Goal: Task Accomplishment & Management: Complete application form

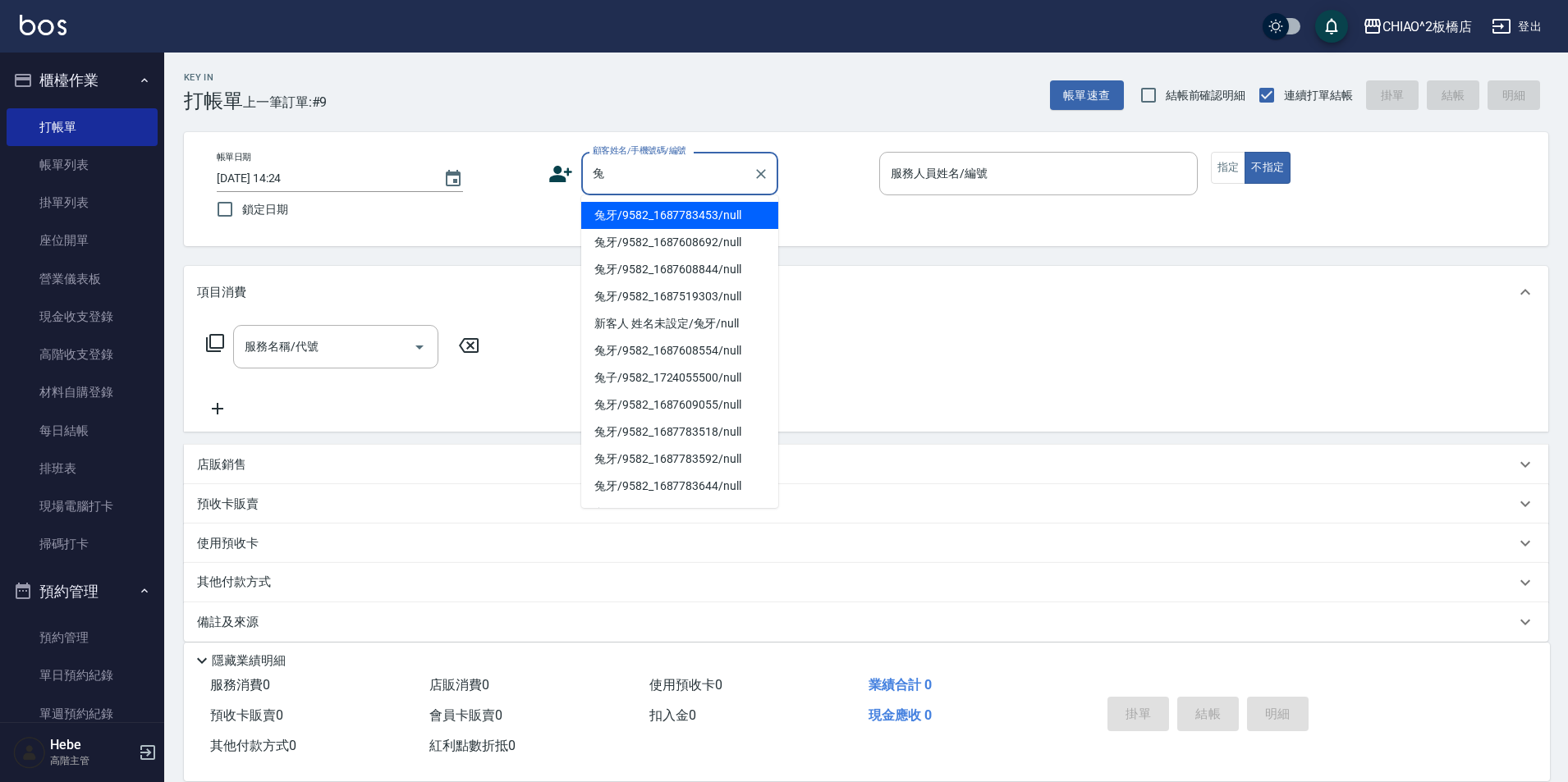
scroll to position [328, 0]
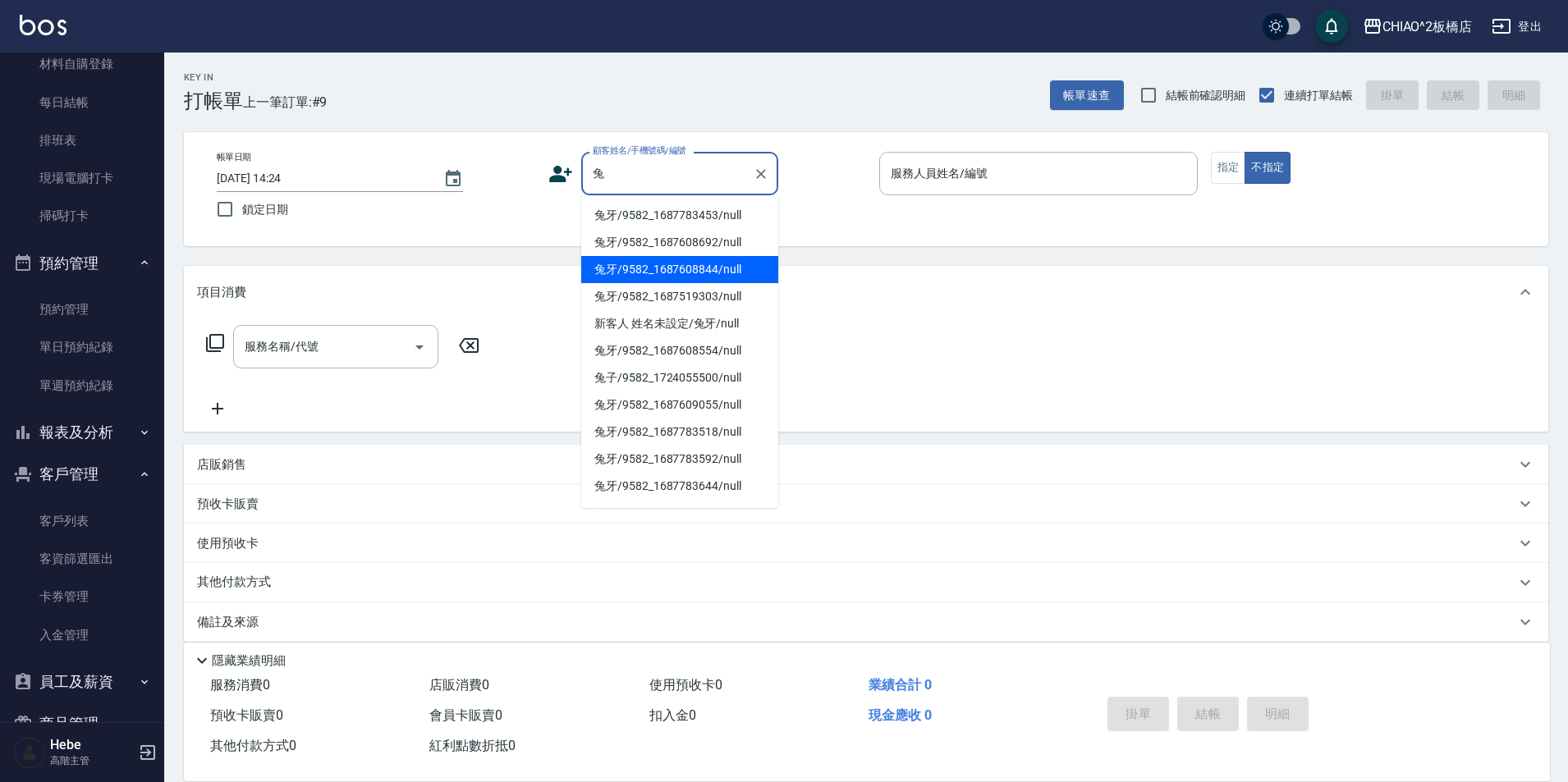
click at [638, 267] on li "兔牙/9582_1687608844/null" at bounding box center [680, 270] width 197 height 27
type input "兔牙/9582_1687608844/null"
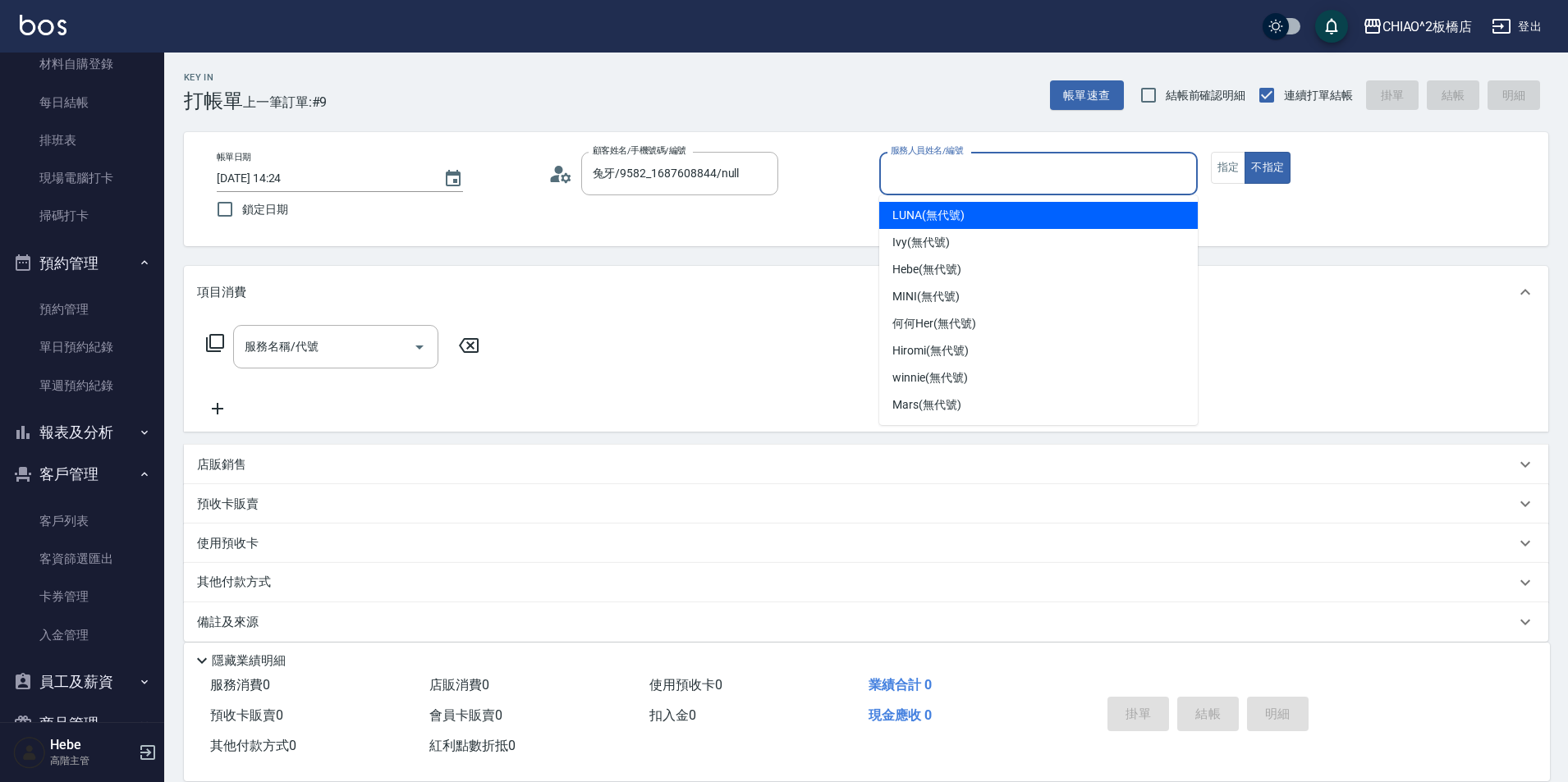
click at [903, 175] on input "服務人員姓名/編號" at bounding box center [1038, 173] width 303 height 29
click at [916, 206] on div "LUNA (無代號)" at bounding box center [1038, 215] width 319 height 27
type input "LUNA(無代號)"
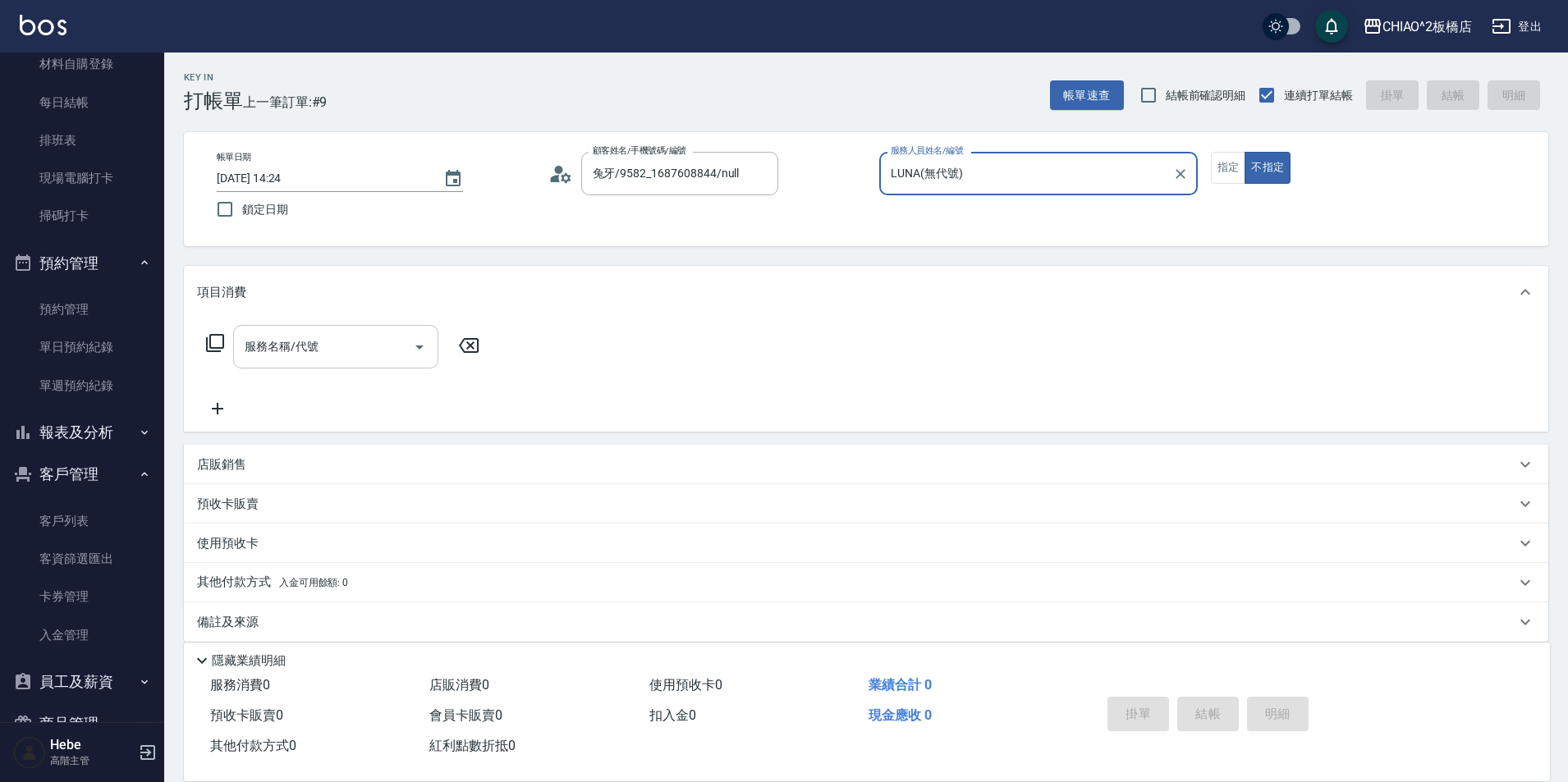
click at [341, 339] on input "服務名稱/代號" at bounding box center [323, 347] width 166 height 29
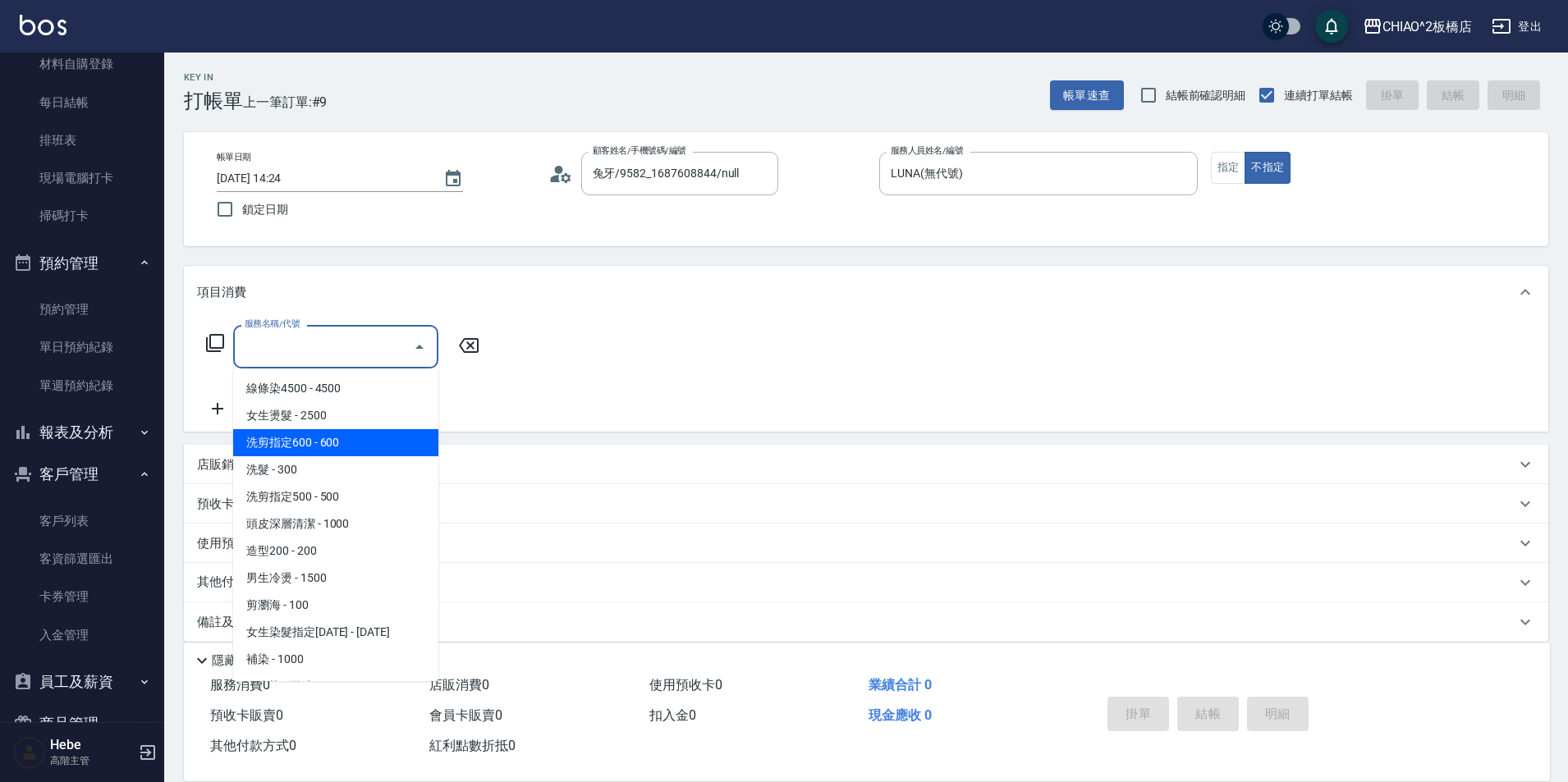
click at [335, 447] on span "洗剪指定600 - 600" at bounding box center [336, 443] width 205 height 27
type input "洗剪指定600(96678)"
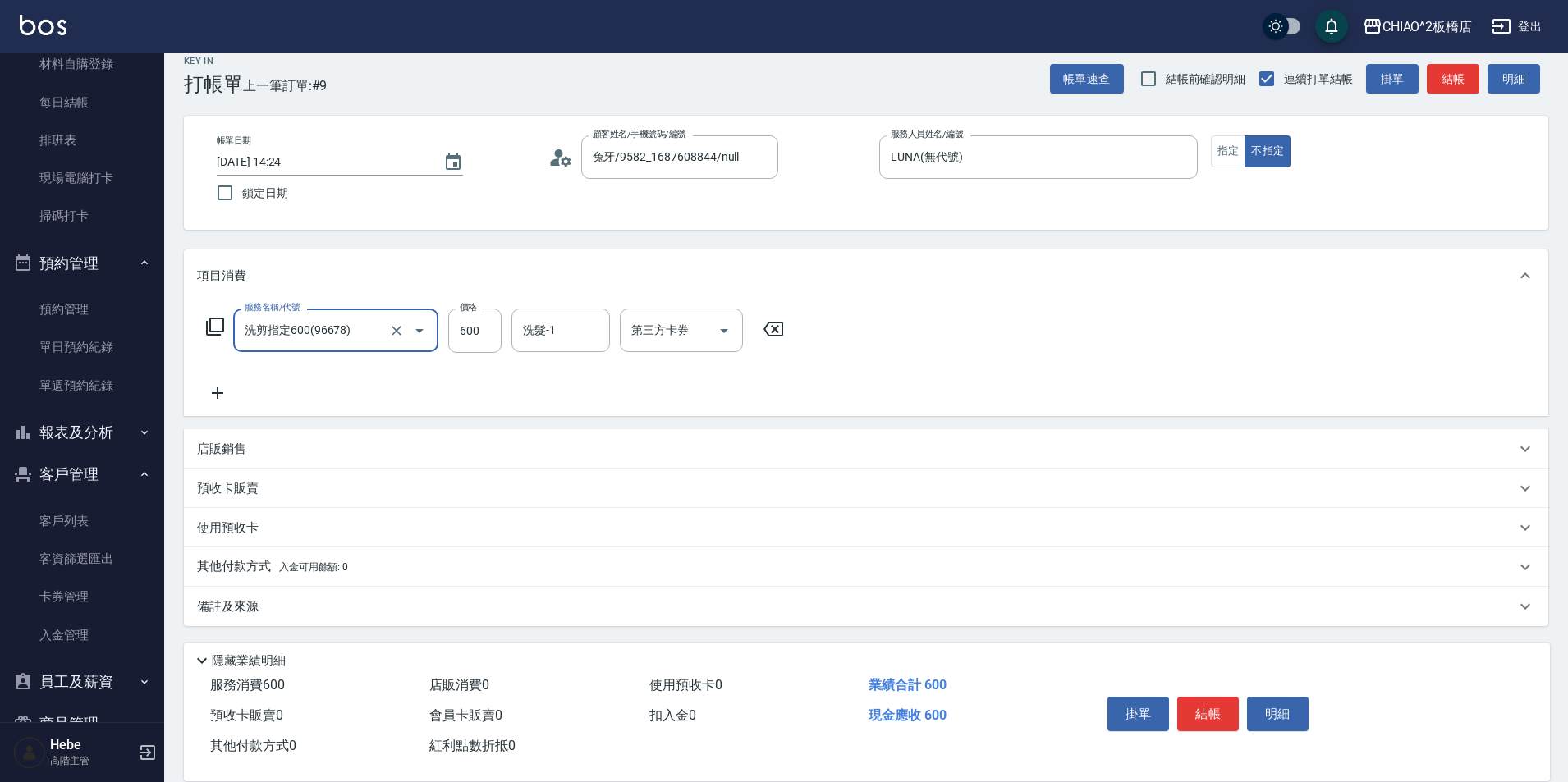
scroll to position [18, 0]
click at [242, 563] on p "其他付款方式 入金可用餘額: 0" at bounding box center [273, 566] width 151 height 18
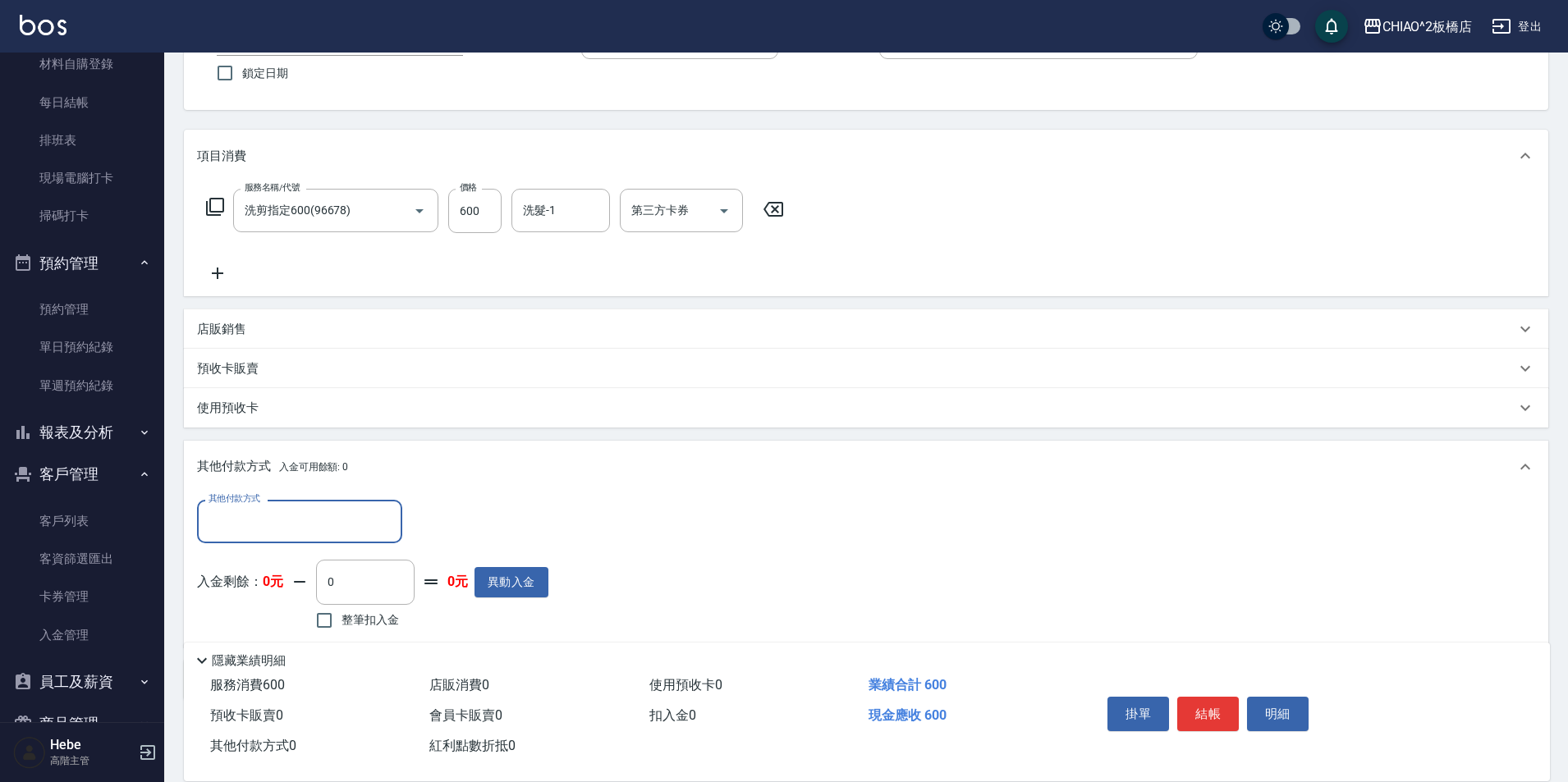
scroll to position [212, 0]
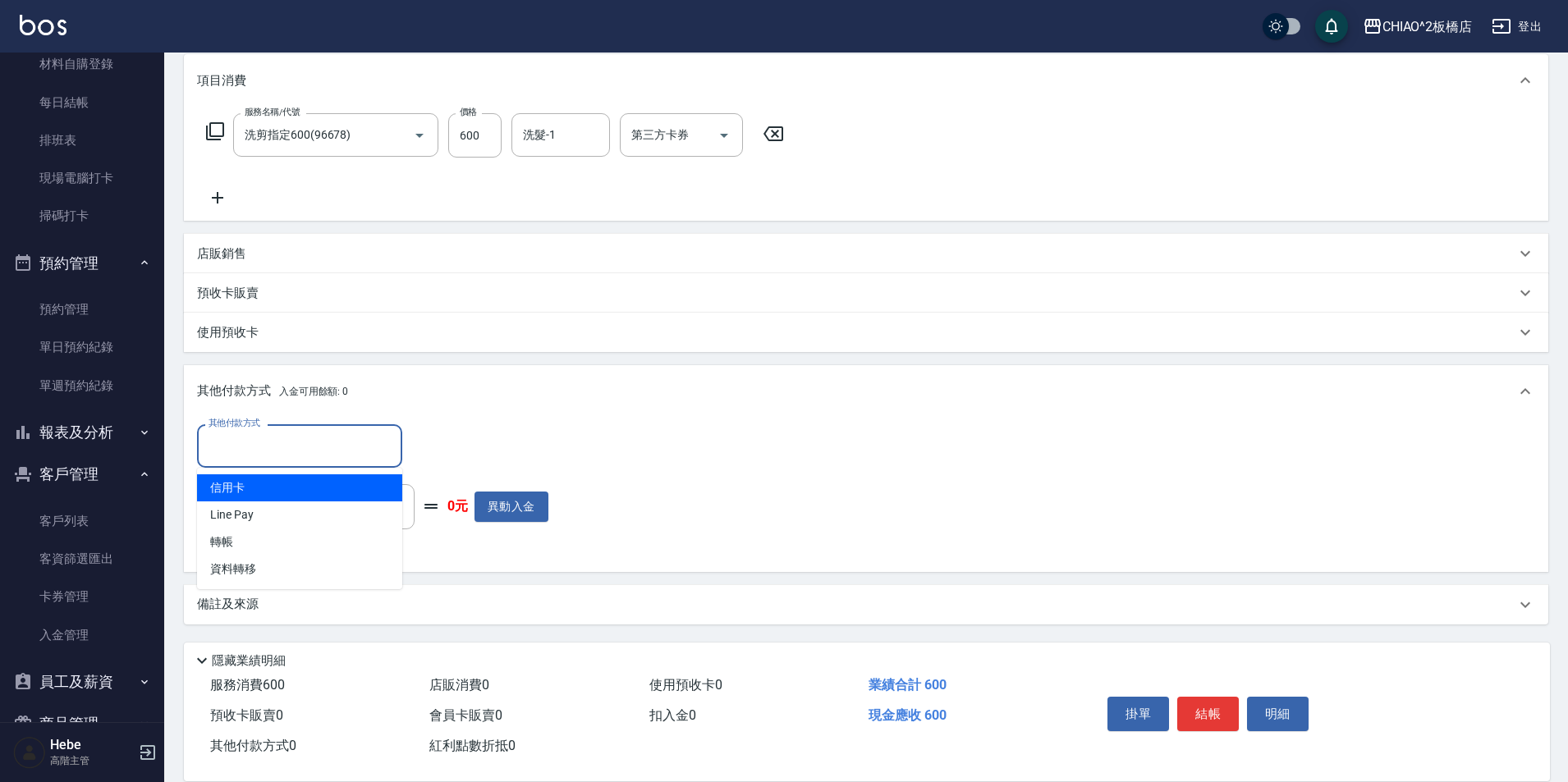
click at [245, 449] on input "其他付款方式" at bounding box center [300, 446] width 191 height 29
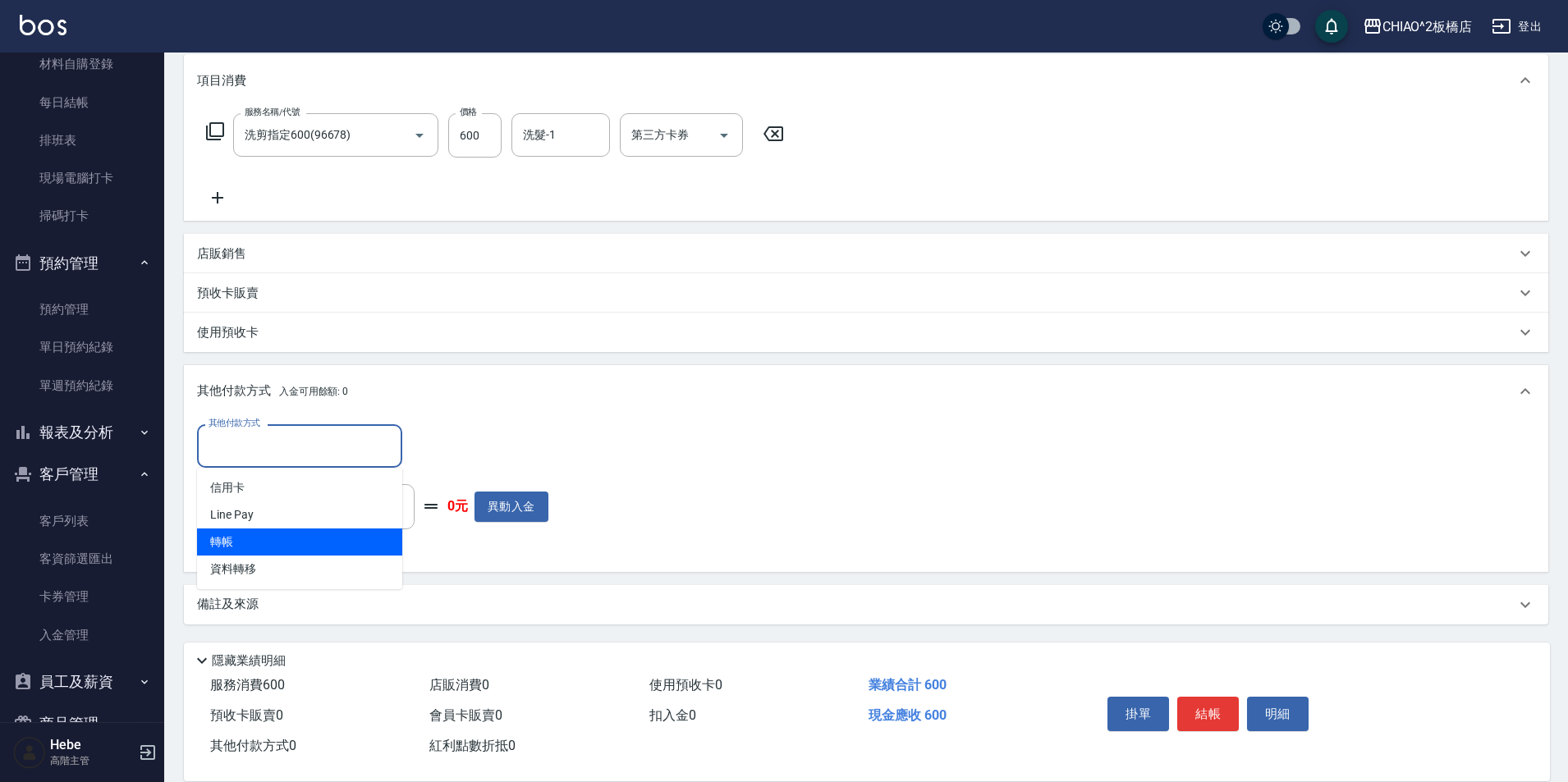
click at [245, 534] on span "轉帳" at bounding box center [300, 542] width 205 height 27
type input "轉帳"
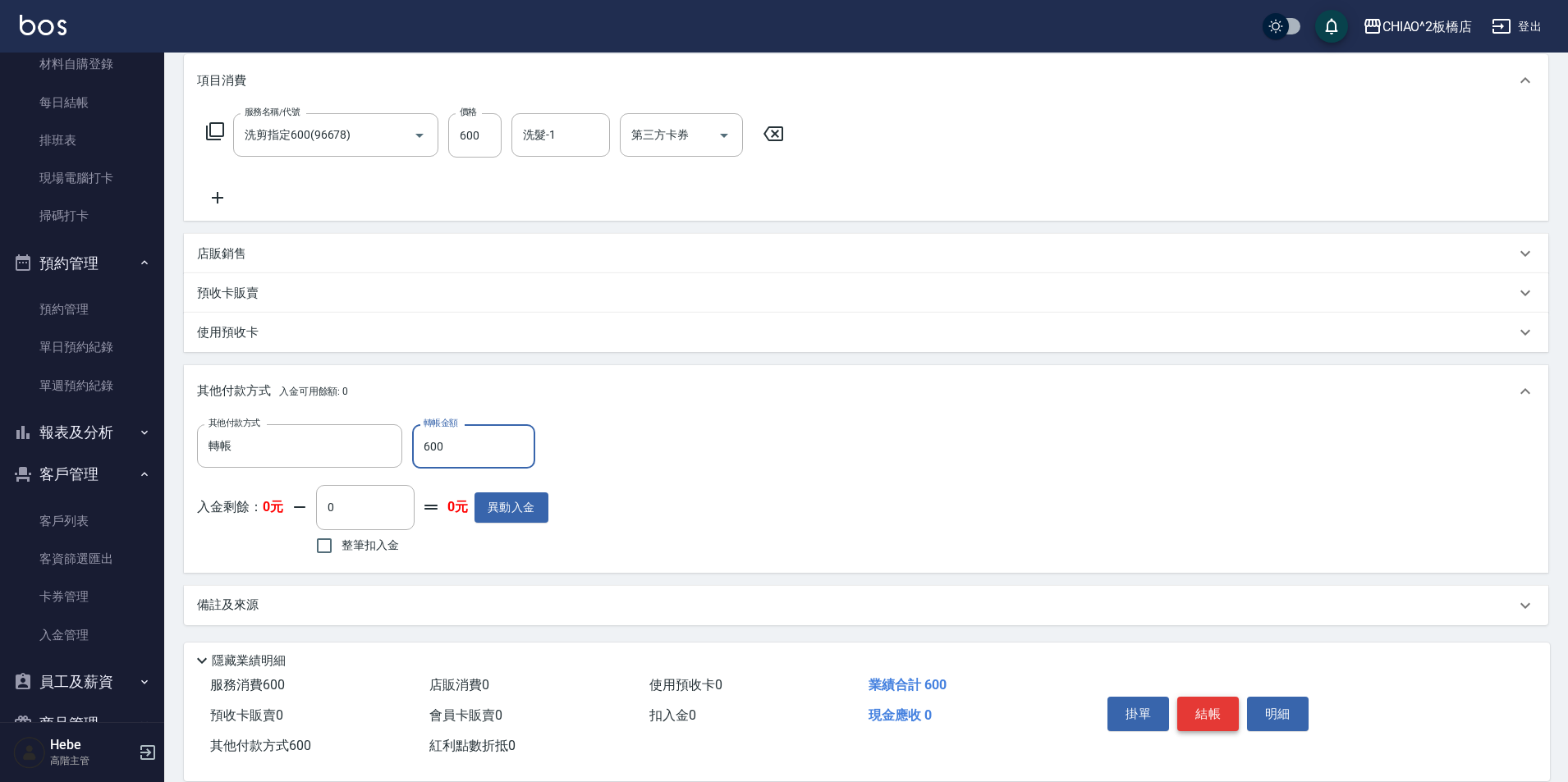
type input "600"
click at [1202, 706] on button "結帳" at bounding box center [1208, 714] width 62 height 35
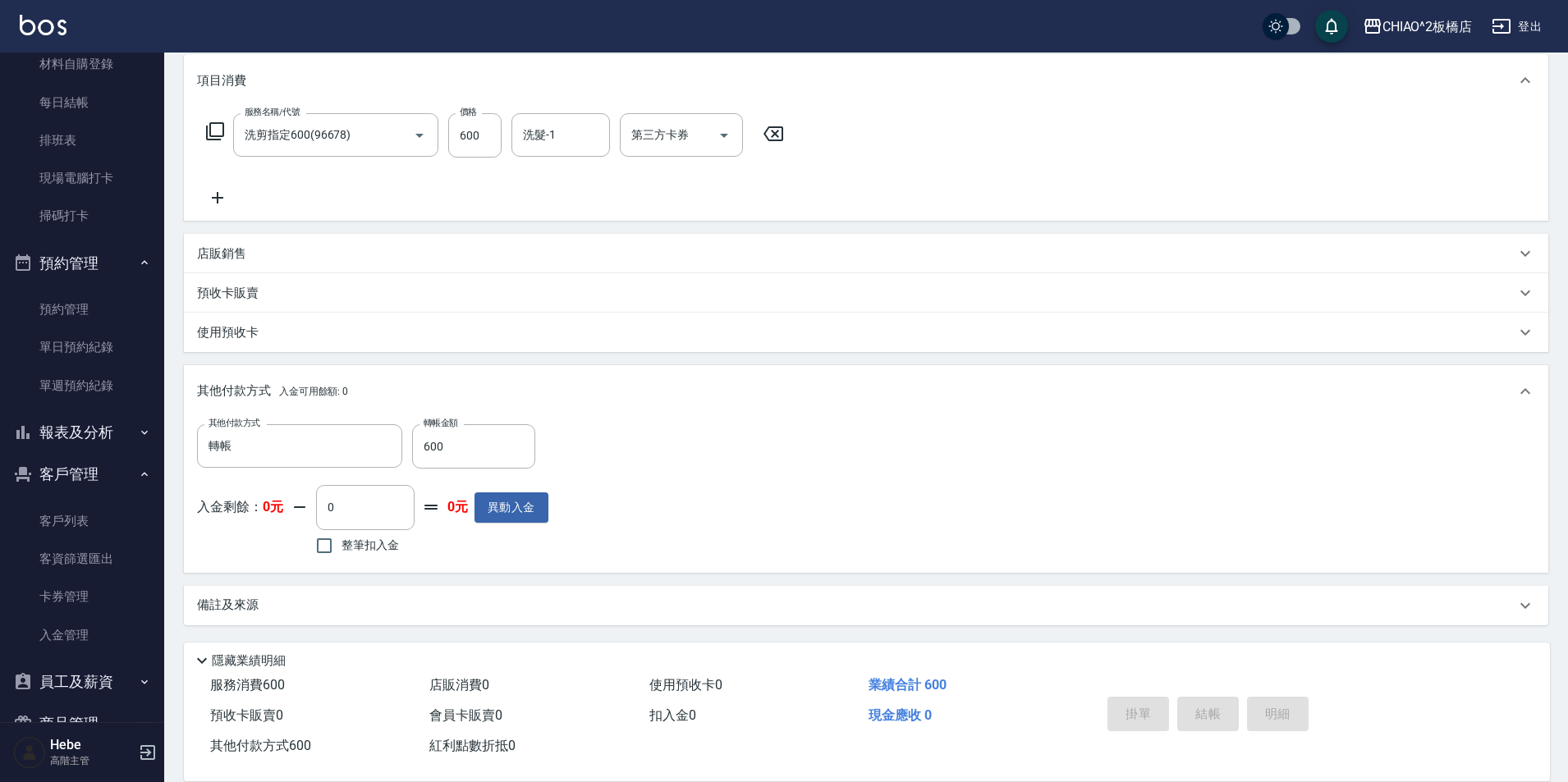
type input "[DATE] 15:26"
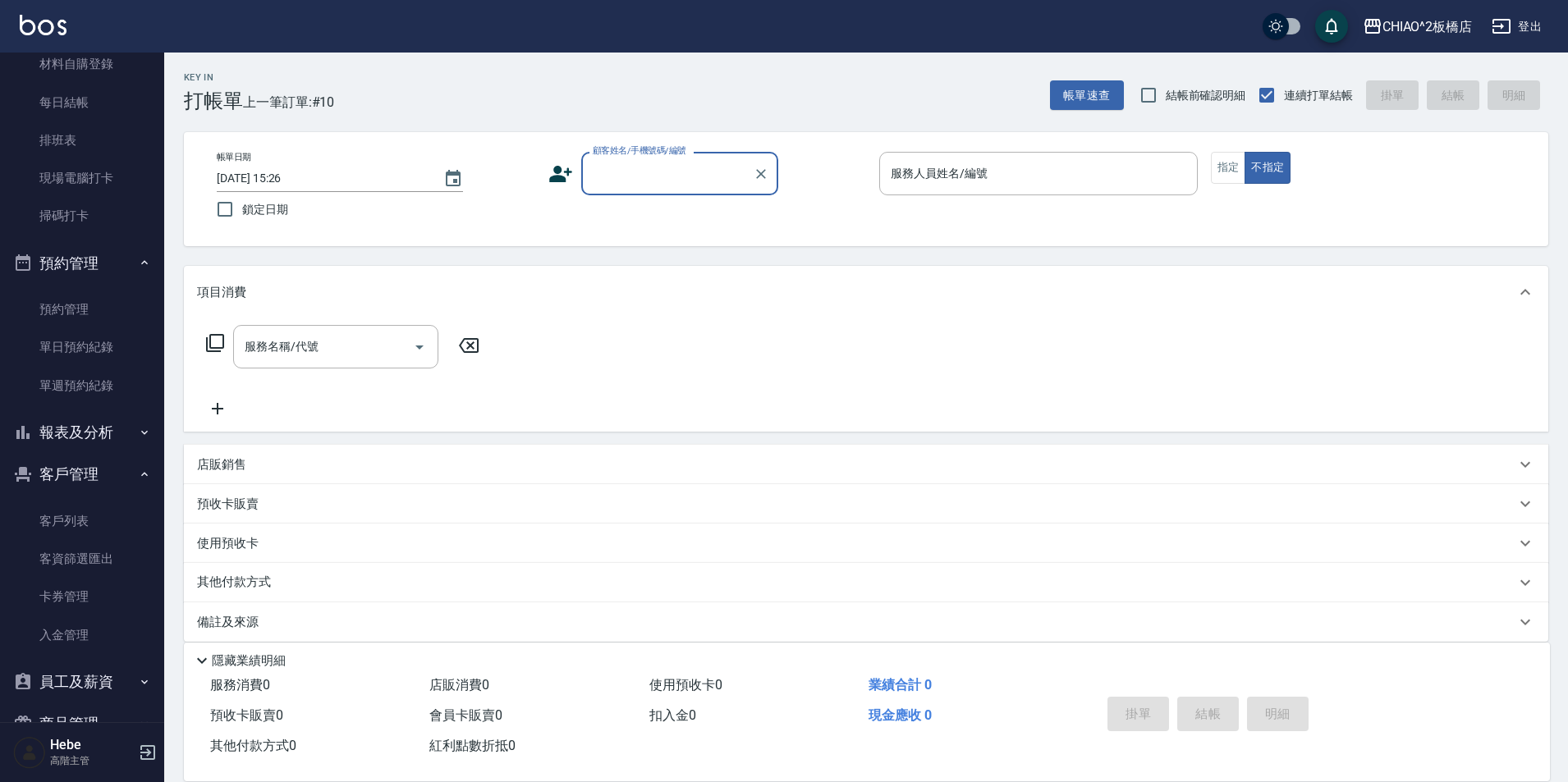
scroll to position [0, 0]
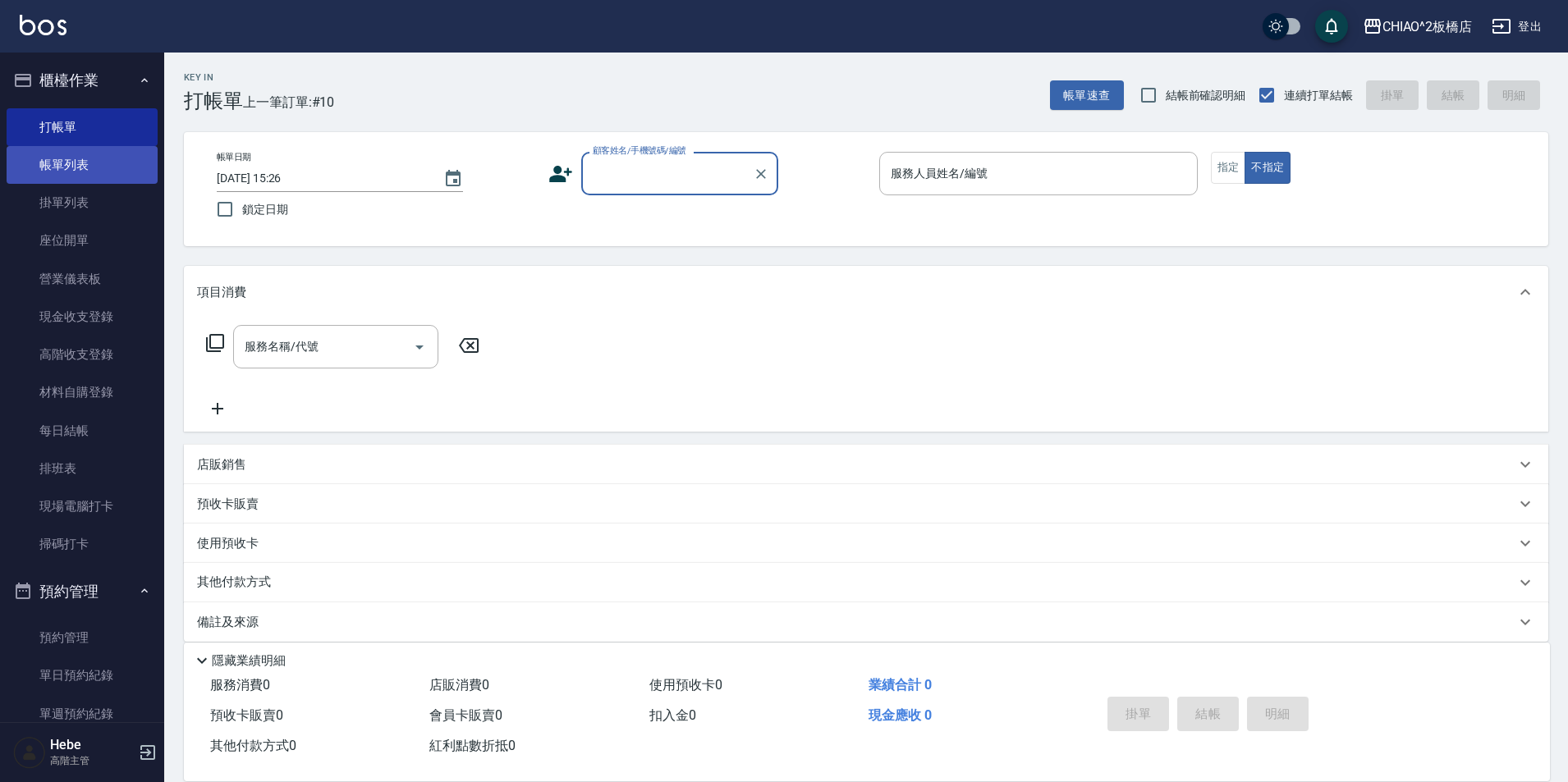
click at [104, 168] on link "帳單列表" at bounding box center [82, 165] width 151 height 38
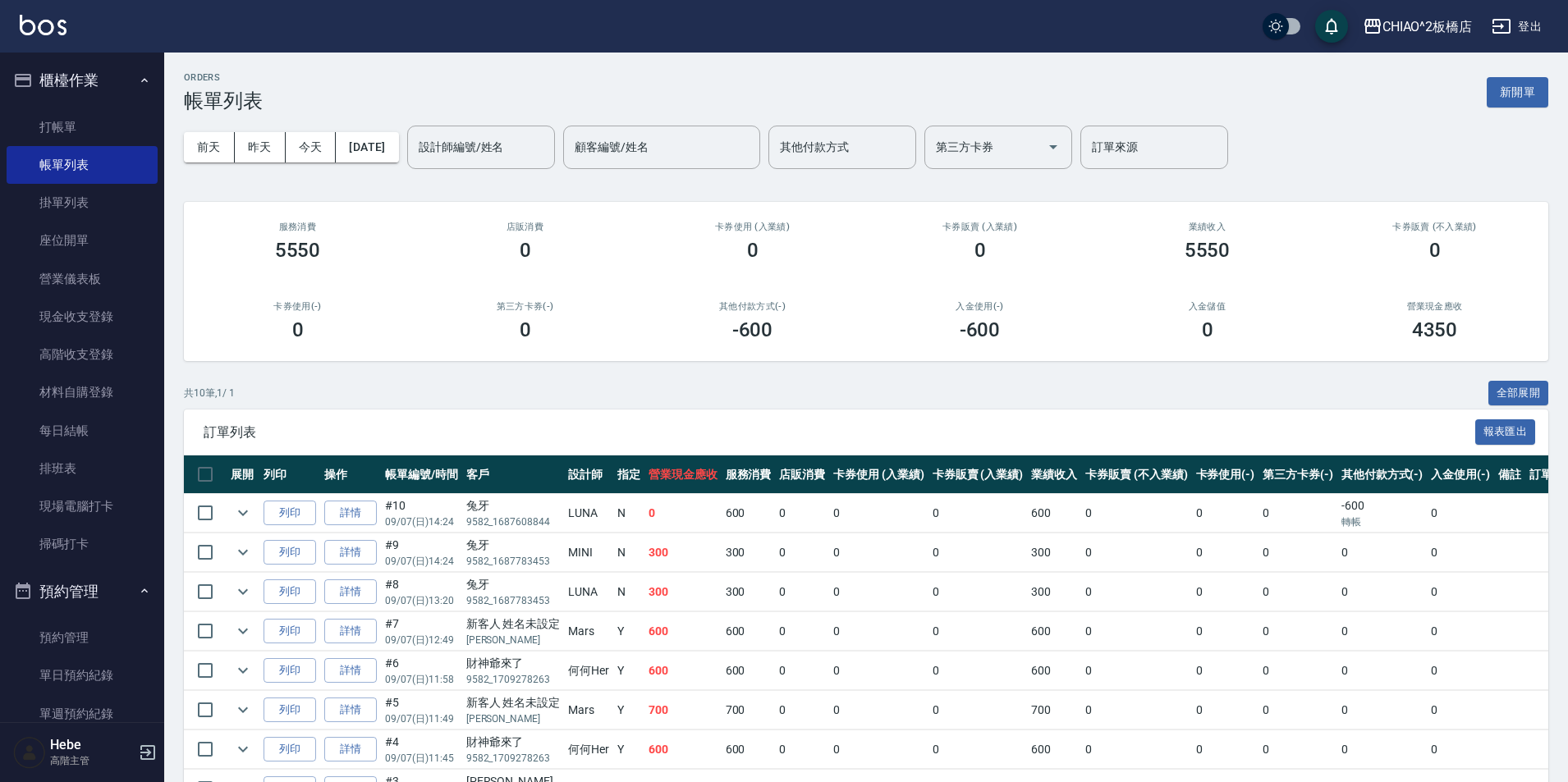
scroll to position [183, 0]
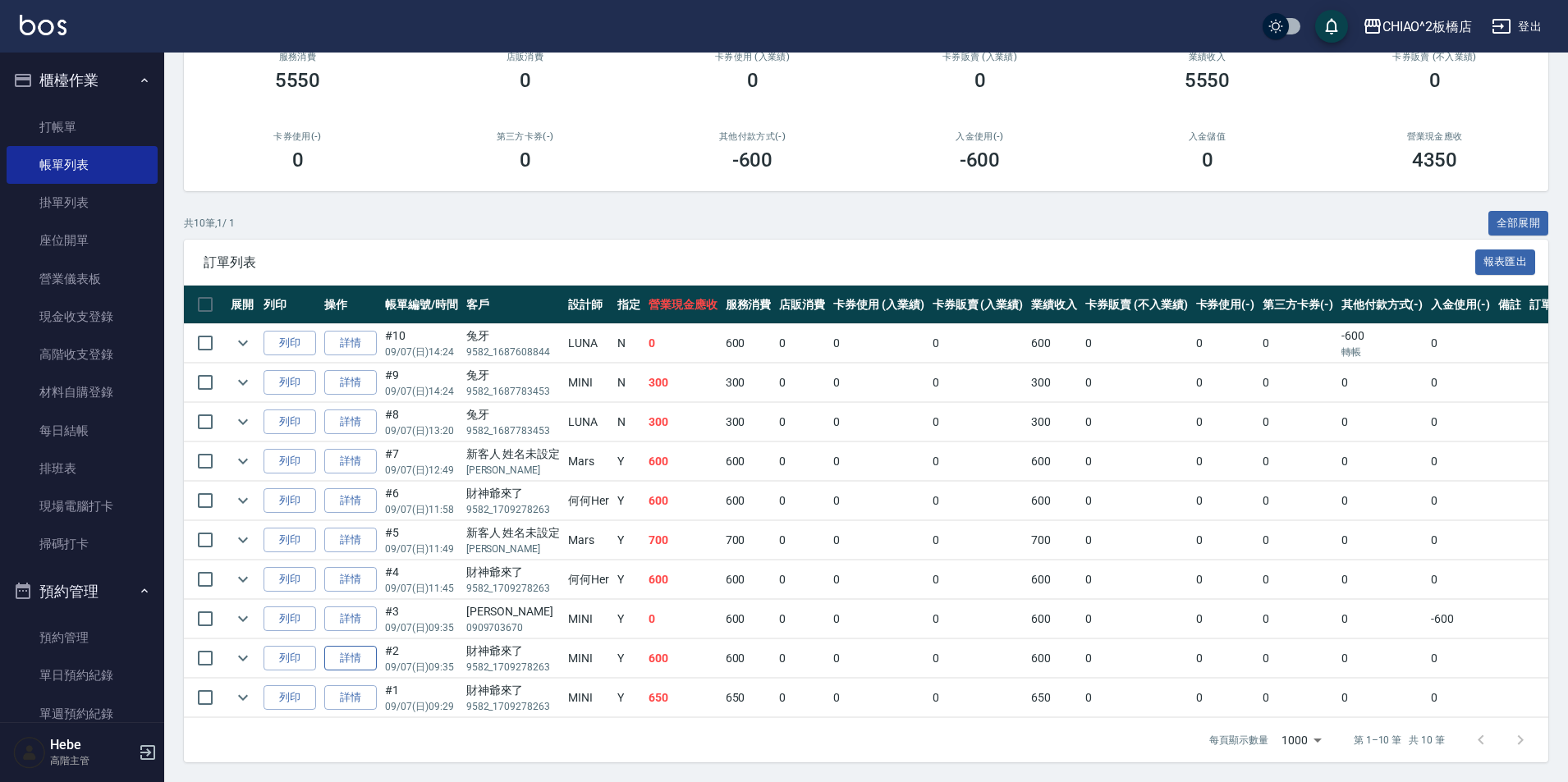
click at [352, 646] on link "詳情" at bounding box center [351, 658] width 53 height 25
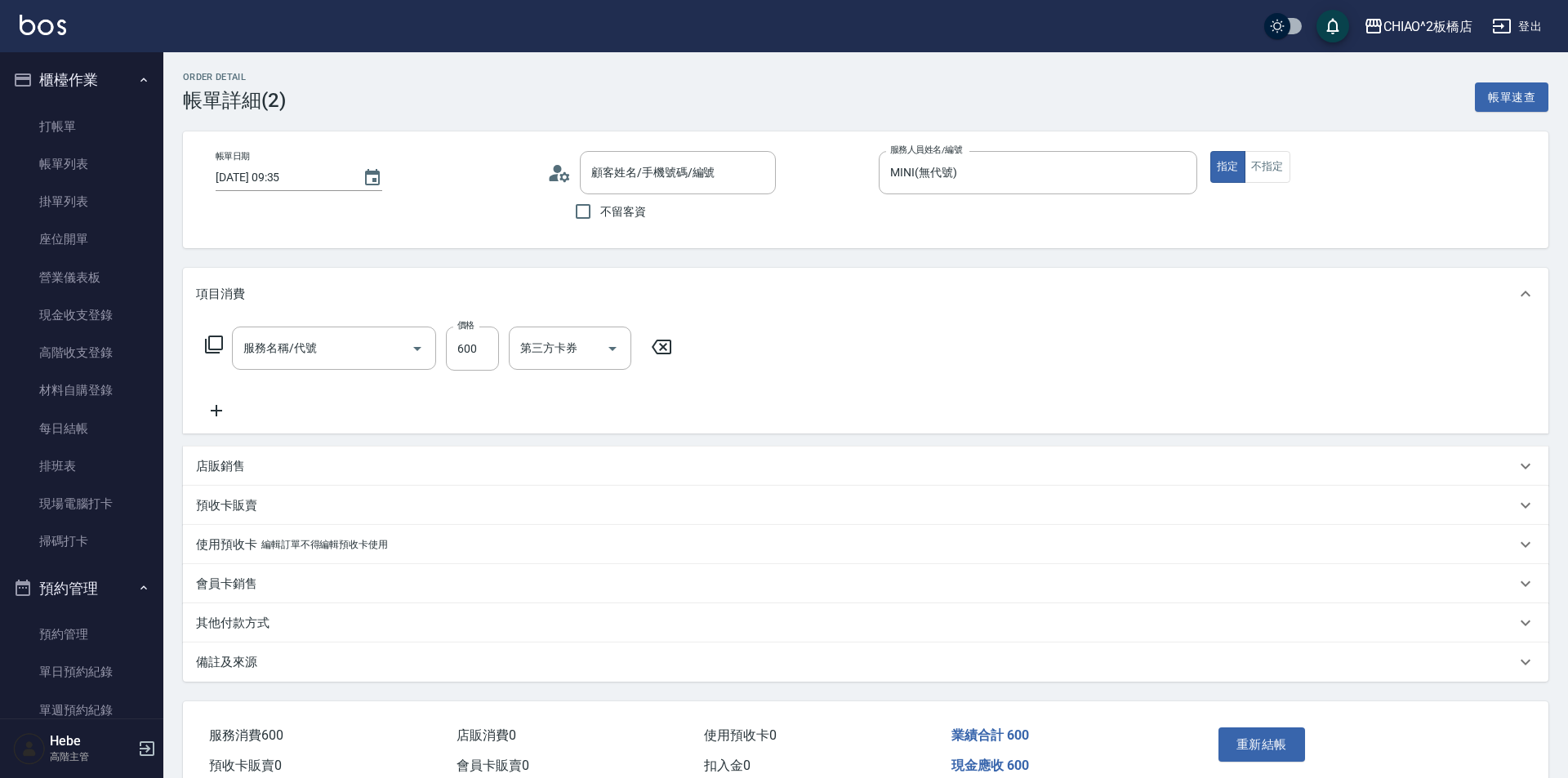
type input "[DATE] 09:35"
type input "MINI(無代號)"
type input "財神爺來了/9582_1709278263/null"
type input "洗剪指定600(96678)"
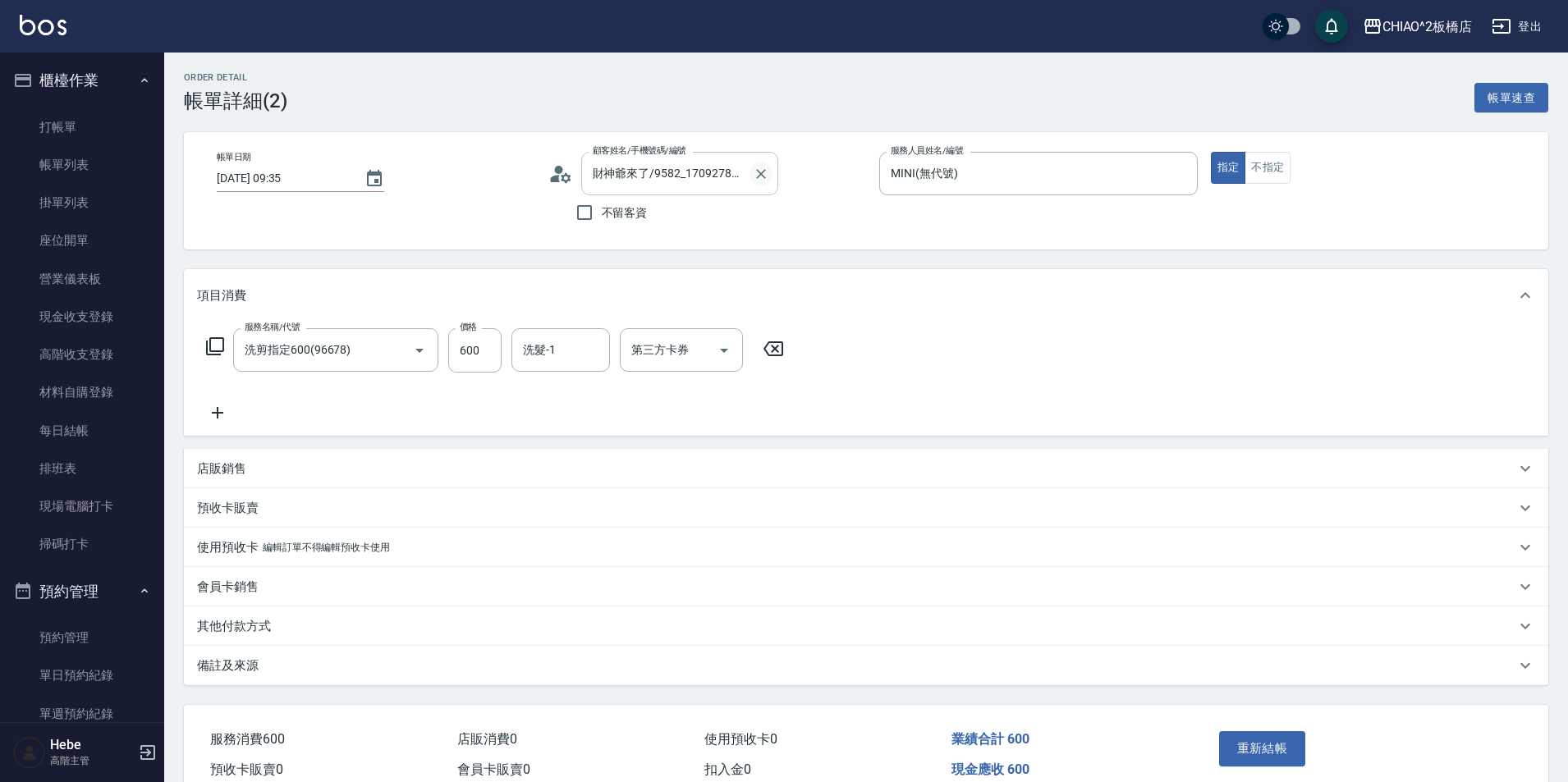
click at [762, 173] on icon "Clear" at bounding box center [760, 173] width 10 height 10
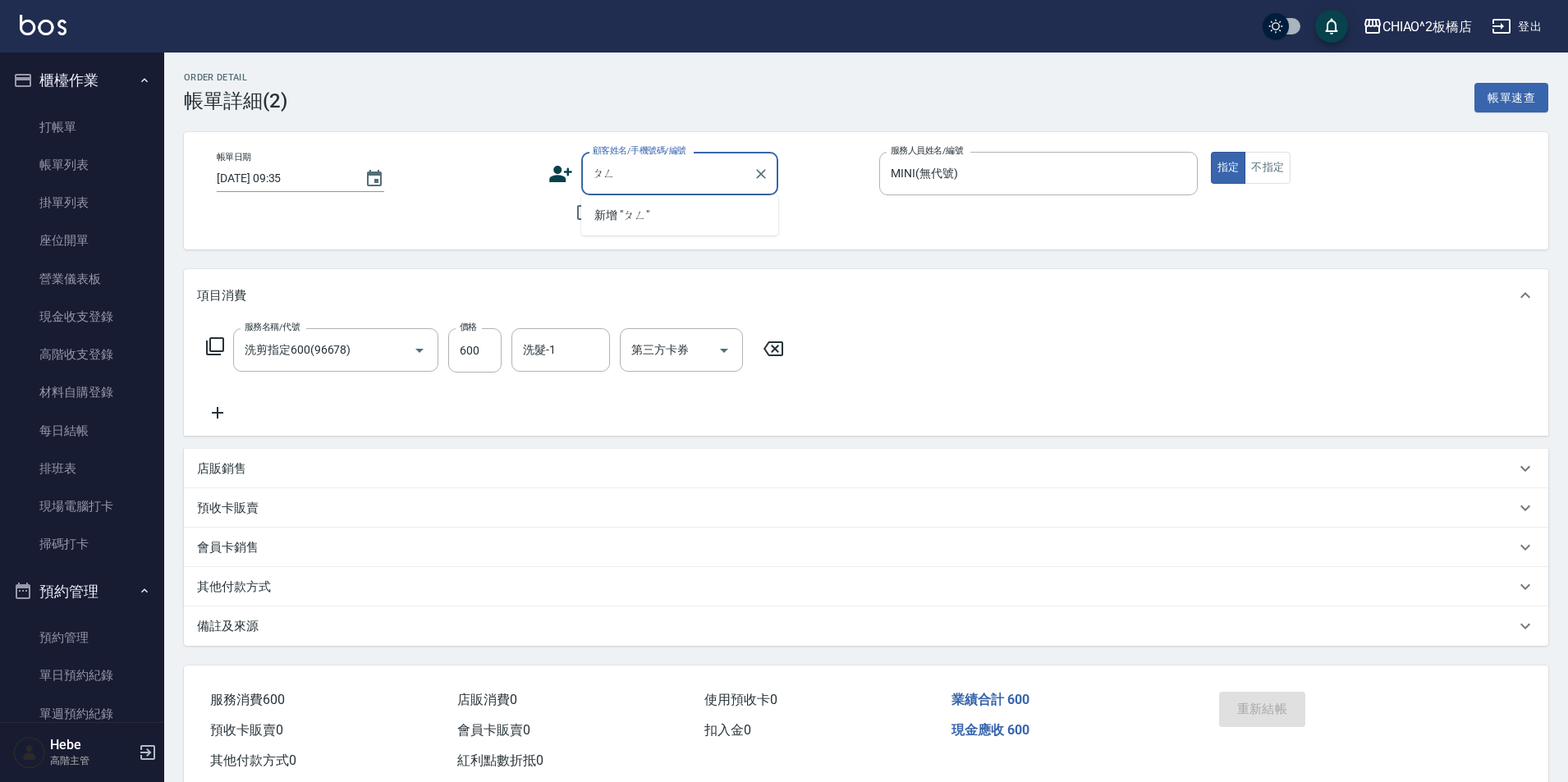
type input "彭"
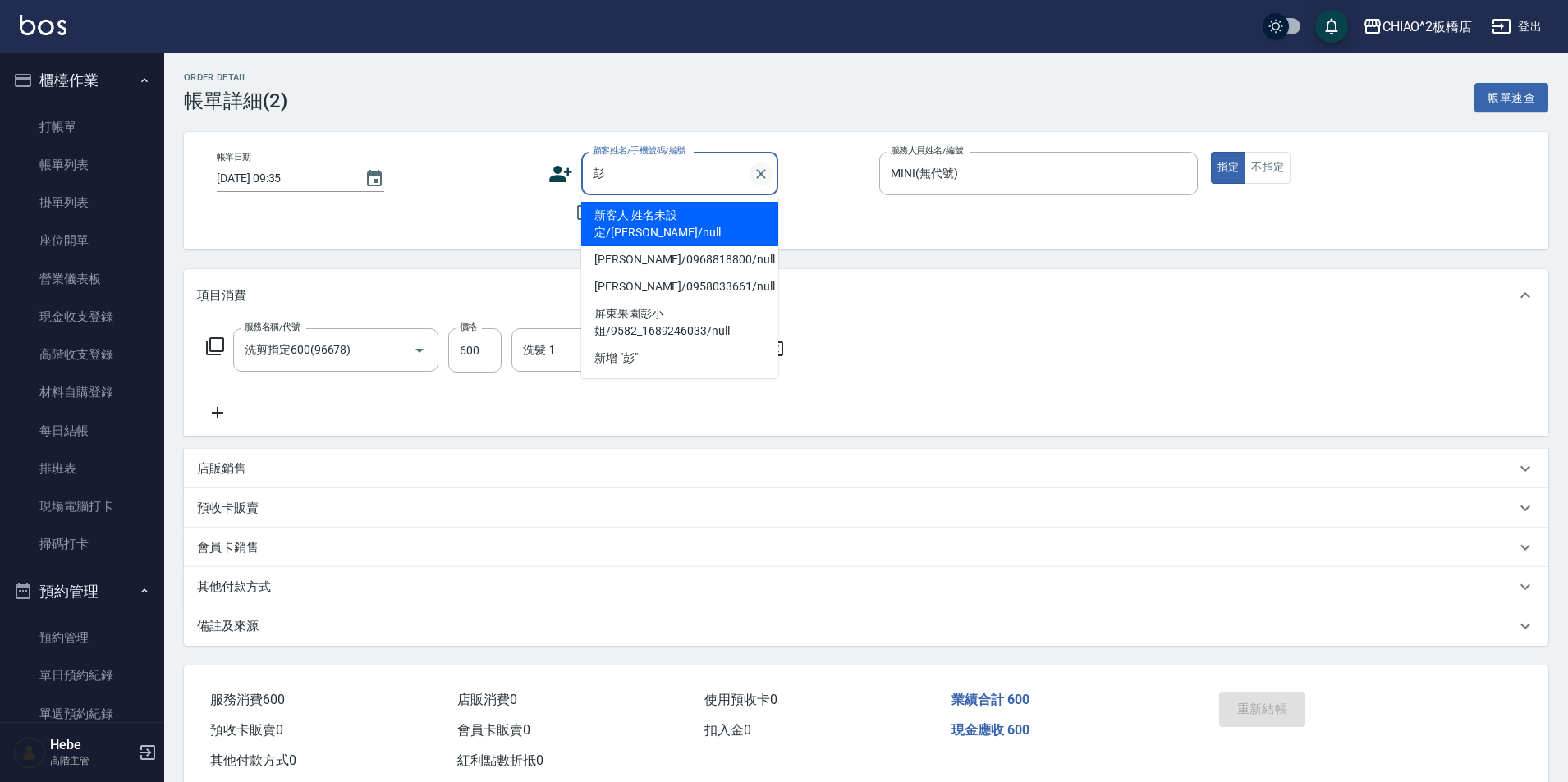
click at [766, 174] on icon "Clear" at bounding box center [761, 174] width 16 height 16
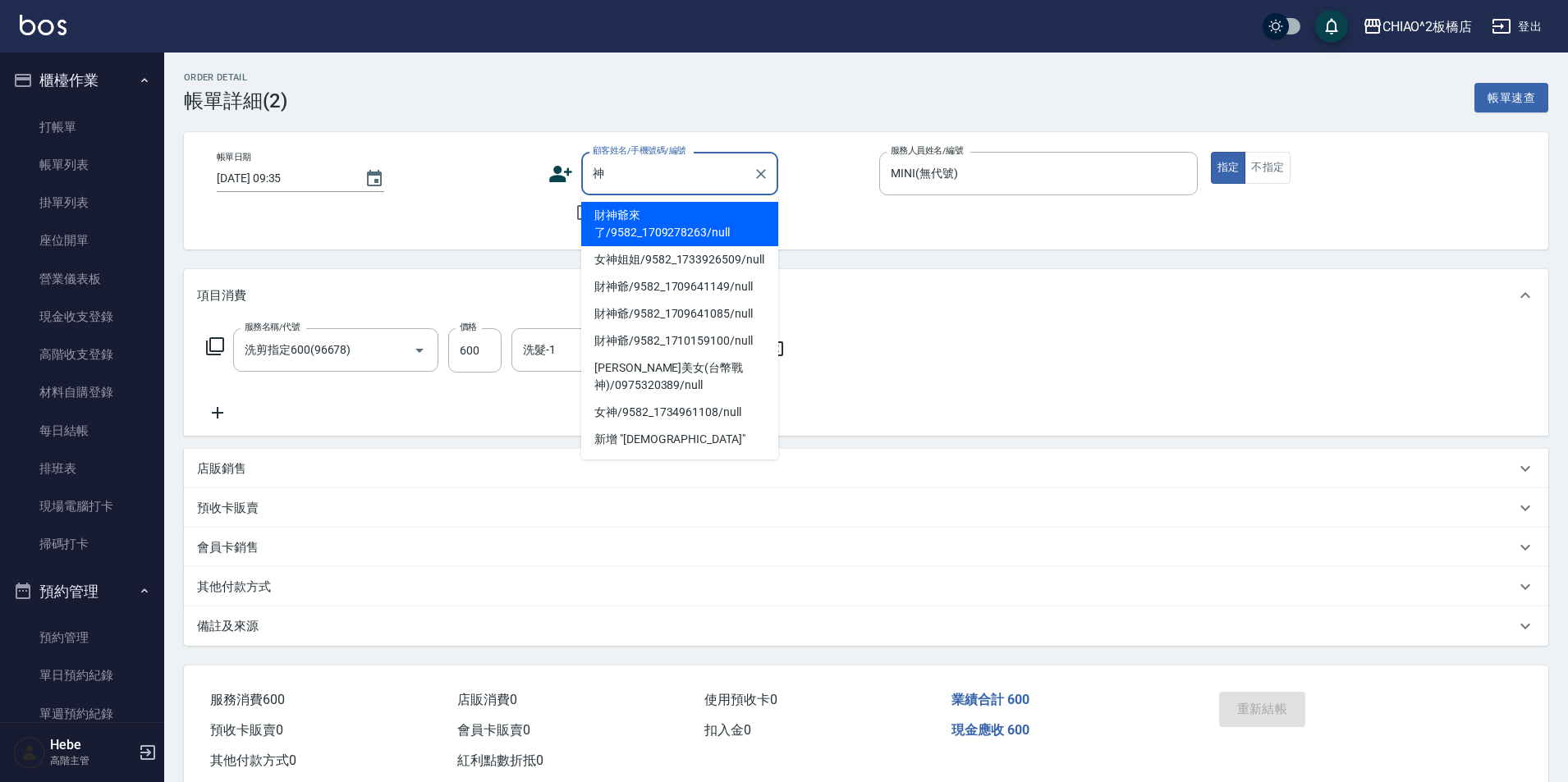
click at [675, 225] on li "財神爺來了/9582_1709278263/null" at bounding box center [680, 223] width 197 height 45
type input "財神爺來了/9582_1709278263/null"
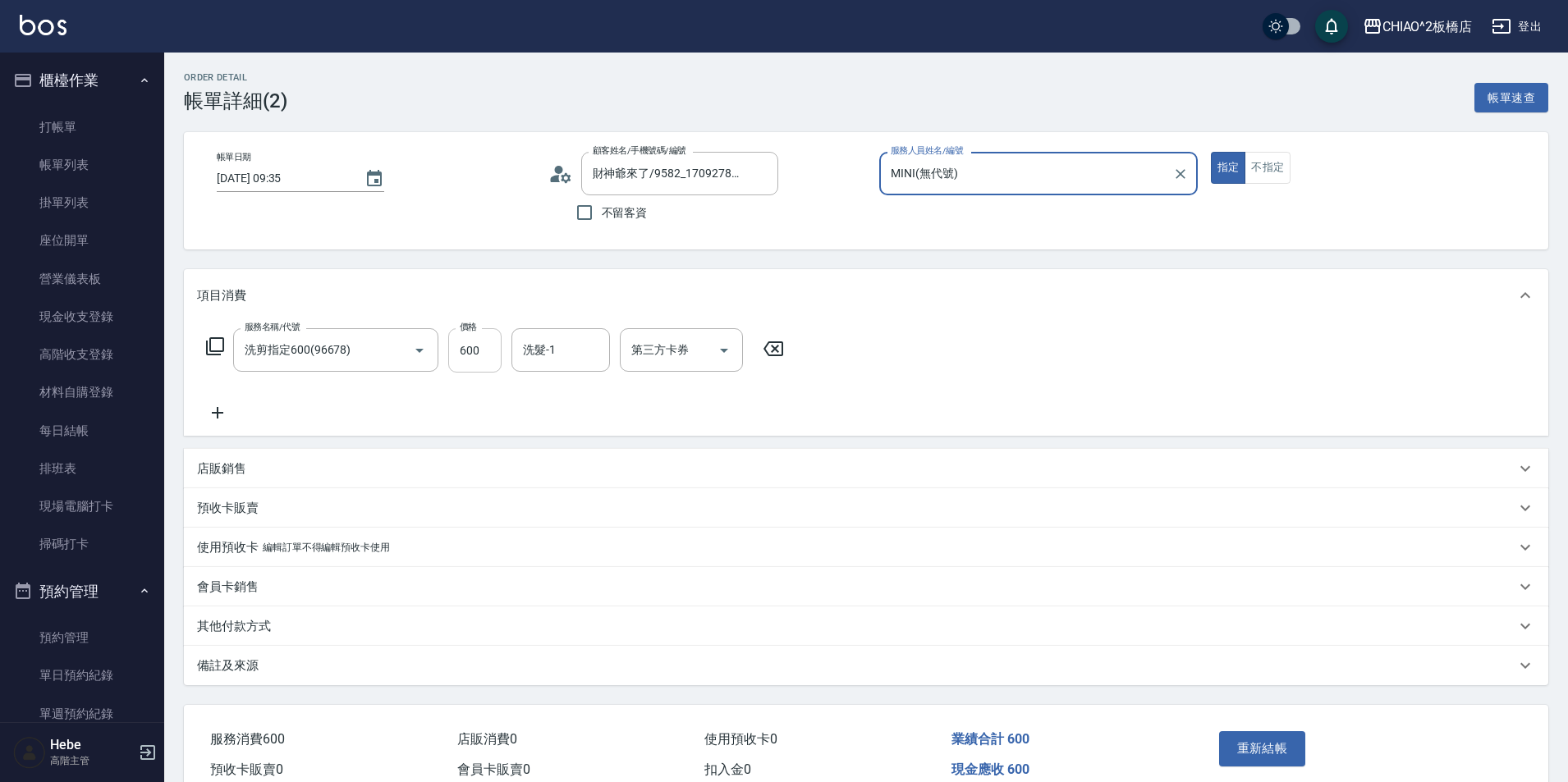
click at [491, 358] on input "600" at bounding box center [474, 350] width 54 height 45
type input "1000"
click at [1257, 749] on button "重新結帳" at bounding box center [1263, 748] width 87 height 35
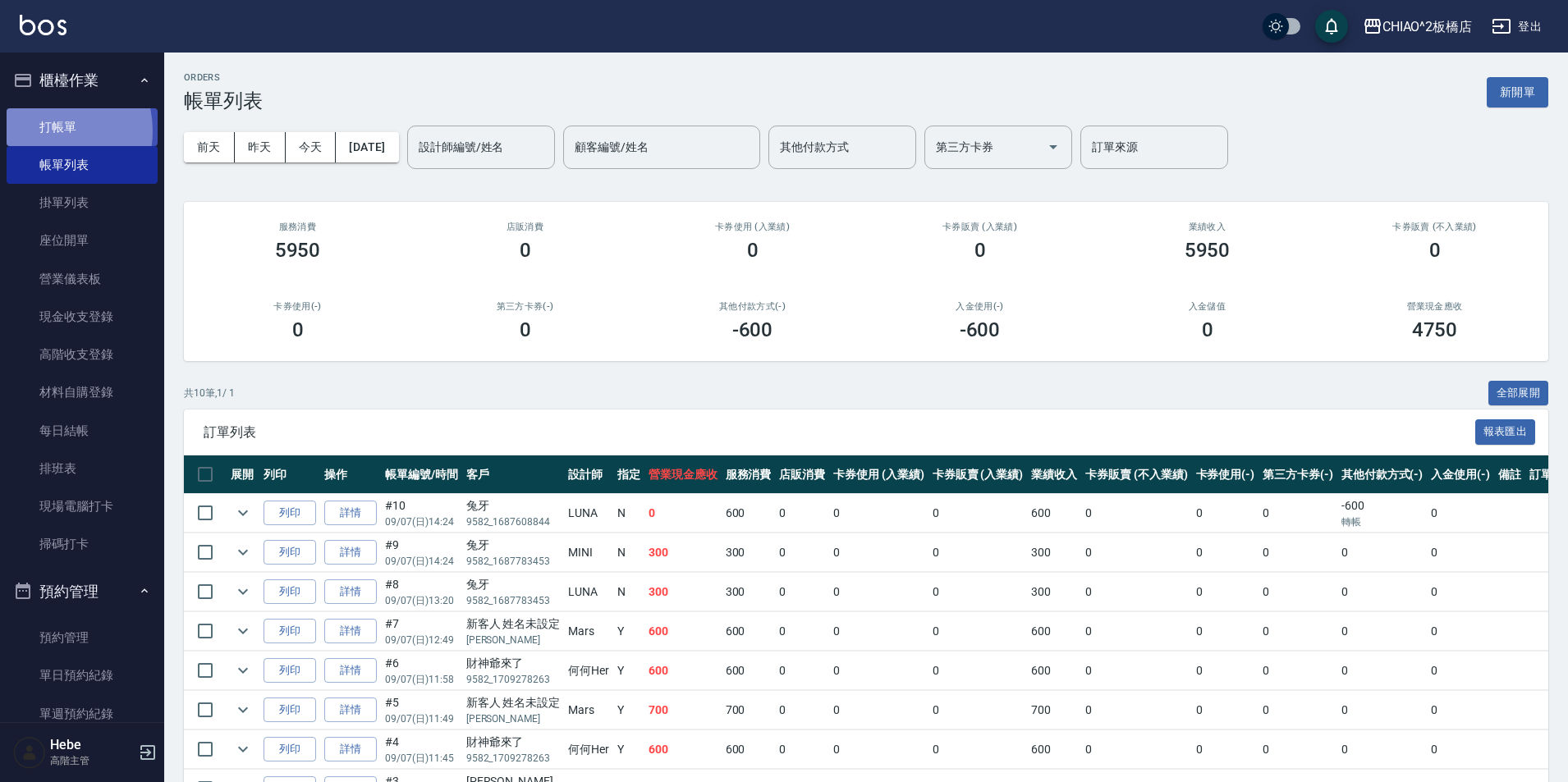
click at [47, 131] on link "打帳單" at bounding box center [82, 127] width 151 height 38
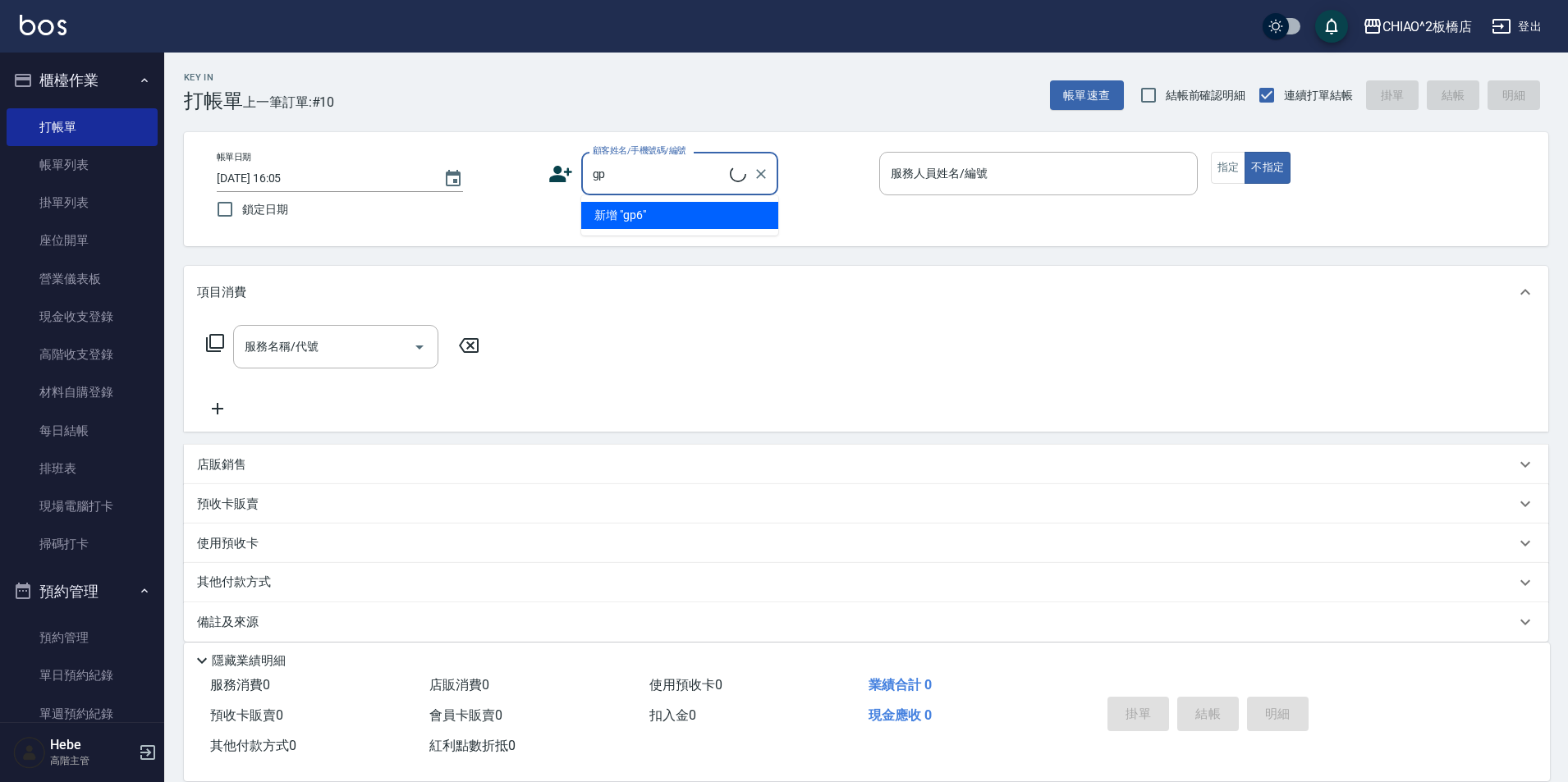
type input "g"
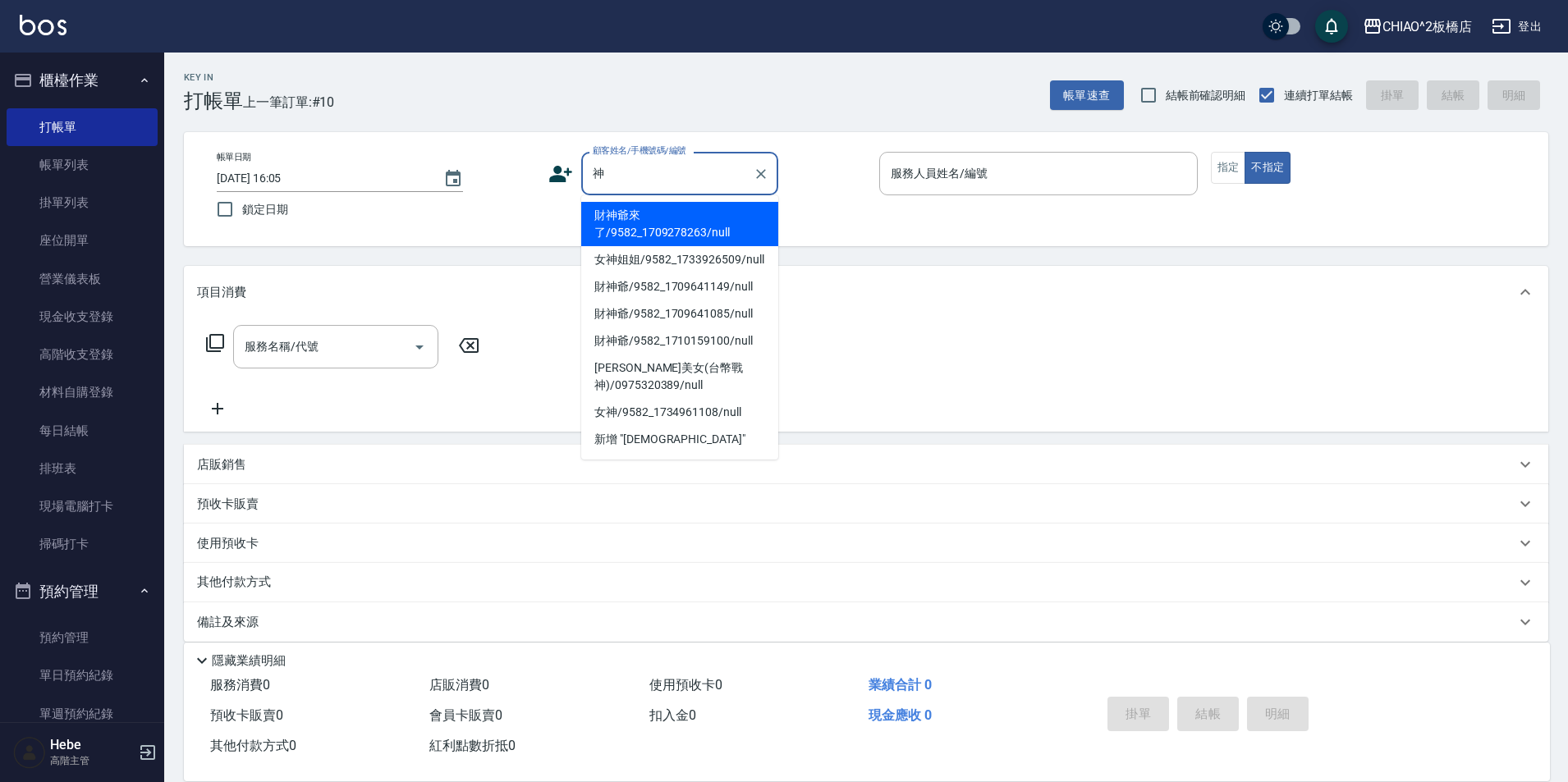
click at [620, 214] on li "財神爺來了/9582_1709278263/null" at bounding box center [680, 223] width 197 height 45
type input "財神爺來了/9582_1709278263/null"
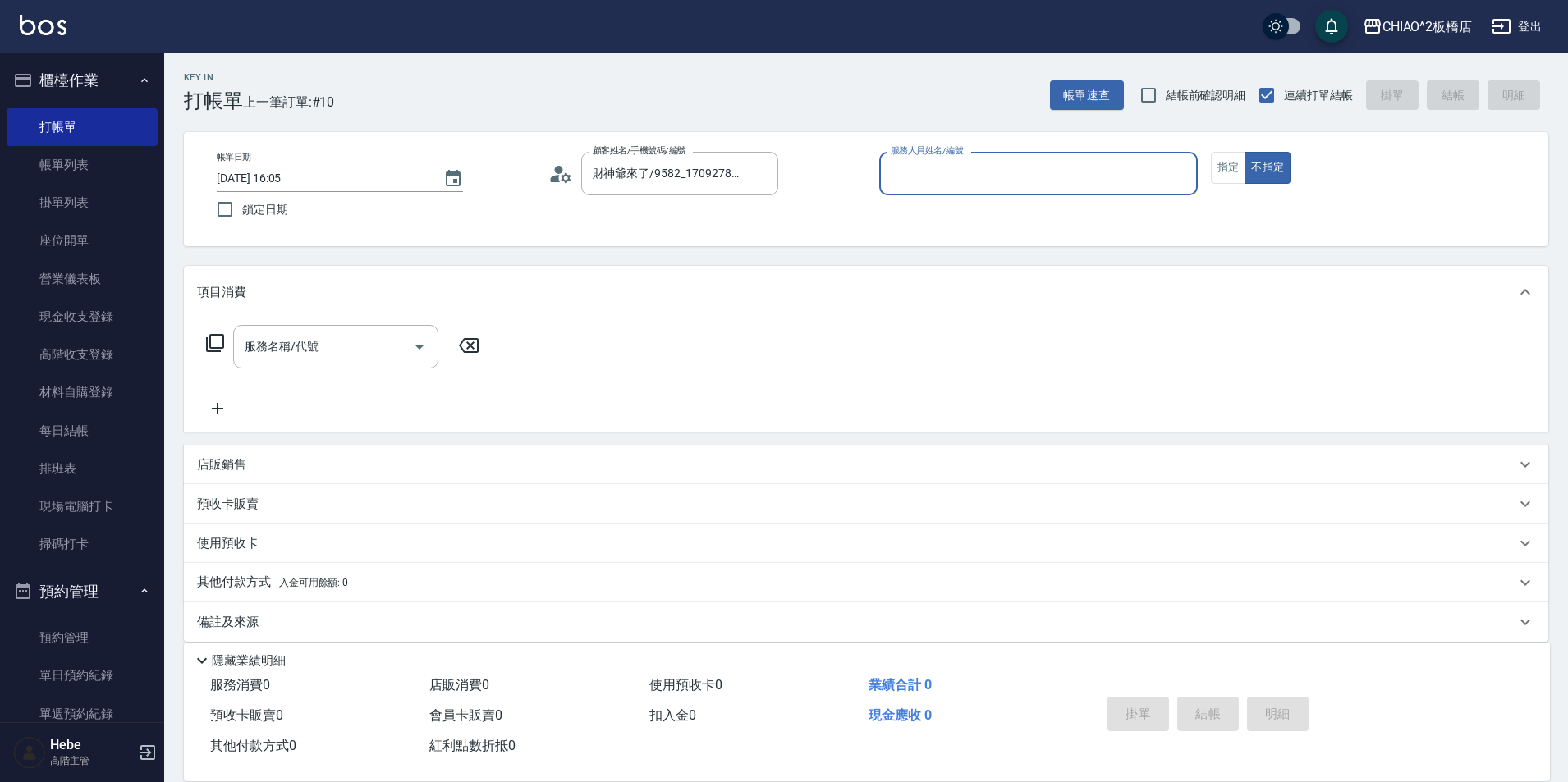
click at [954, 175] on input "服務人員姓名/編號" at bounding box center [1038, 173] width 303 height 29
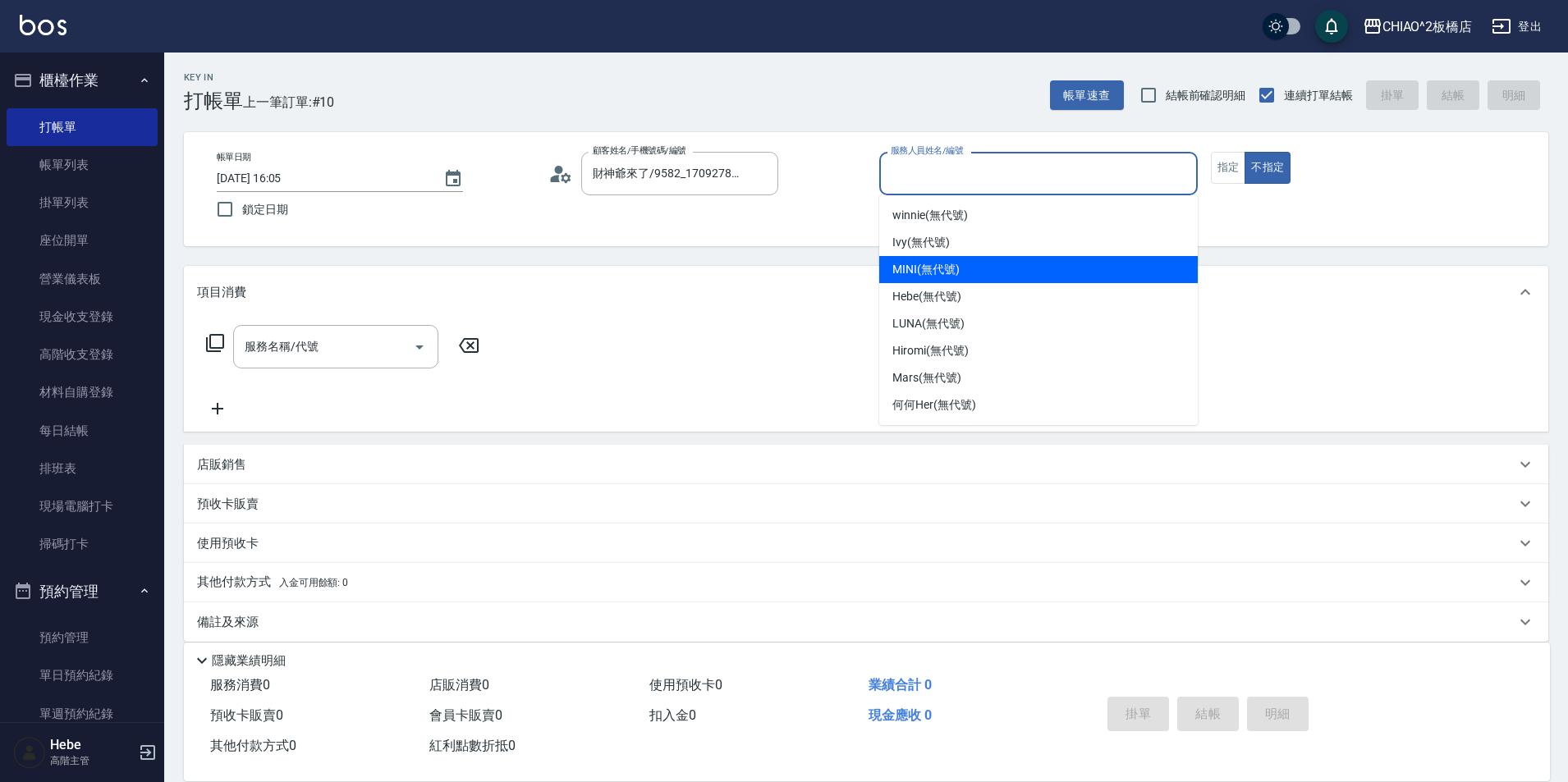
click at [961, 264] on div "MINI (無代號)" at bounding box center [1038, 270] width 319 height 27
type input "MINI(無代號)"
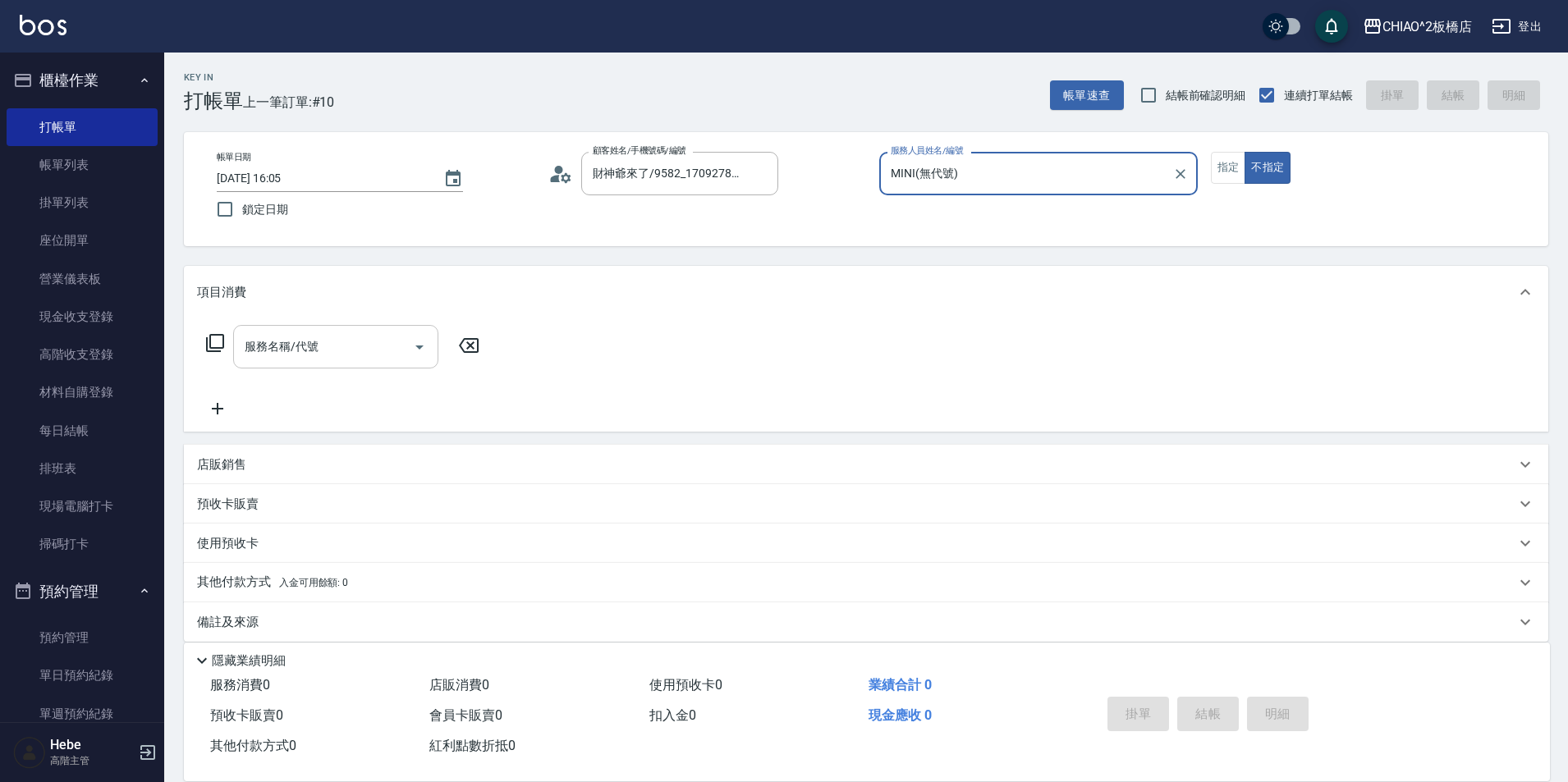
click at [350, 342] on input "服務名稱/代號" at bounding box center [323, 347] width 166 height 29
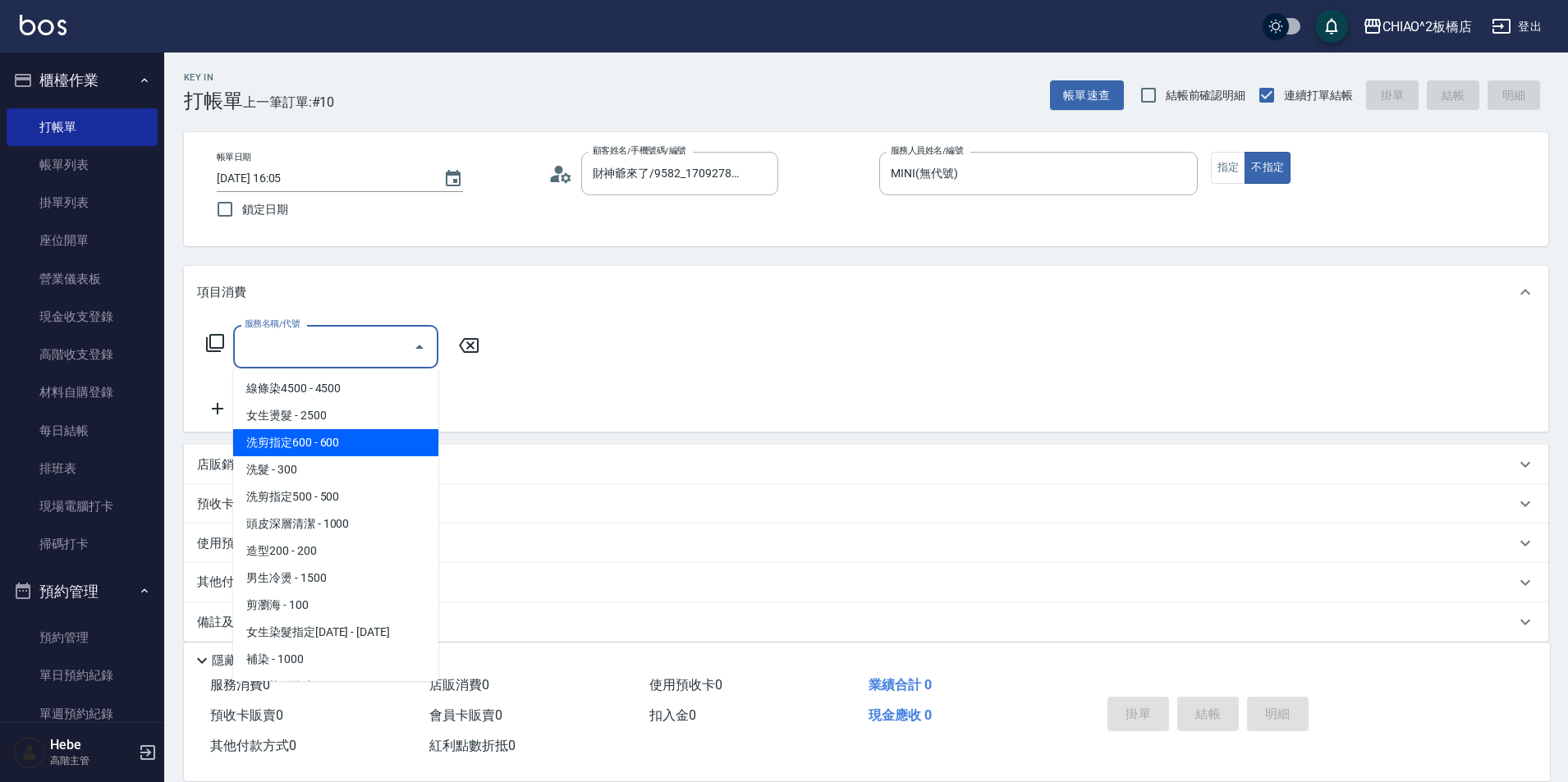
click at [341, 439] on span "洗剪指定600 - 600" at bounding box center [336, 443] width 205 height 27
type input "洗剪指定600(96678)"
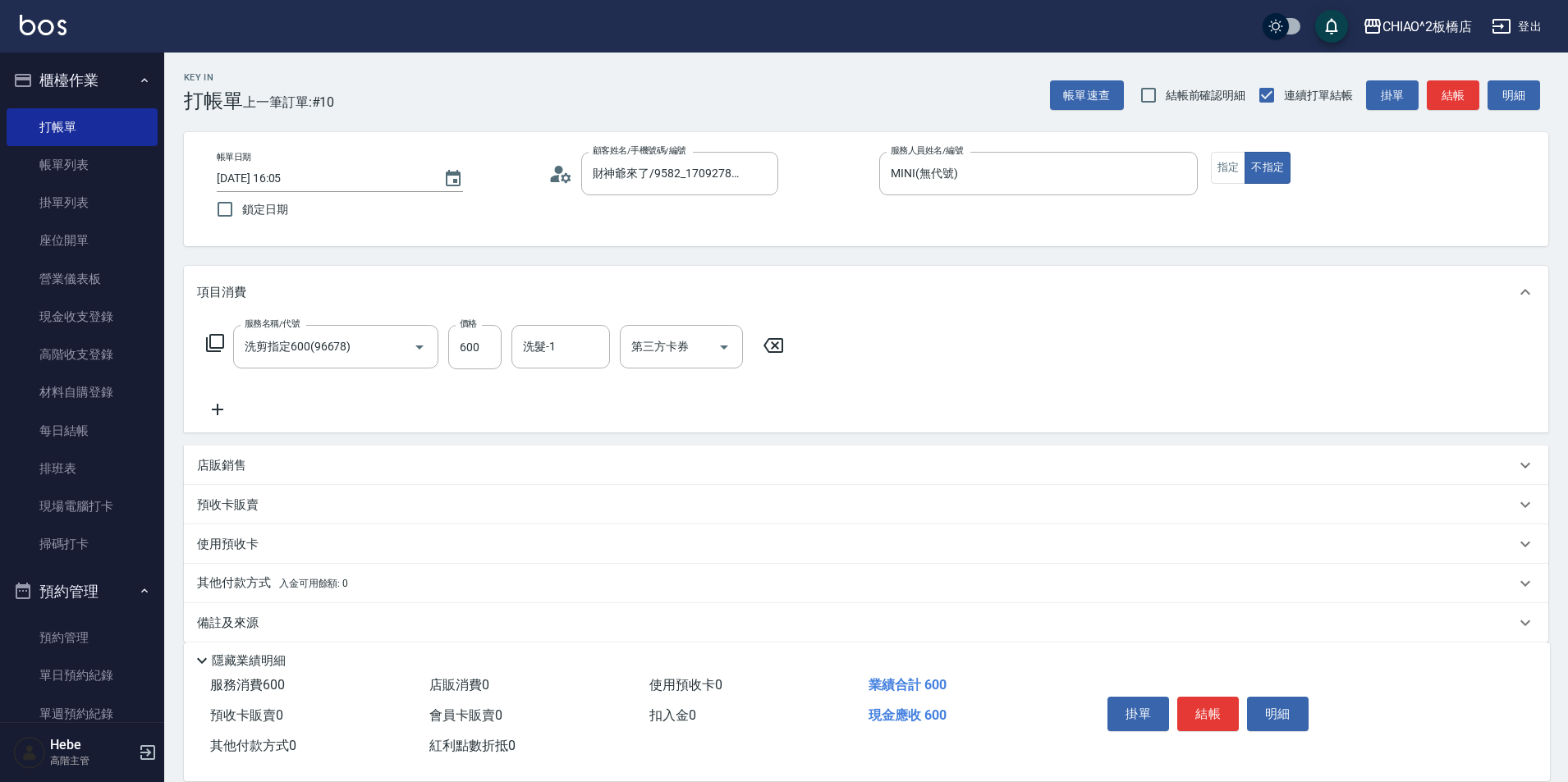
click at [225, 411] on icon at bounding box center [217, 410] width 41 height 20
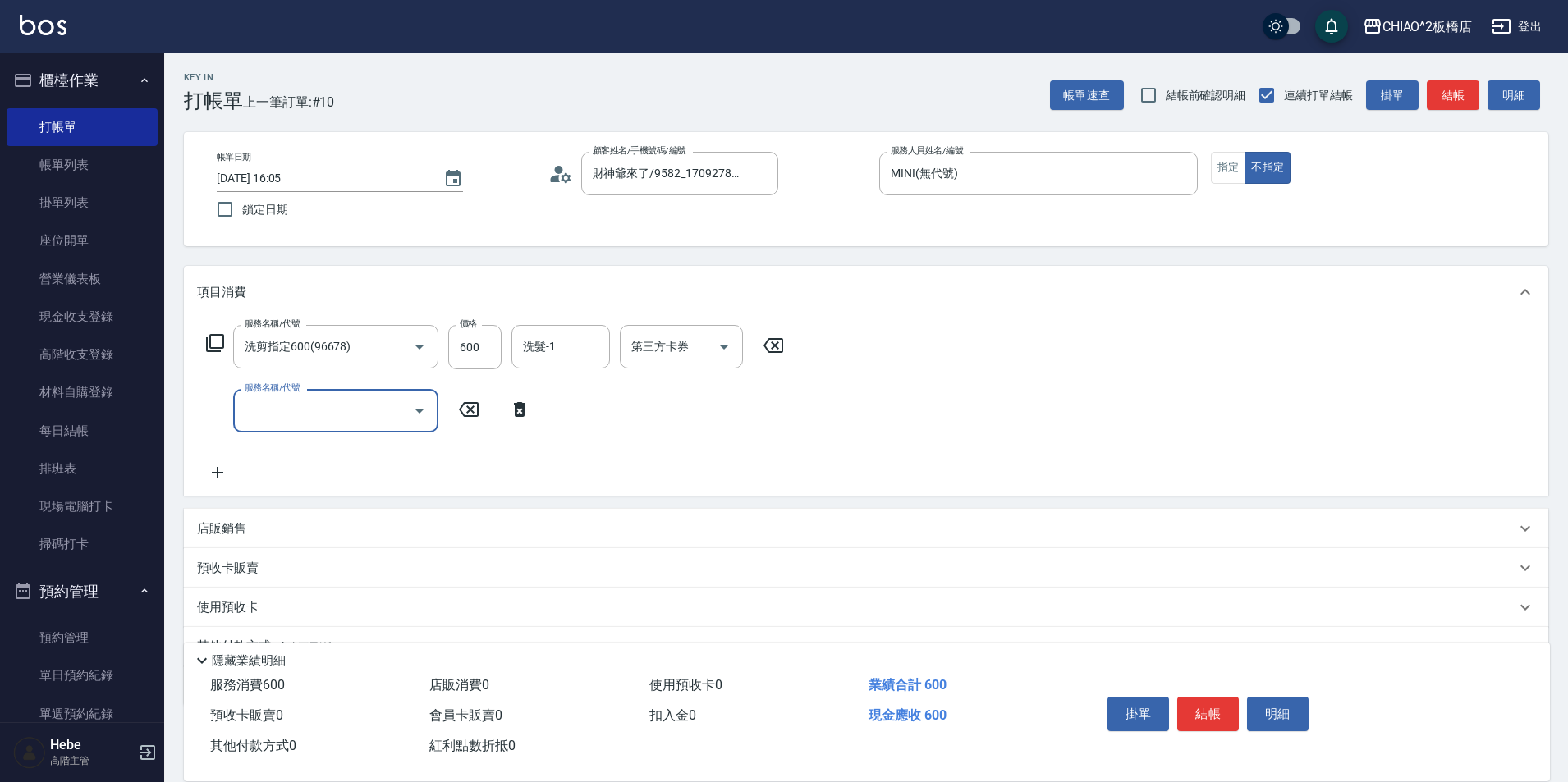
click at [294, 422] on input "服務名稱/代號" at bounding box center [323, 411] width 166 height 29
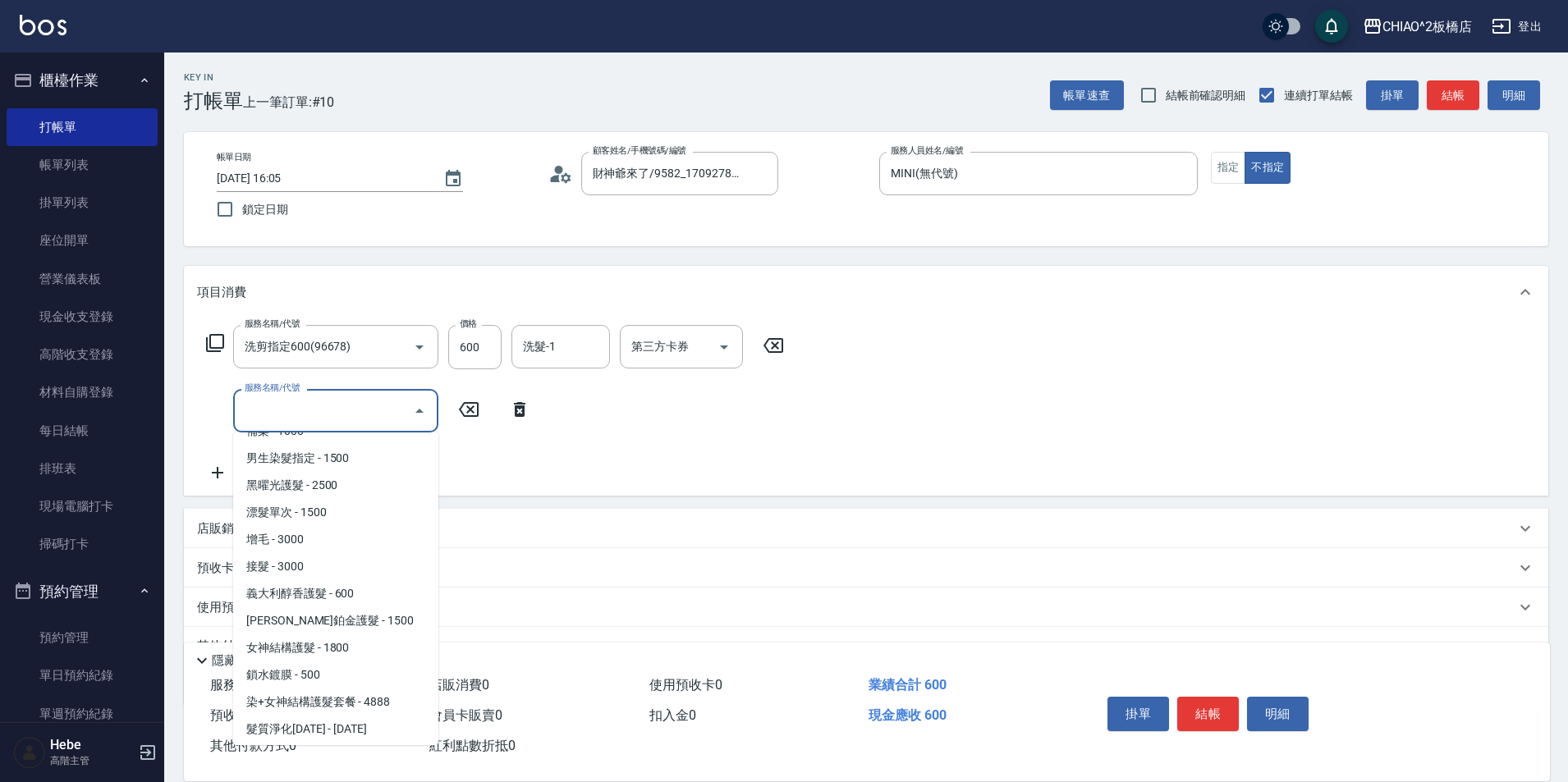
scroll to position [351, 0]
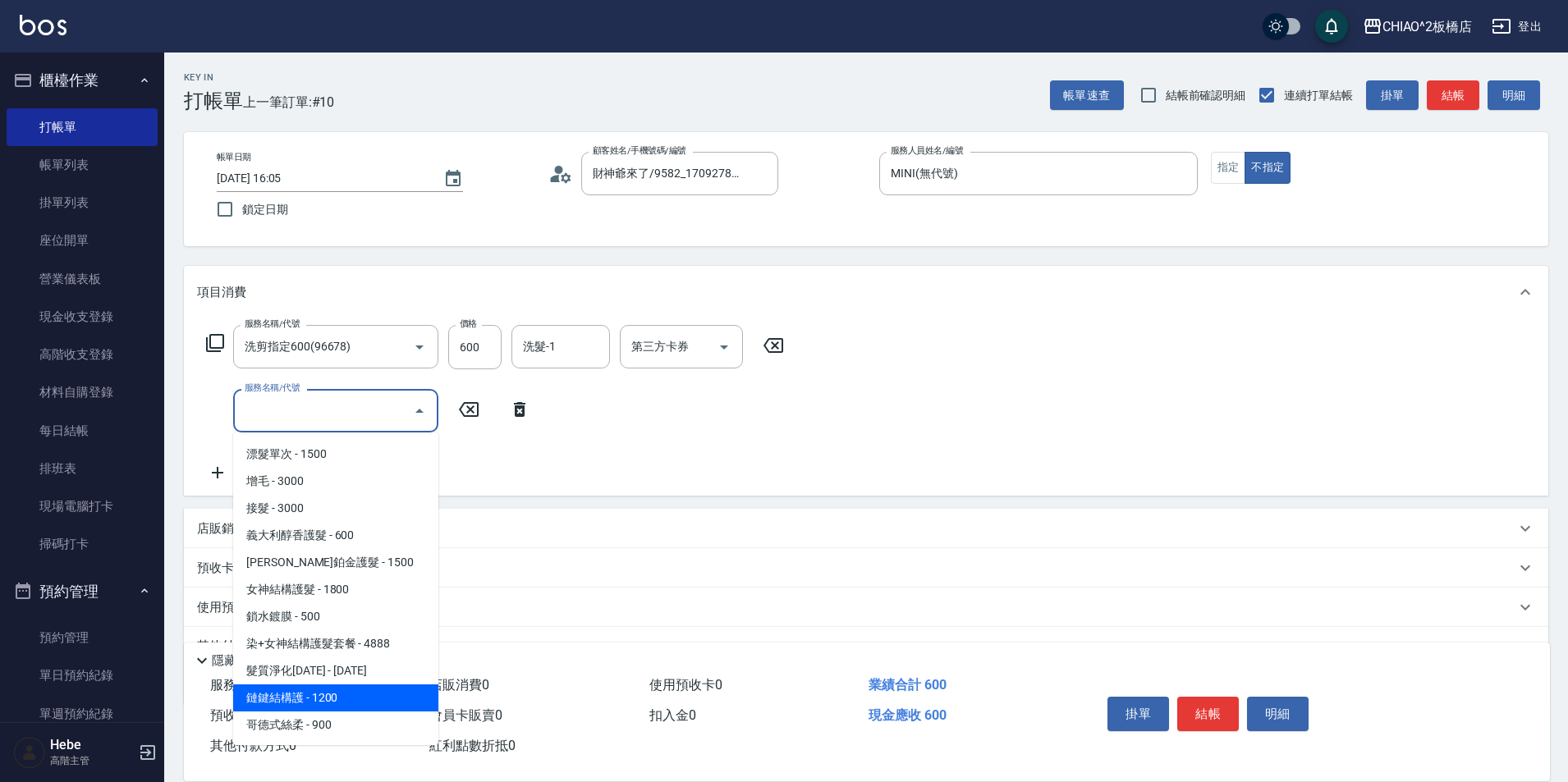
click at [344, 708] on span "鏈鍵結構護 - 1200" at bounding box center [336, 698] width 205 height 27
type input "鏈鍵結構護(143014)"
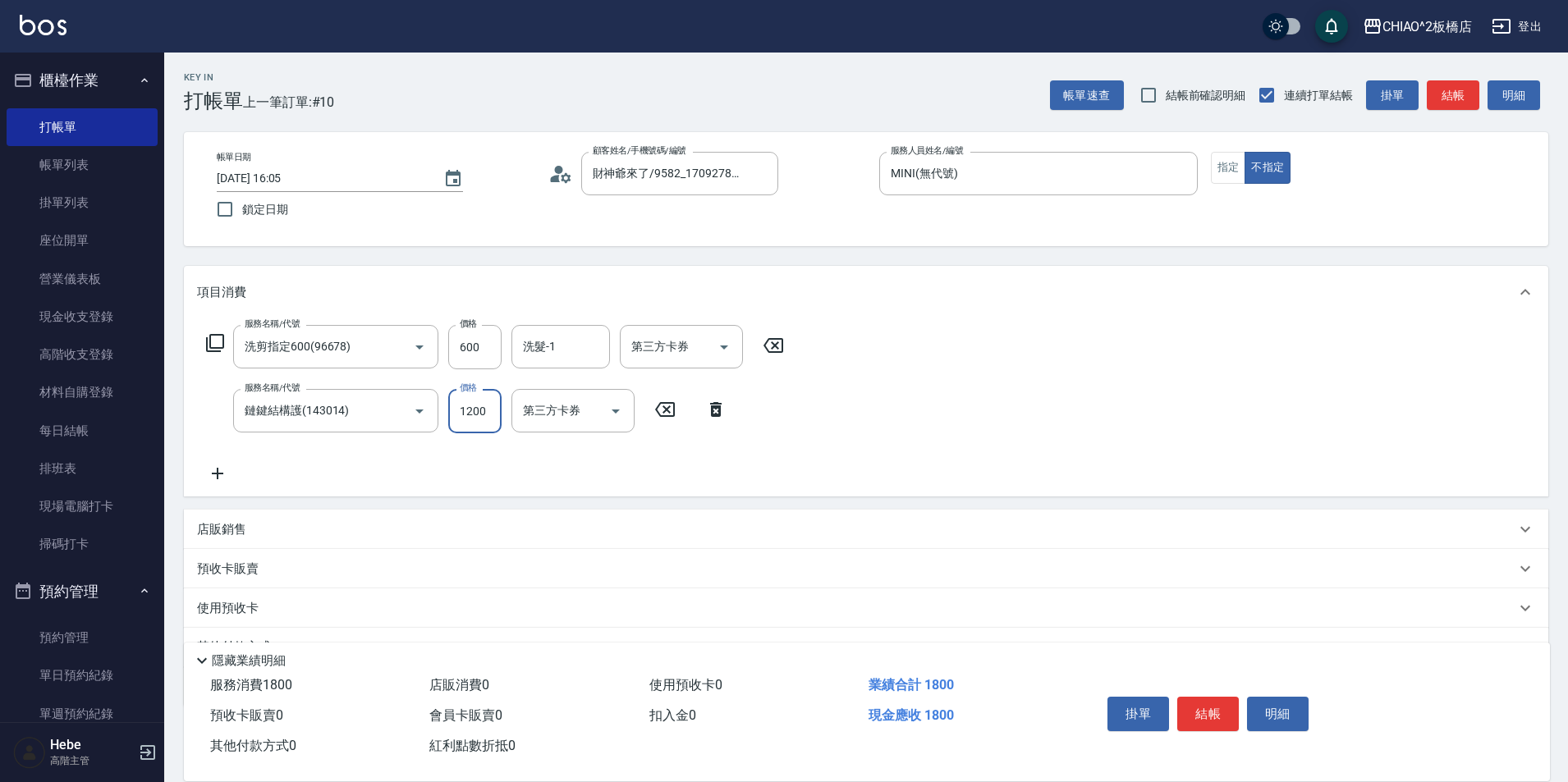
click at [481, 405] on input "1200" at bounding box center [474, 411] width 54 height 45
type input "2600"
click at [1222, 707] on button "結帳" at bounding box center [1208, 714] width 62 height 35
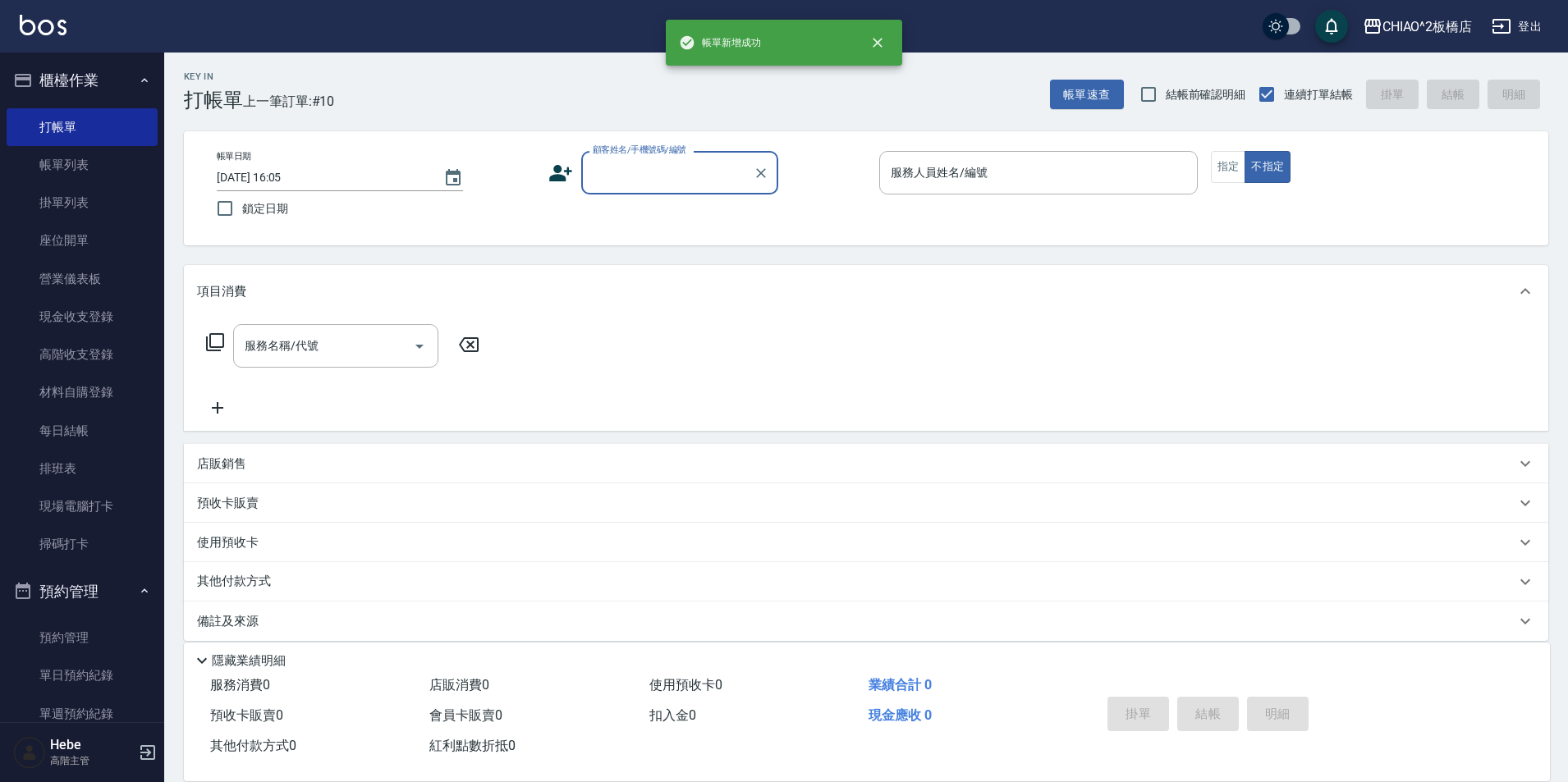
scroll to position [17, 0]
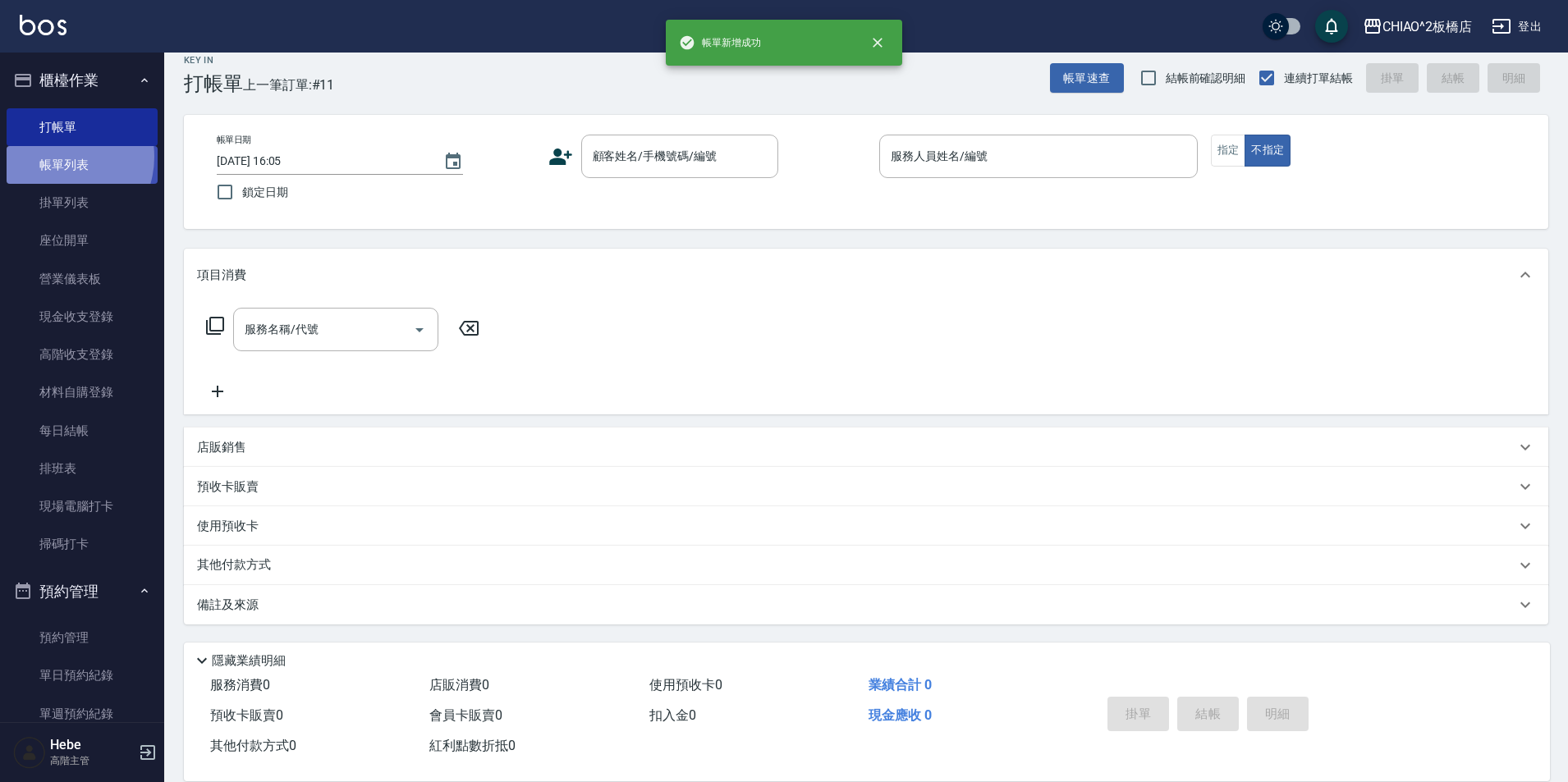
click at [56, 157] on link "帳單列表" at bounding box center [82, 165] width 151 height 38
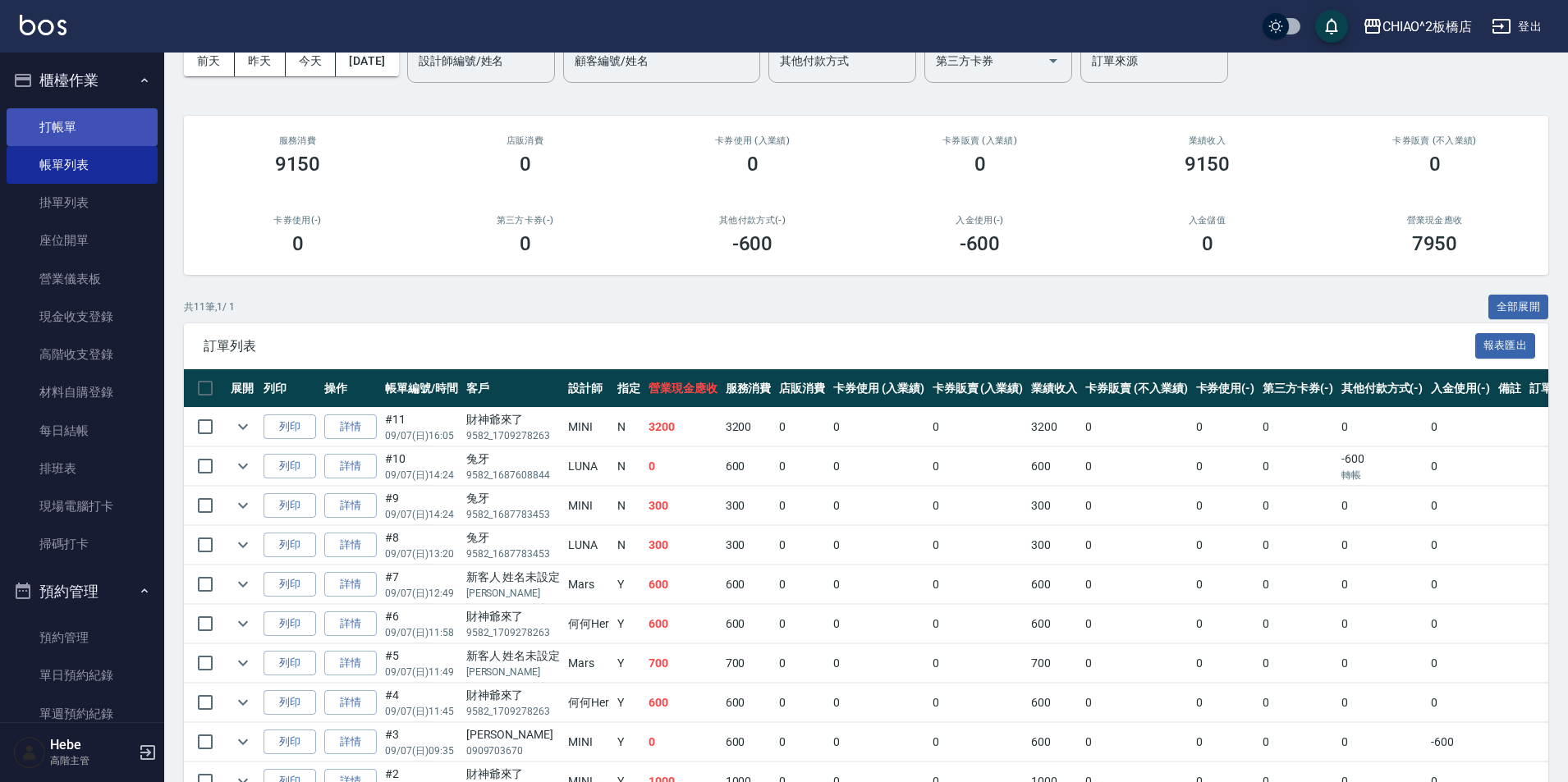
scroll to position [57, 0]
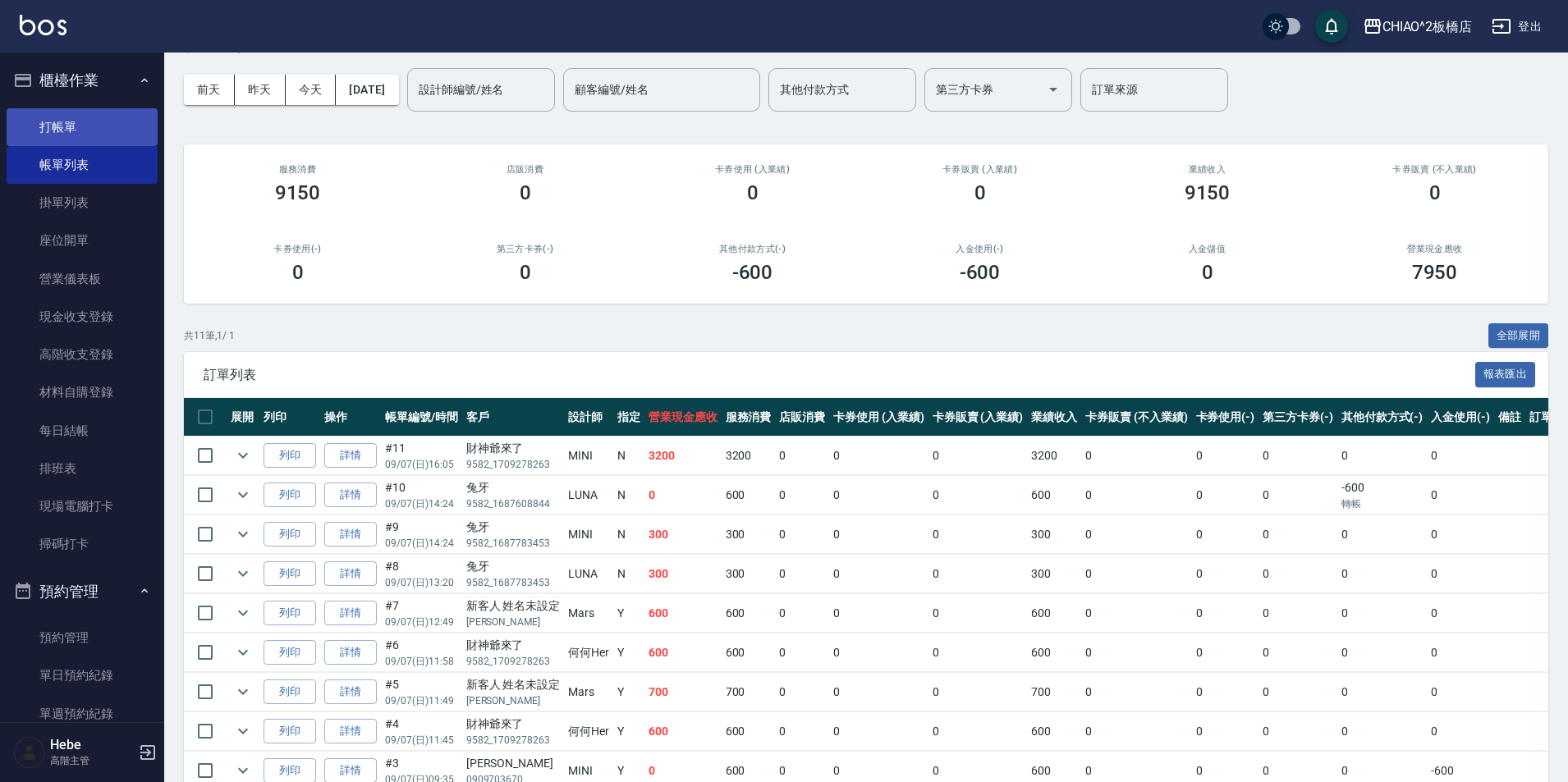
click at [38, 120] on link "打帳單" at bounding box center [82, 127] width 151 height 38
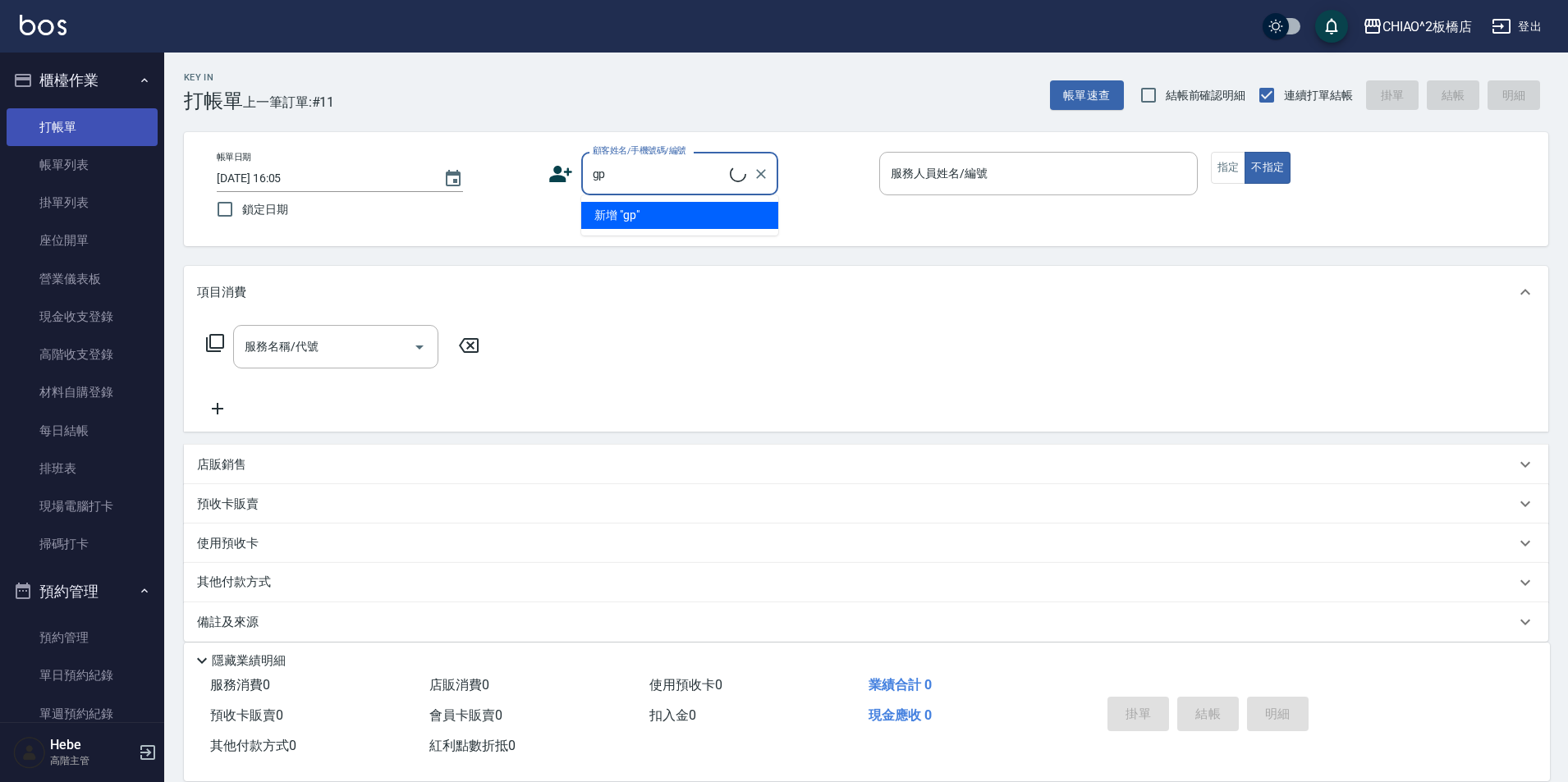
type input "g"
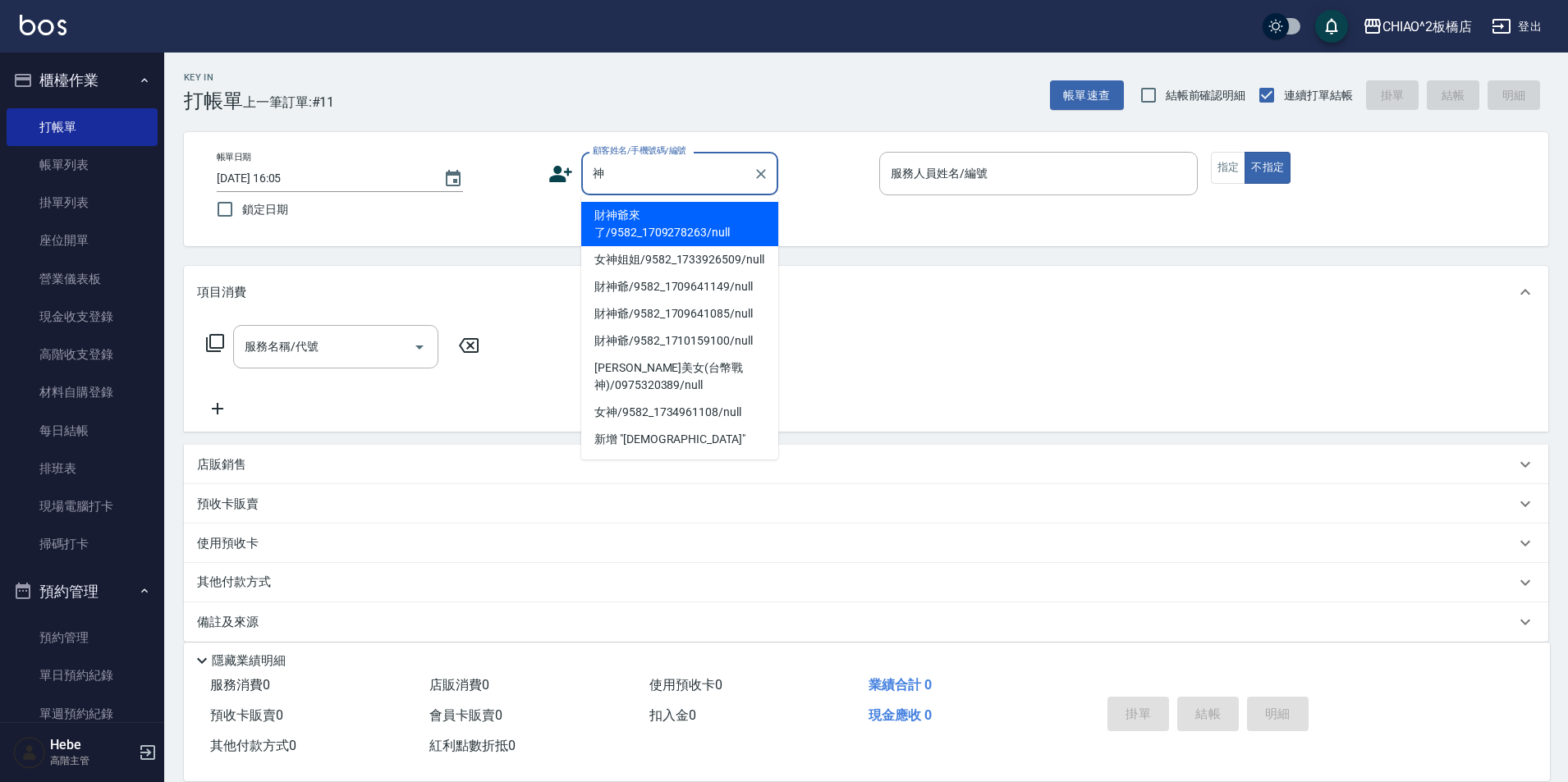
click at [646, 233] on li "財神爺來了/9582_1709278263/null" at bounding box center [680, 223] width 197 height 45
type input "財神爺來了/9582_1709278263/null"
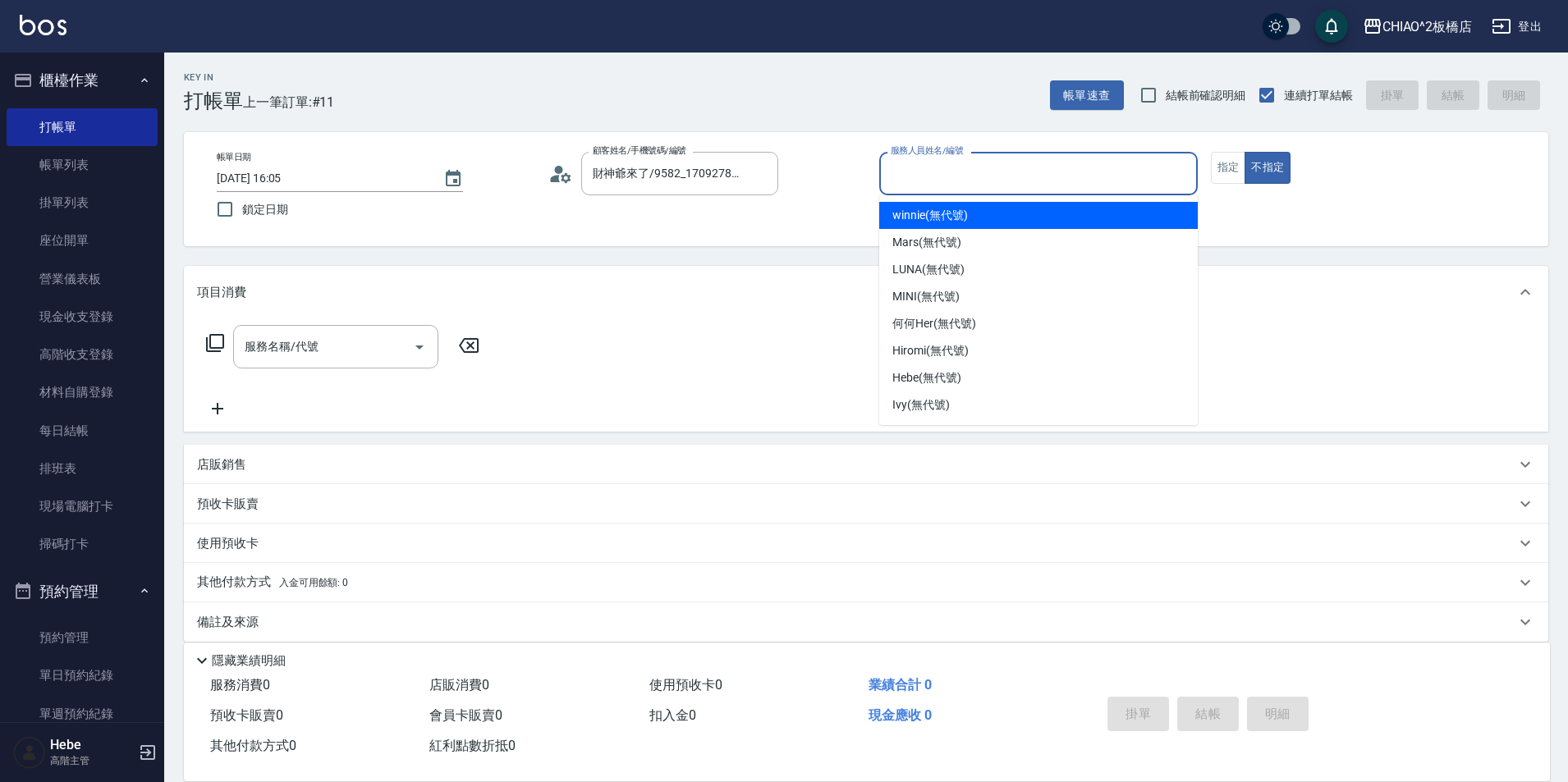
click at [914, 183] on input "服務人員姓名/編號" at bounding box center [1038, 173] width 303 height 29
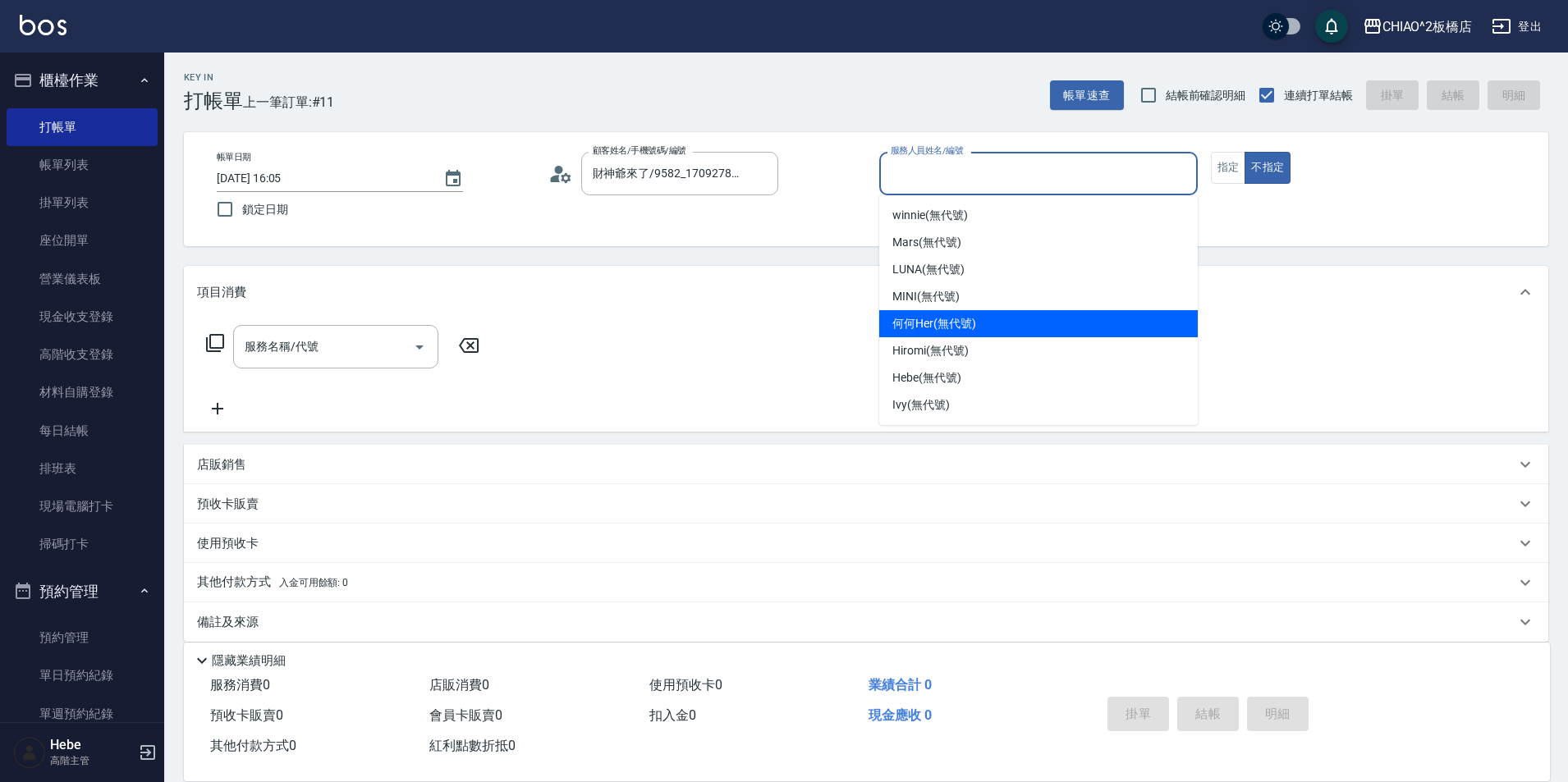
click at [924, 319] on span "何何Her (無代號)" at bounding box center [934, 323] width 84 height 17
type input "何何Her (無代號)"
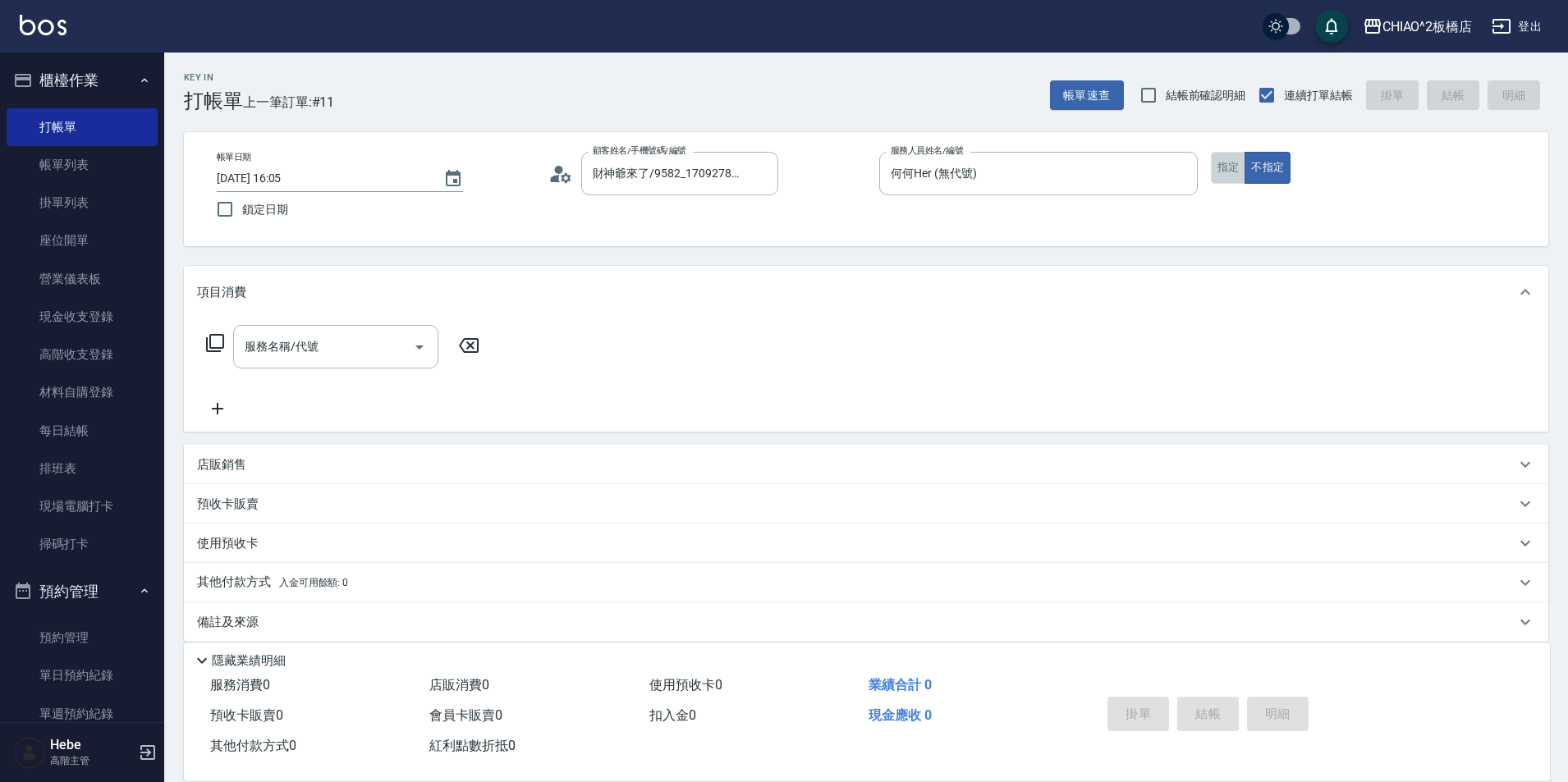
drag, startPoint x: 1232, startPoint y: 174, endPoint x: 1159, endPoint y: 200, distance: 77.5
click at [1205, 185] on div "帳單日期 [DATE] 16:05 鎖定日期 顧客姓名/手機號碼/編號 財神爺來了/9582_1709278263/null 顧客姓名/手機號碼/編號 服務人…" at bounding box center [866, 189] width 1325 height 74
click at [1222, 174] on button "指定" at bounding box center [1228, 167] width 35 height 32
click at [344, 350] on input "服務名稱/代號" at bounding box center [323, 347] width 166 height 29
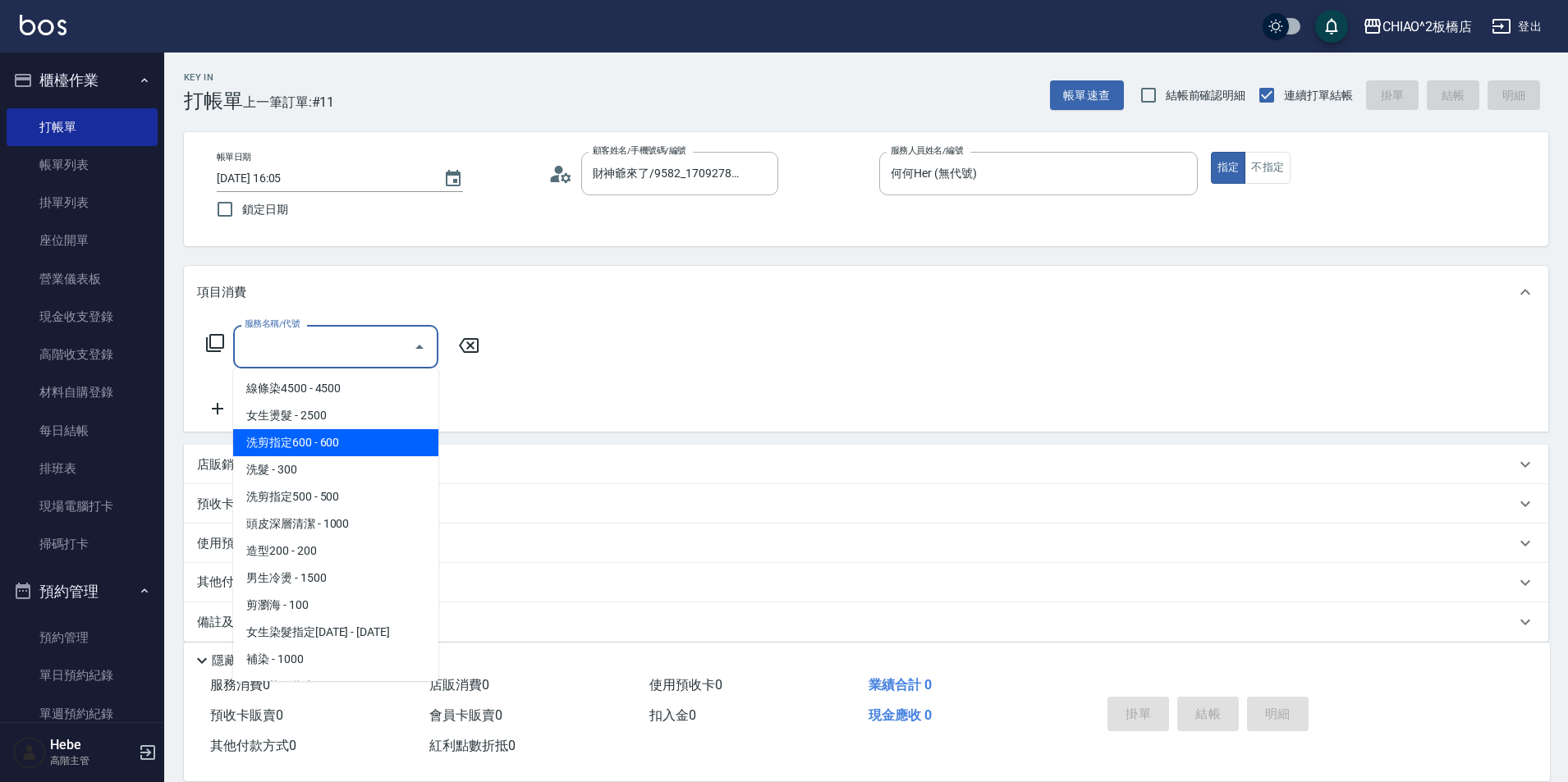
click at [343, 444] on span "洗剪指定600 - 600" at bounding box center [336, 443] width 205 height 27
type input "洗剪指定600(96678)"
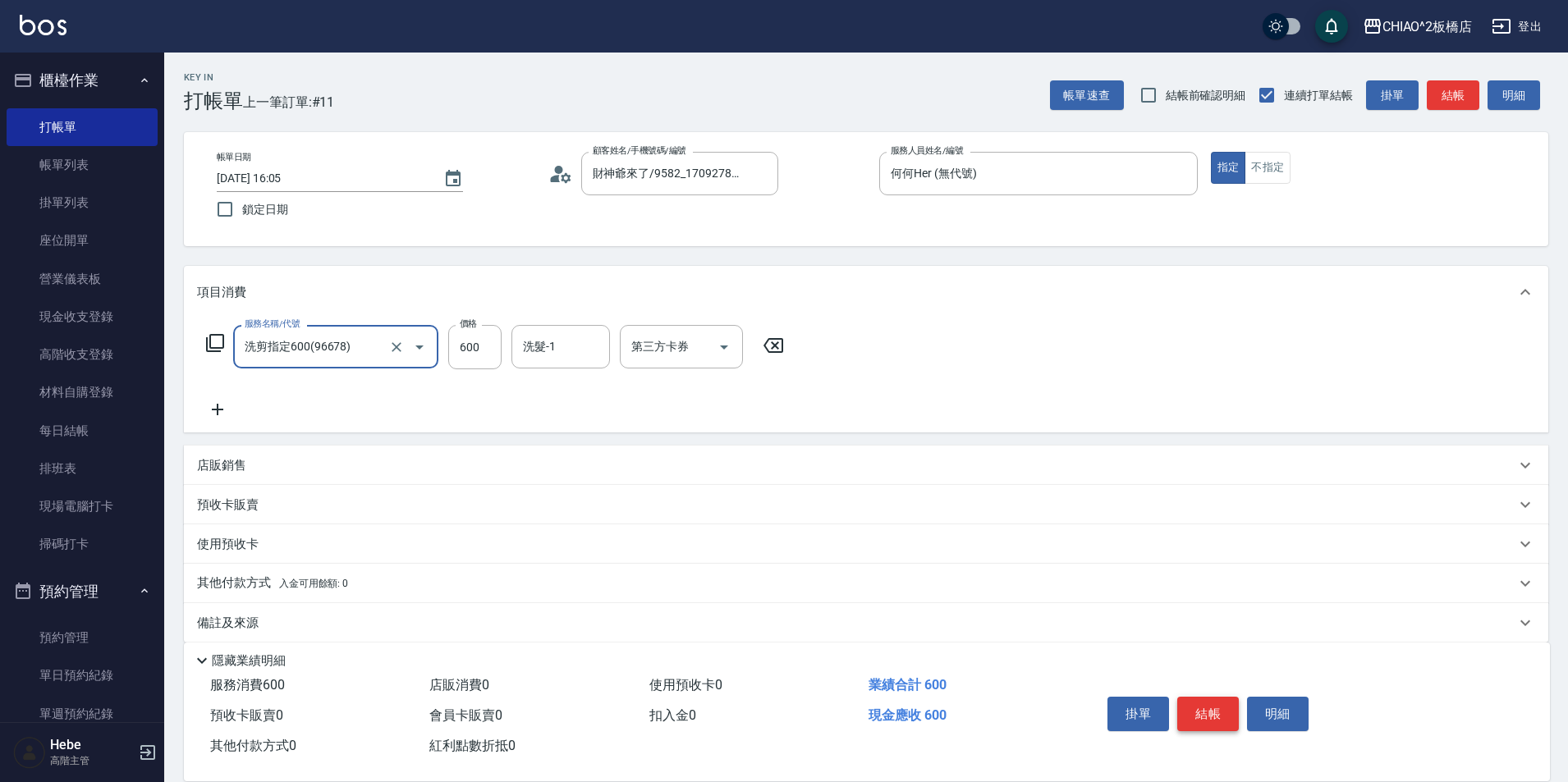
click at [1211, 706] on button "結帳" at bounding box center [1208, 714] width 62 height 35
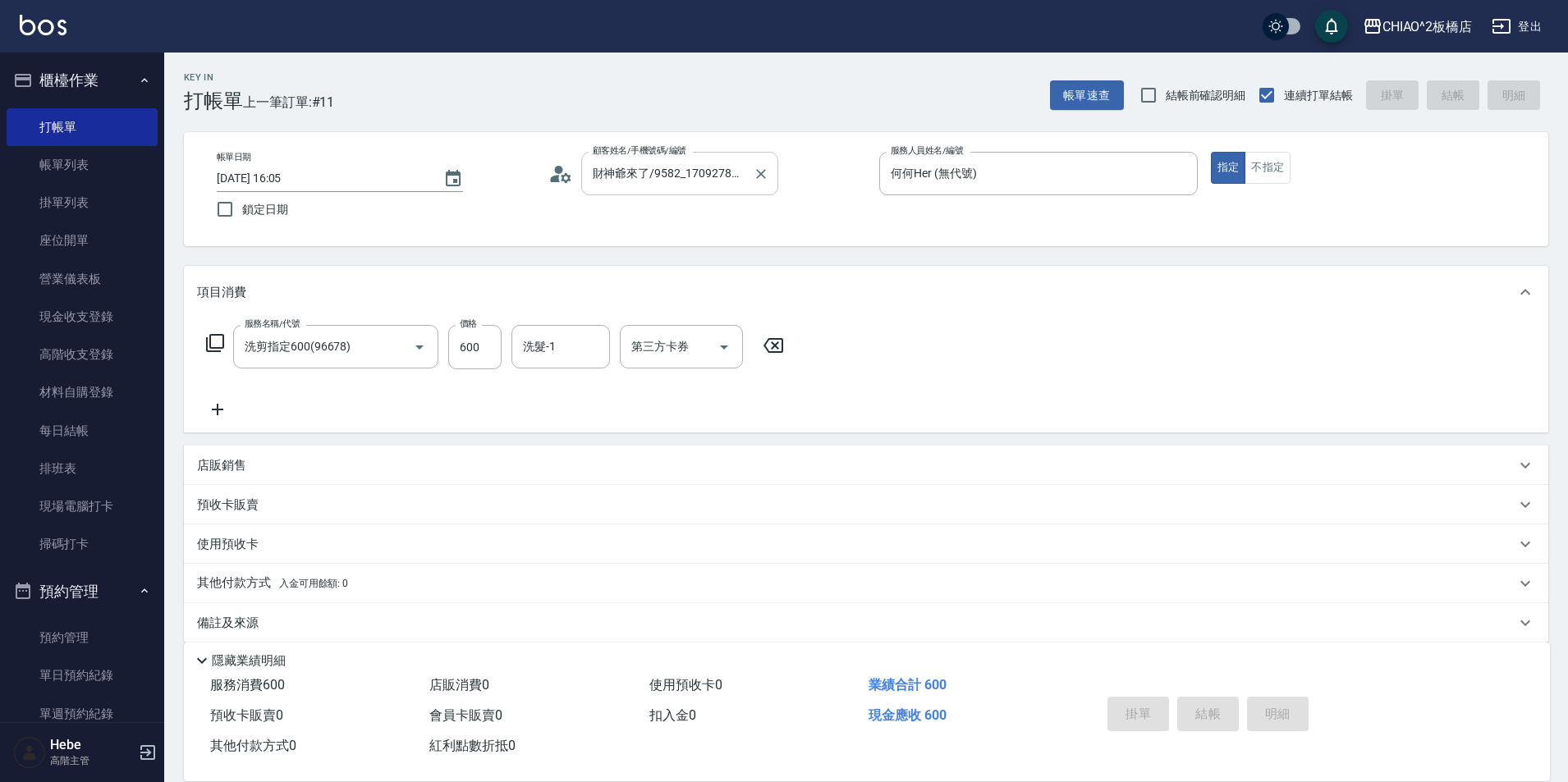
type input "[DATE] 16:06"
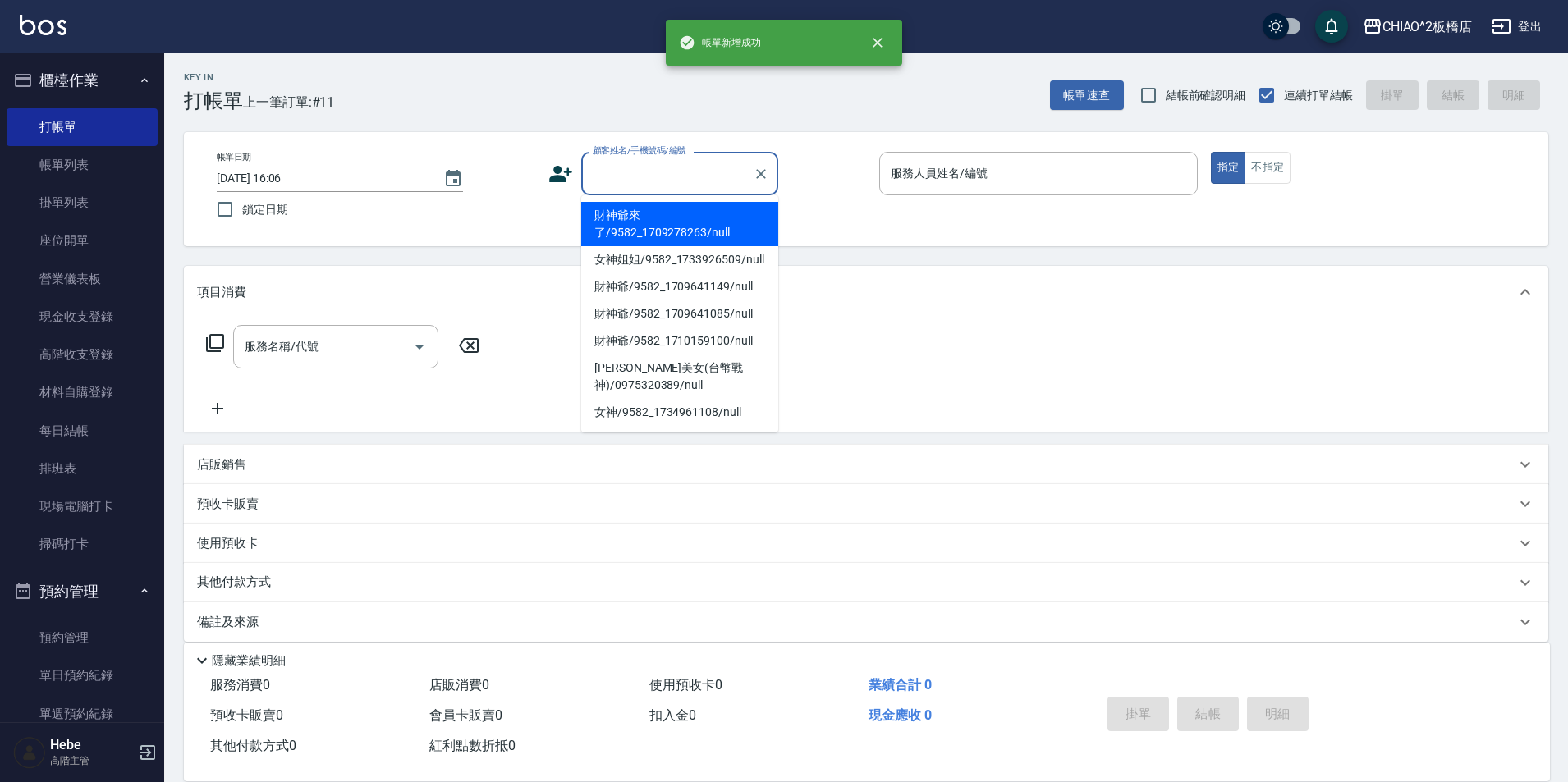
click at [713, 173] on input "顧客姓名/手機號碼/編號" at bounding box center [667, 173] width 157 height 29
click at [694, 234] on li "財神爺來了/9582_1709278263/null" at bounding box center [680, 223] width 197 height 45
type input "財神爺來了/9582_1709278263/null"
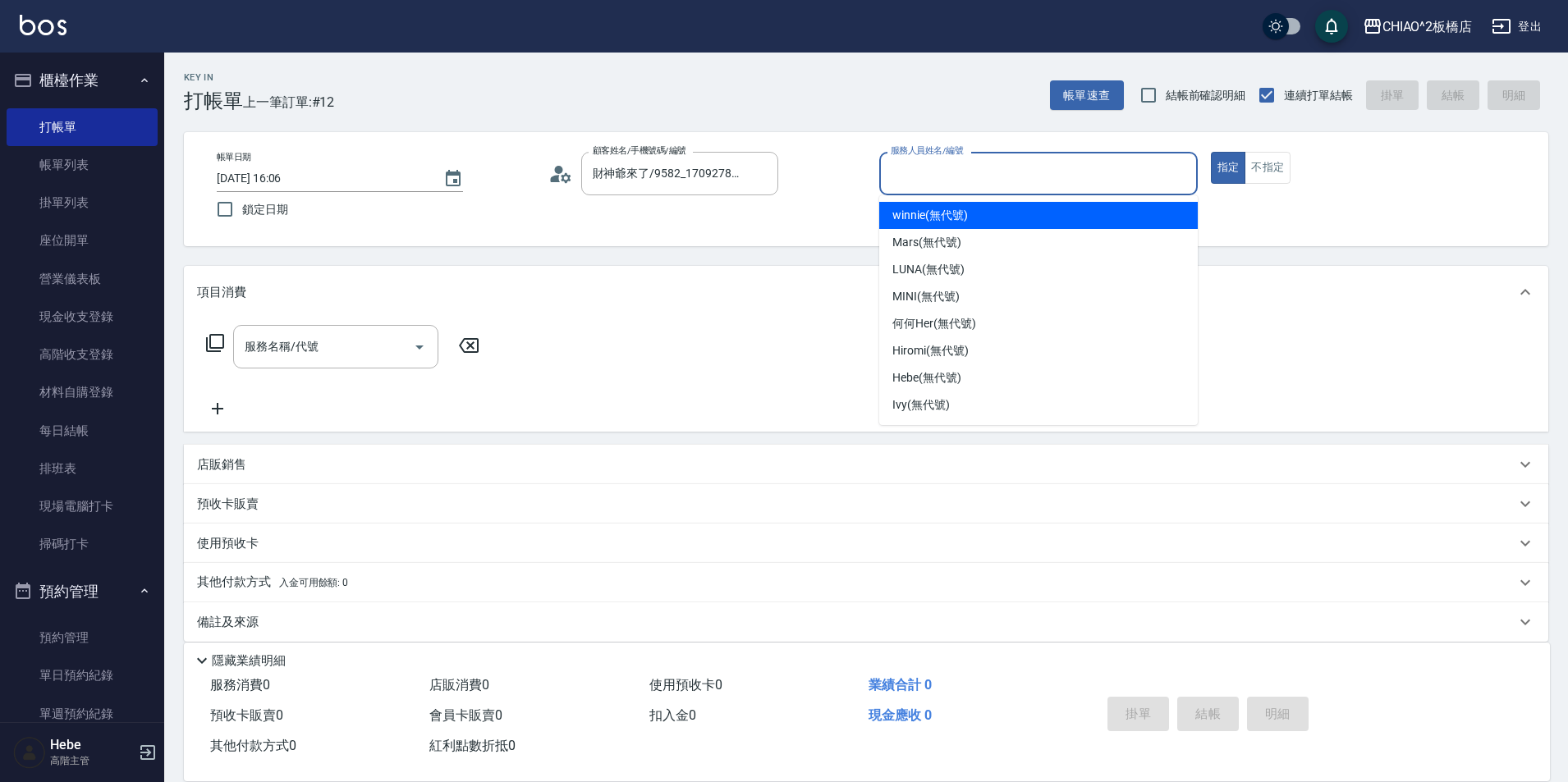
click at [967, 178] on input "服務人員姓名/編號" at bounding box center [1038, 173] width 303 height 29
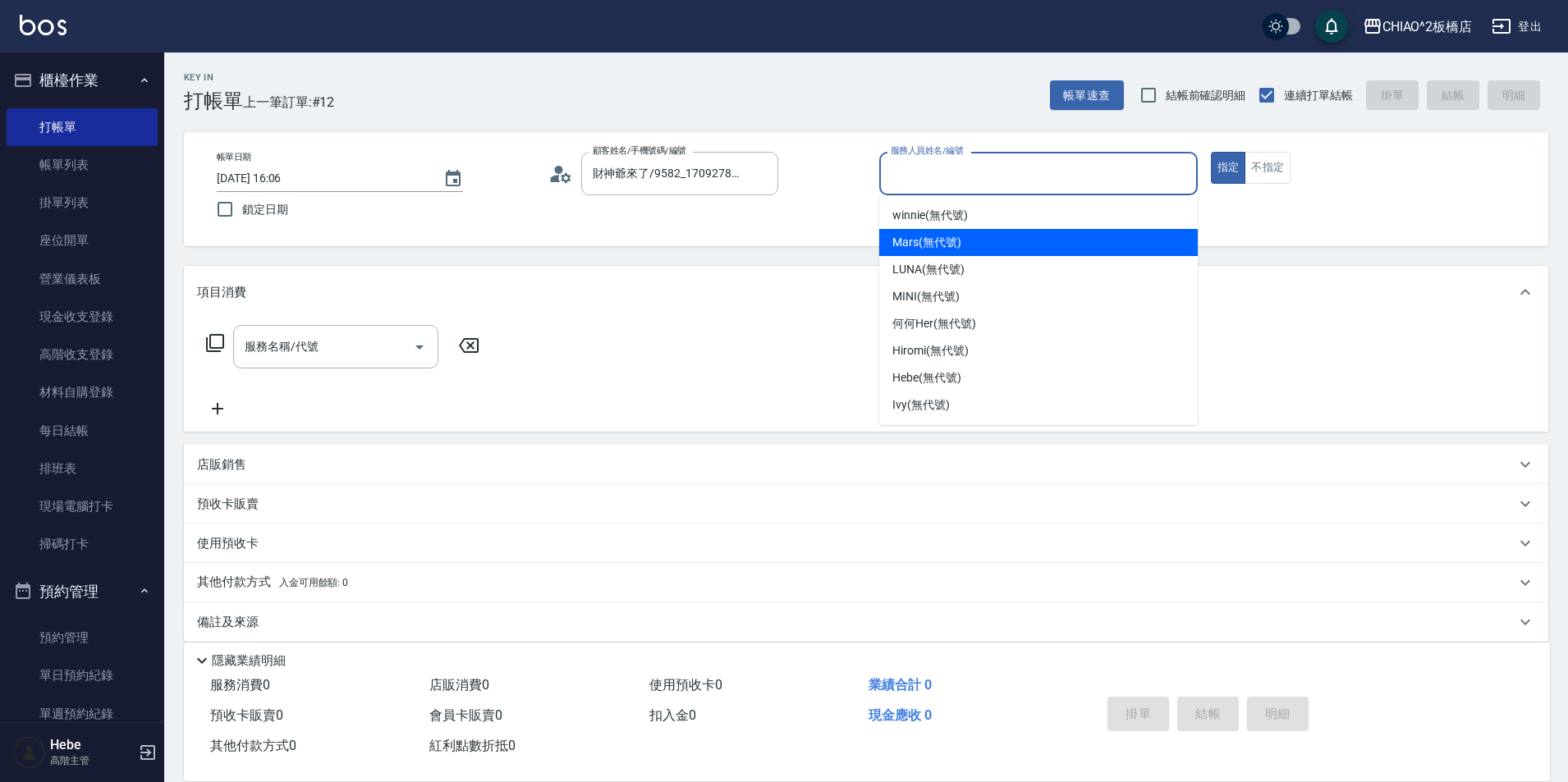
click at [963, 235] on div "Mars (無代號)" at bounding box center [1038, 243] width 319 height 27
type input "Mars(無代號)"
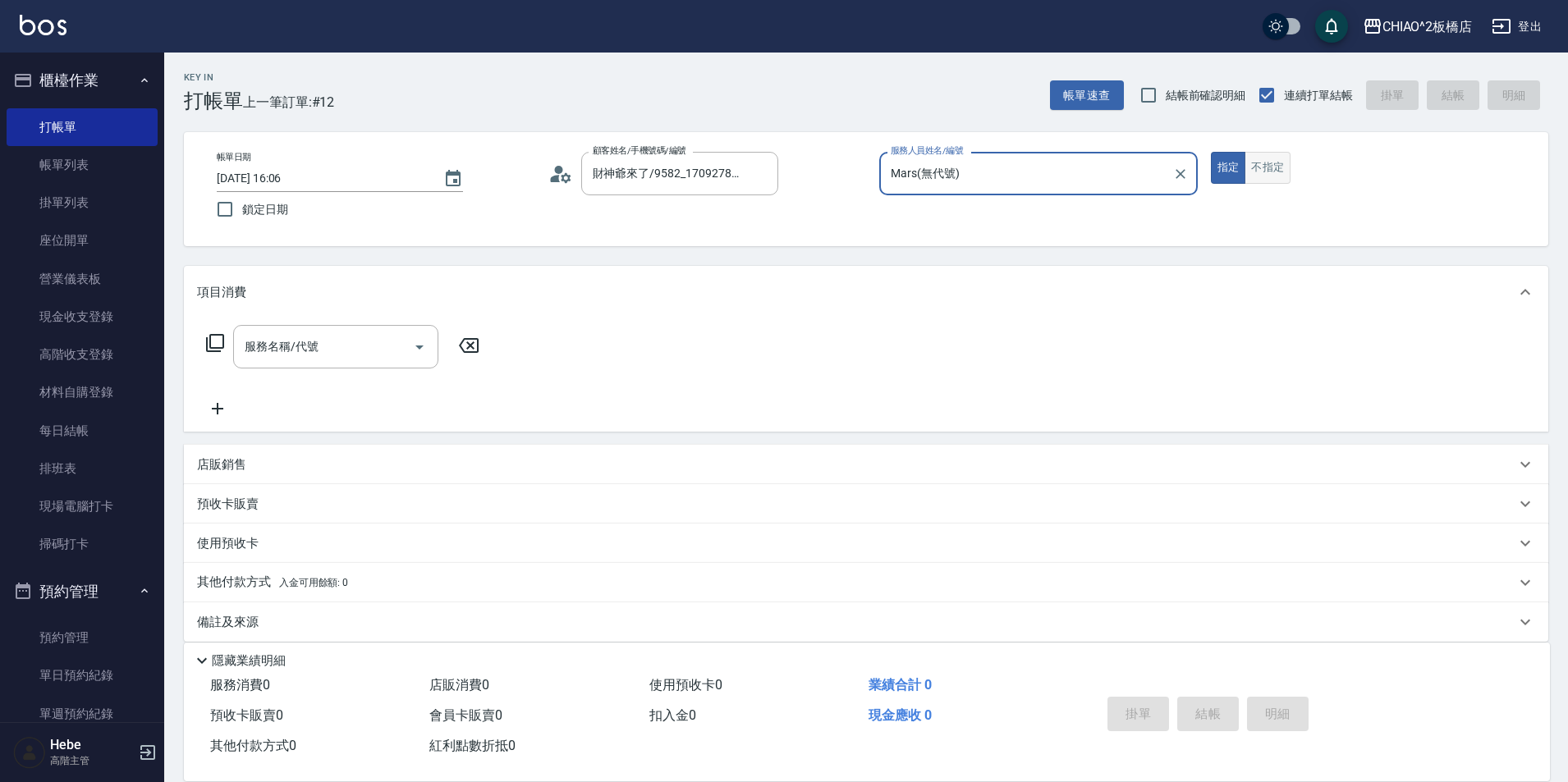
click at [1270, 158] on button "不指定" at bounding box center [1267, 167] width 46 height 32
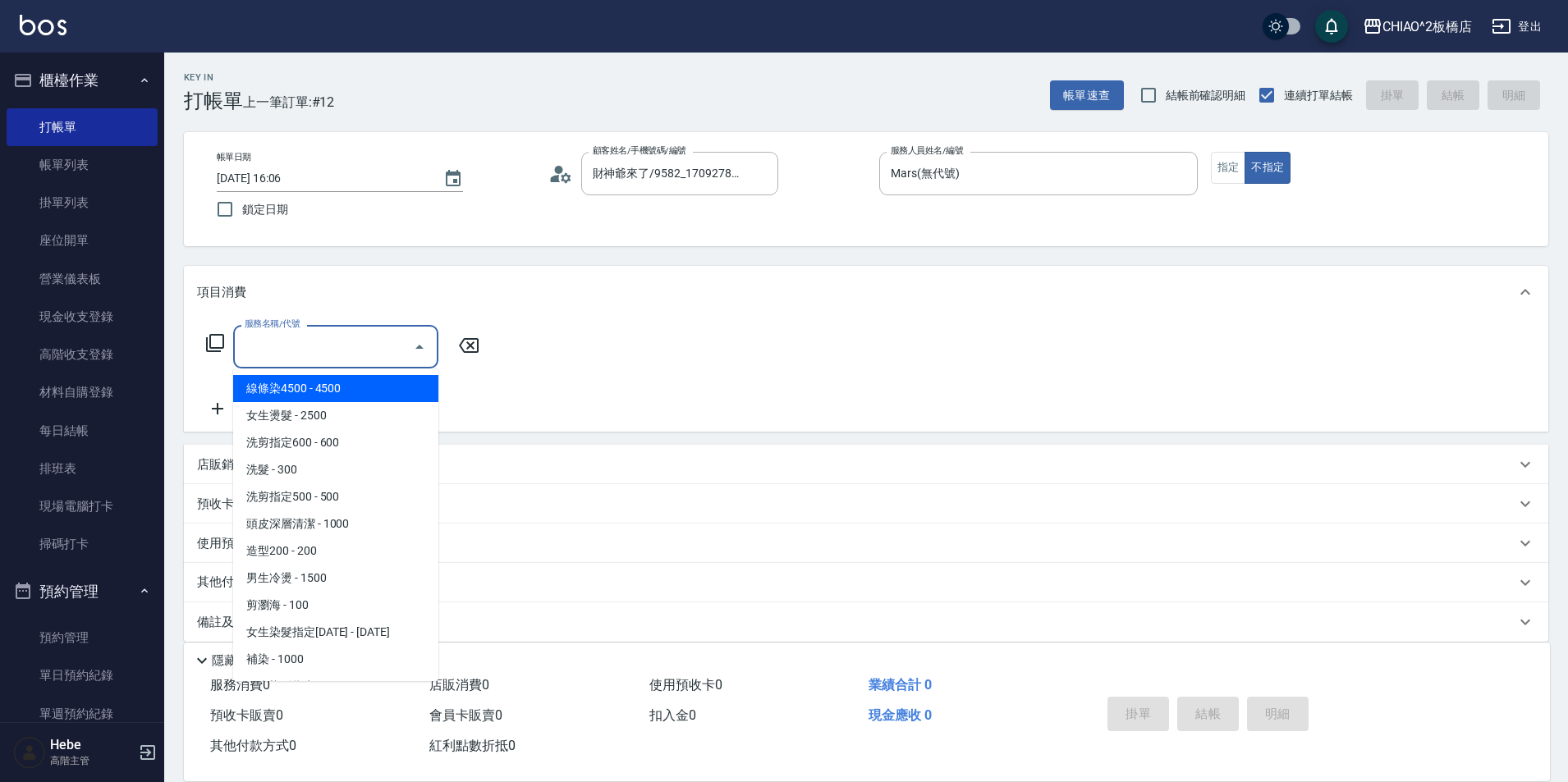
click at [319, 359] on input "服務名稱/代號" at bounding box center [323, 347] width 166 height 29
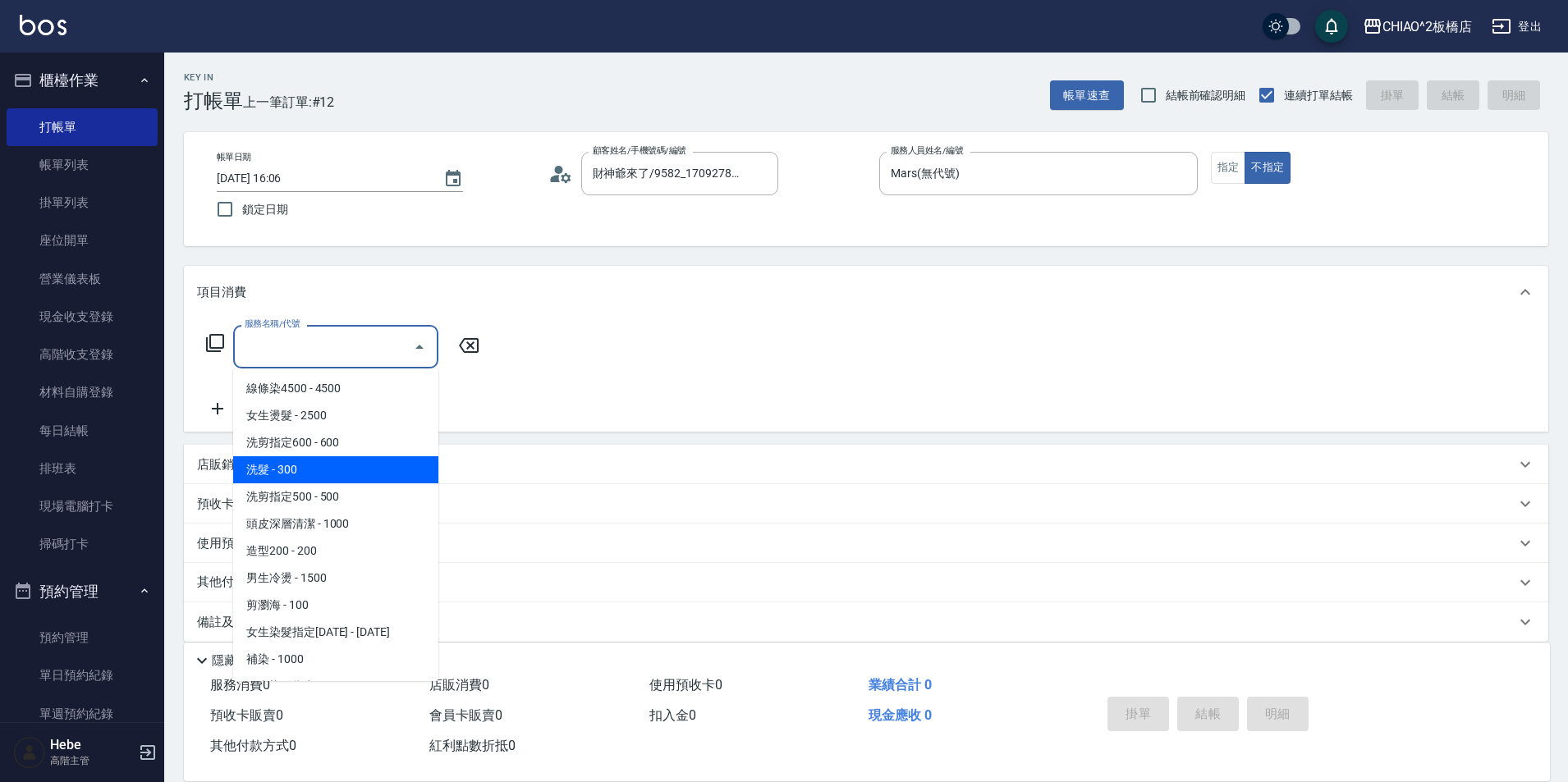
click at [343, 473] on span "洗髮 - 300" at bounding box center [336, 470] width 205 height 27
type input "洗髮(96679)"
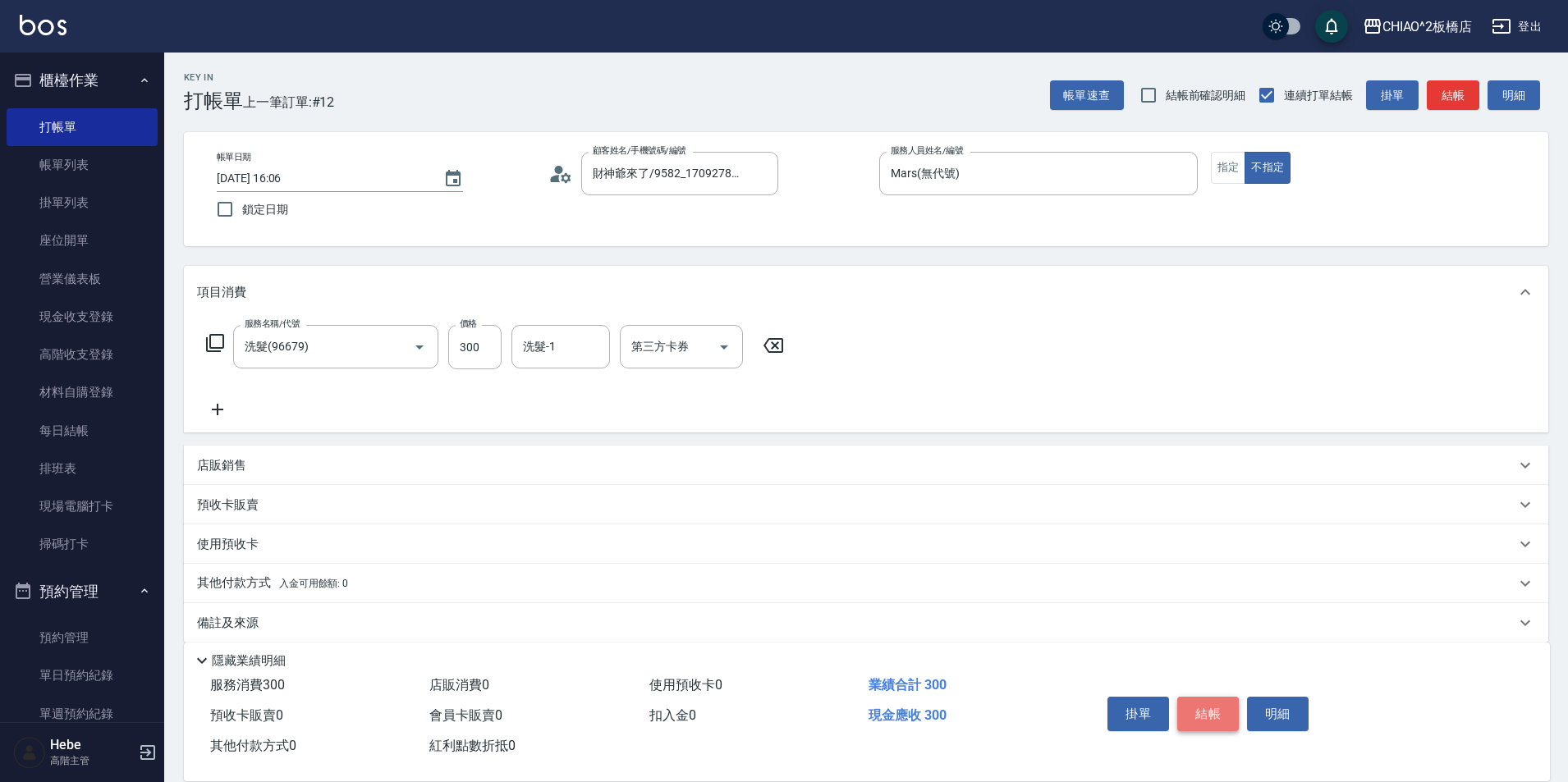
click at [1204, 698] on button "結帳" at bounding box center [1208, 714] width 62 height 35
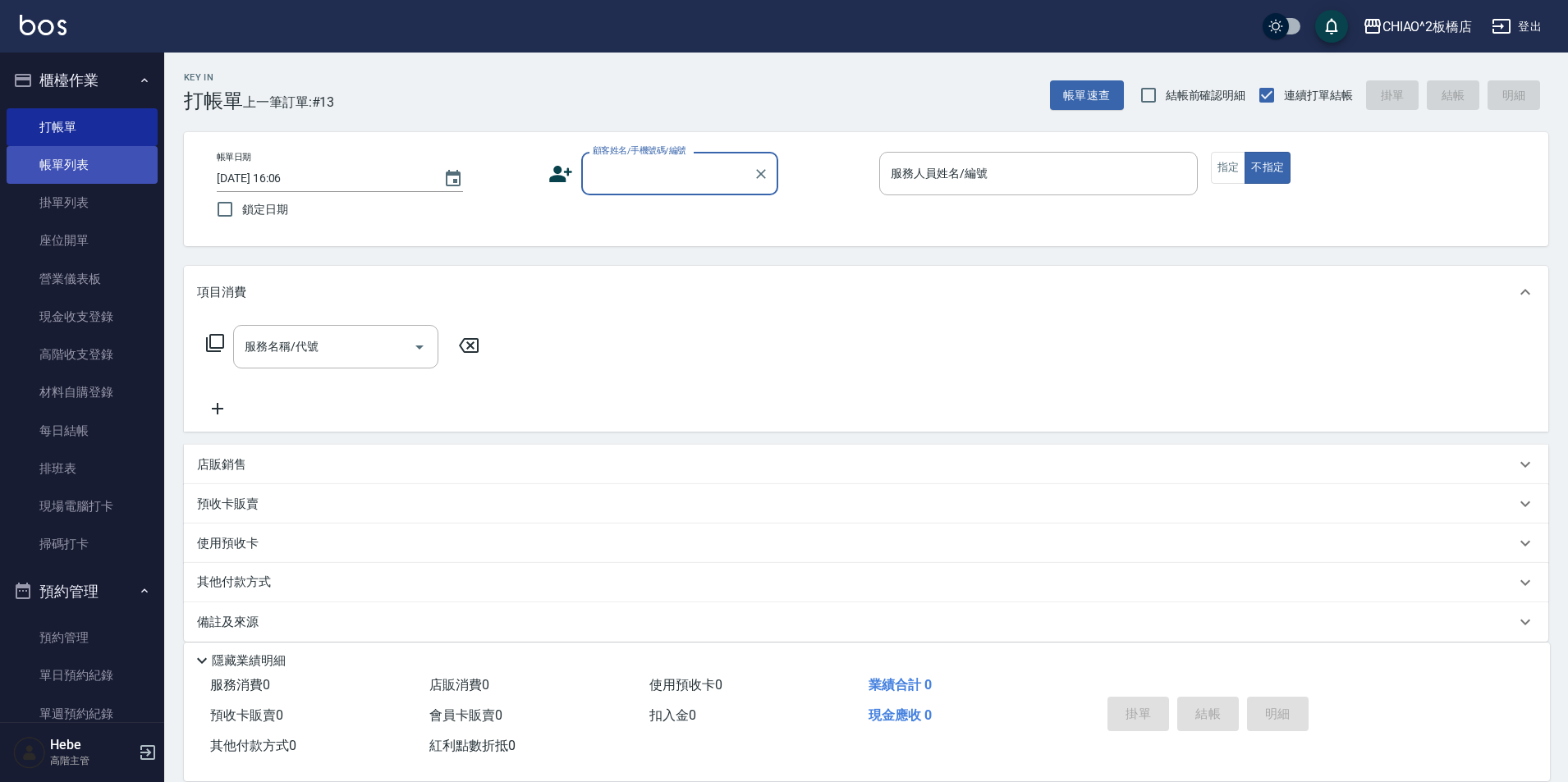
click at [62, 173] on link "帳單列表" at bounding box center [82, 165] width 151 height 38
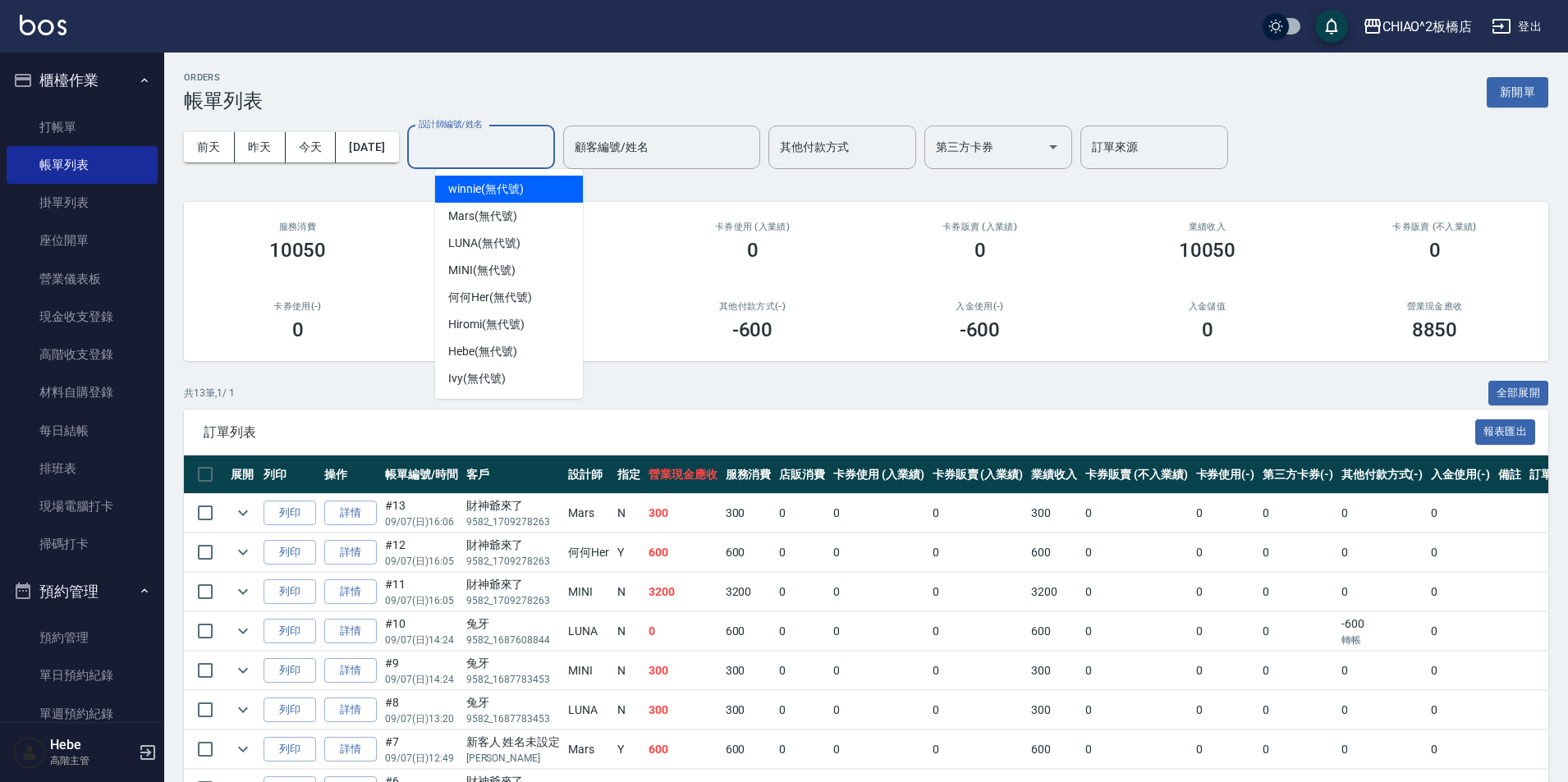
click at [491, 153] on input "設計師編號/姓名" at bounding box center [481, 147] width 133 height 29
click at [517, 263] on div "MINI (無代號)" at bounding box center [509, 271] width 148 height 27
type input "MINI(無代號)"
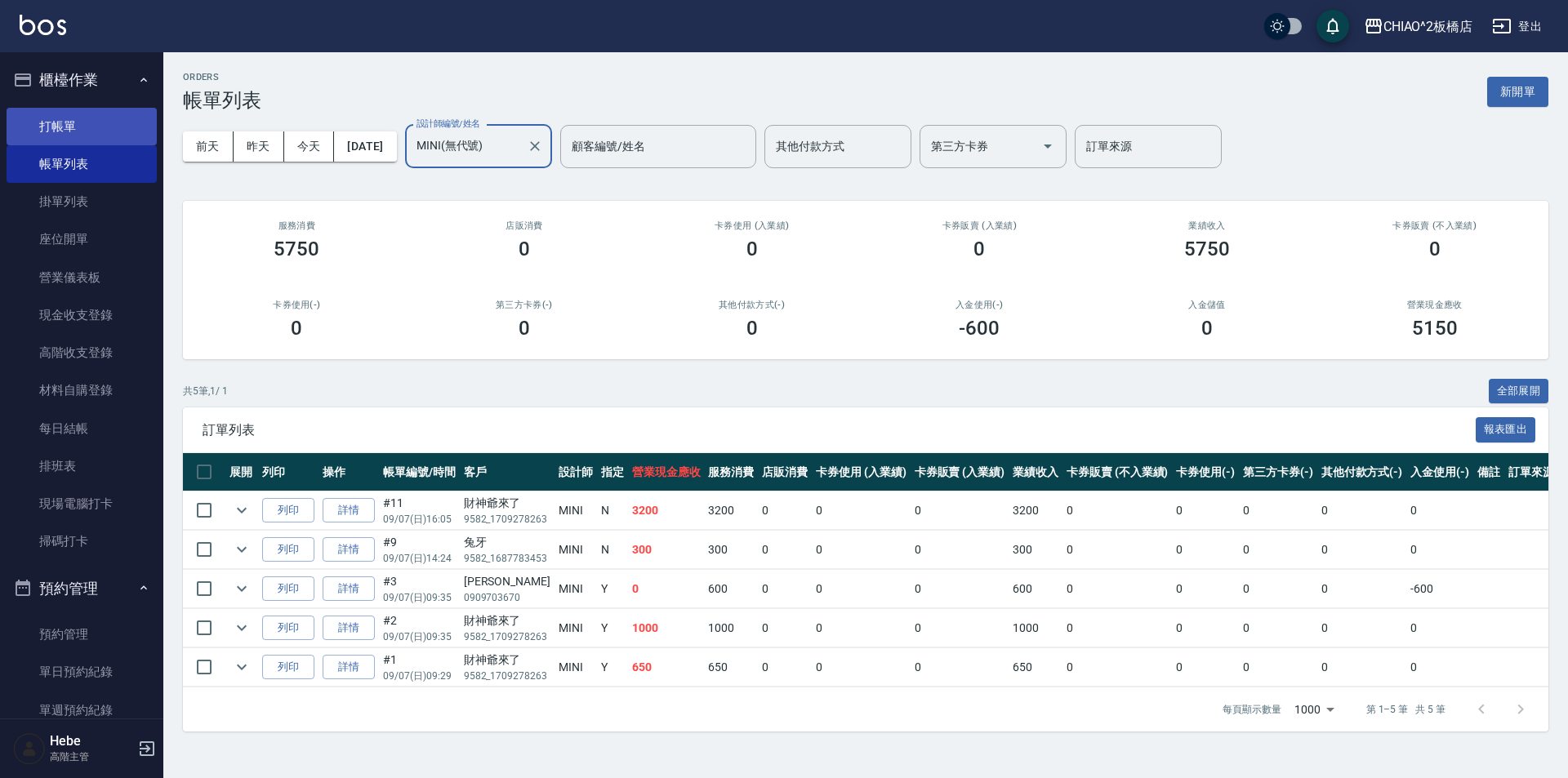
click at [84, 118] on link "打帳單" at bounding box center [81, 127] width 150 height 38
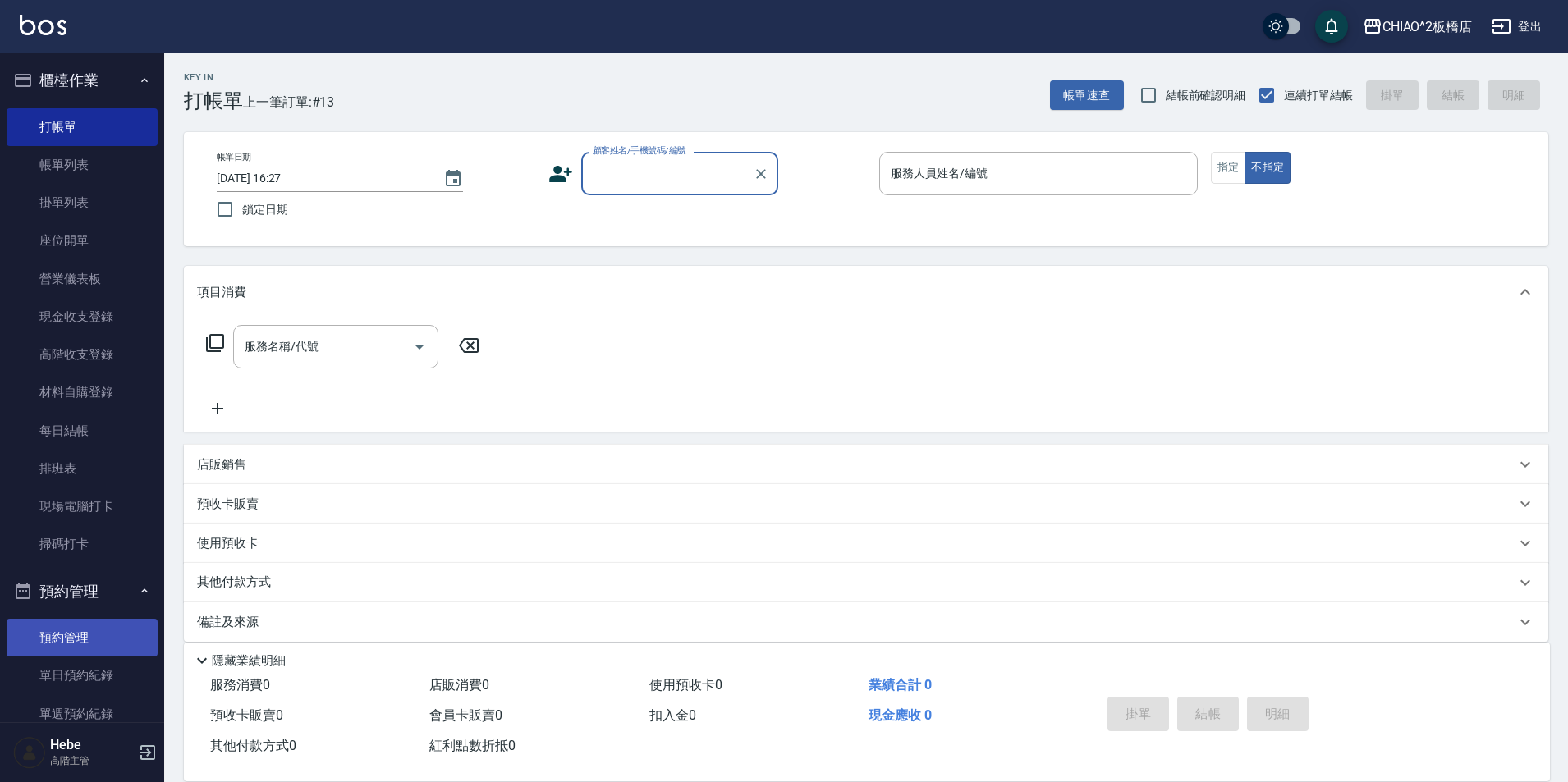
click at [91, 632] on link "預約管理" at bounding box center [82, 638] width 151 height 38
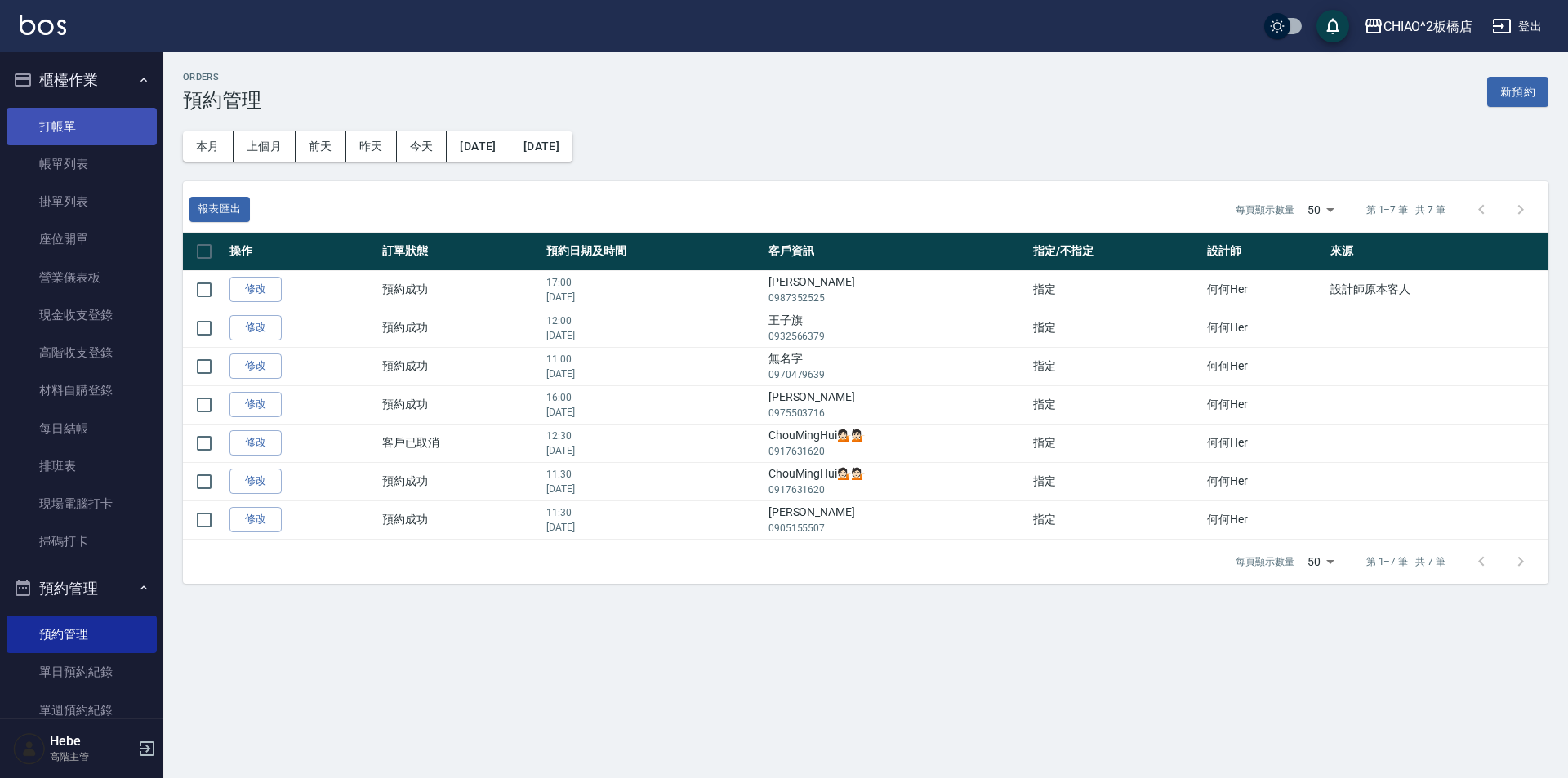
click at [92, 127] on link "打帳單" at bounding box center [81, 127] width 150 height 38
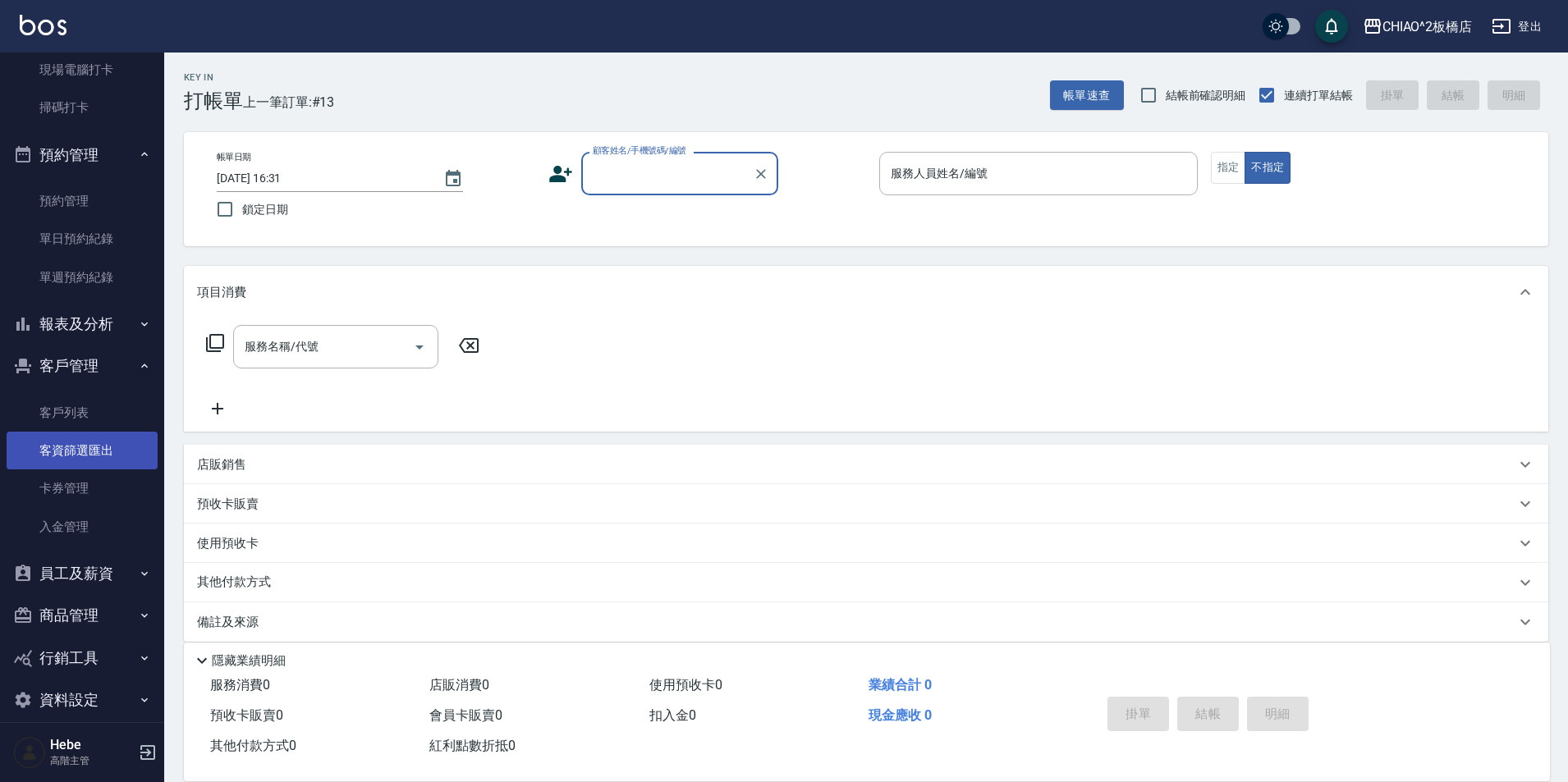
scroll to position [455, 0]
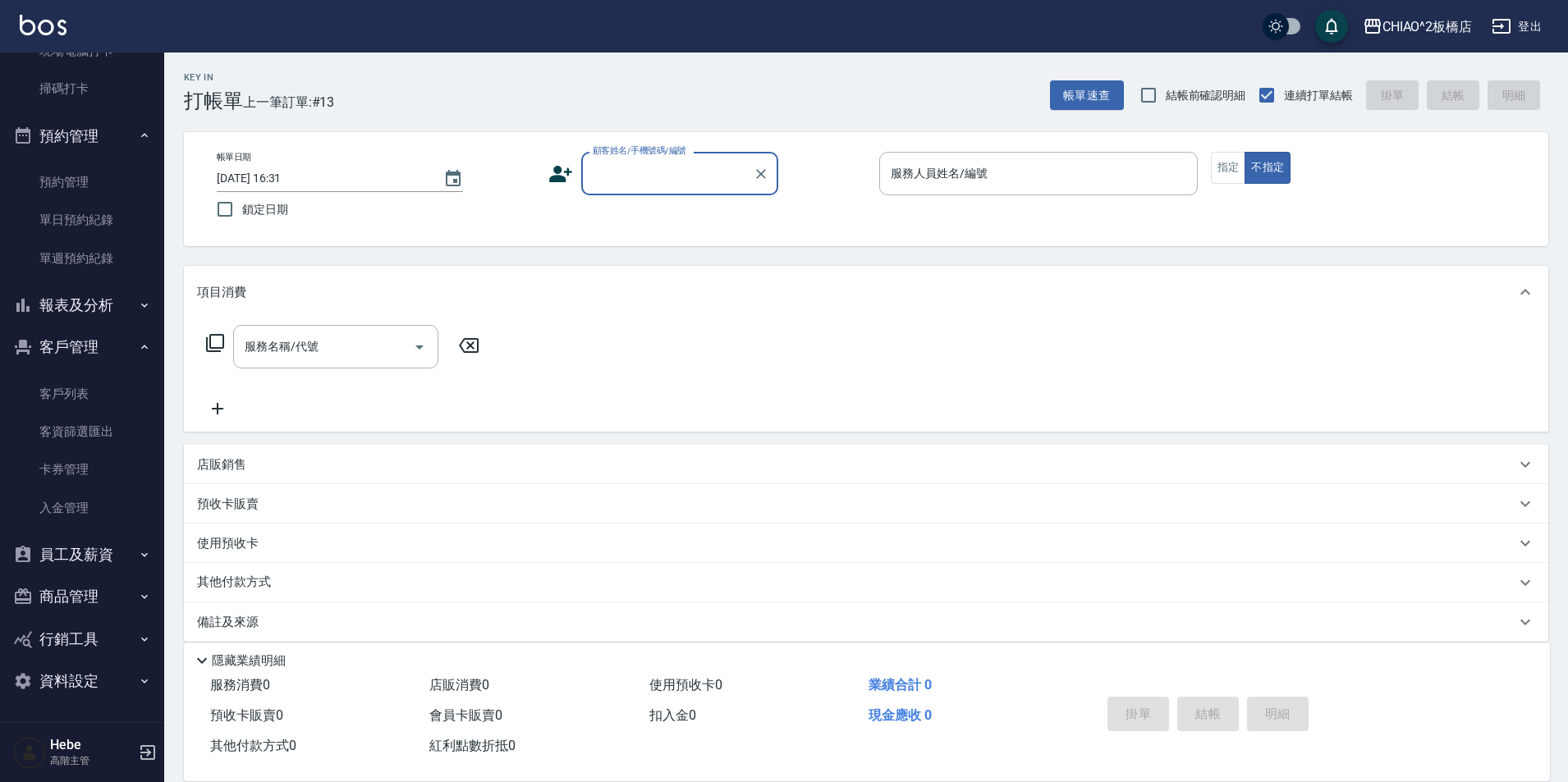
click at [118, 677] on button "資料設定" at bounding box center [82, 680] width 151 height 43
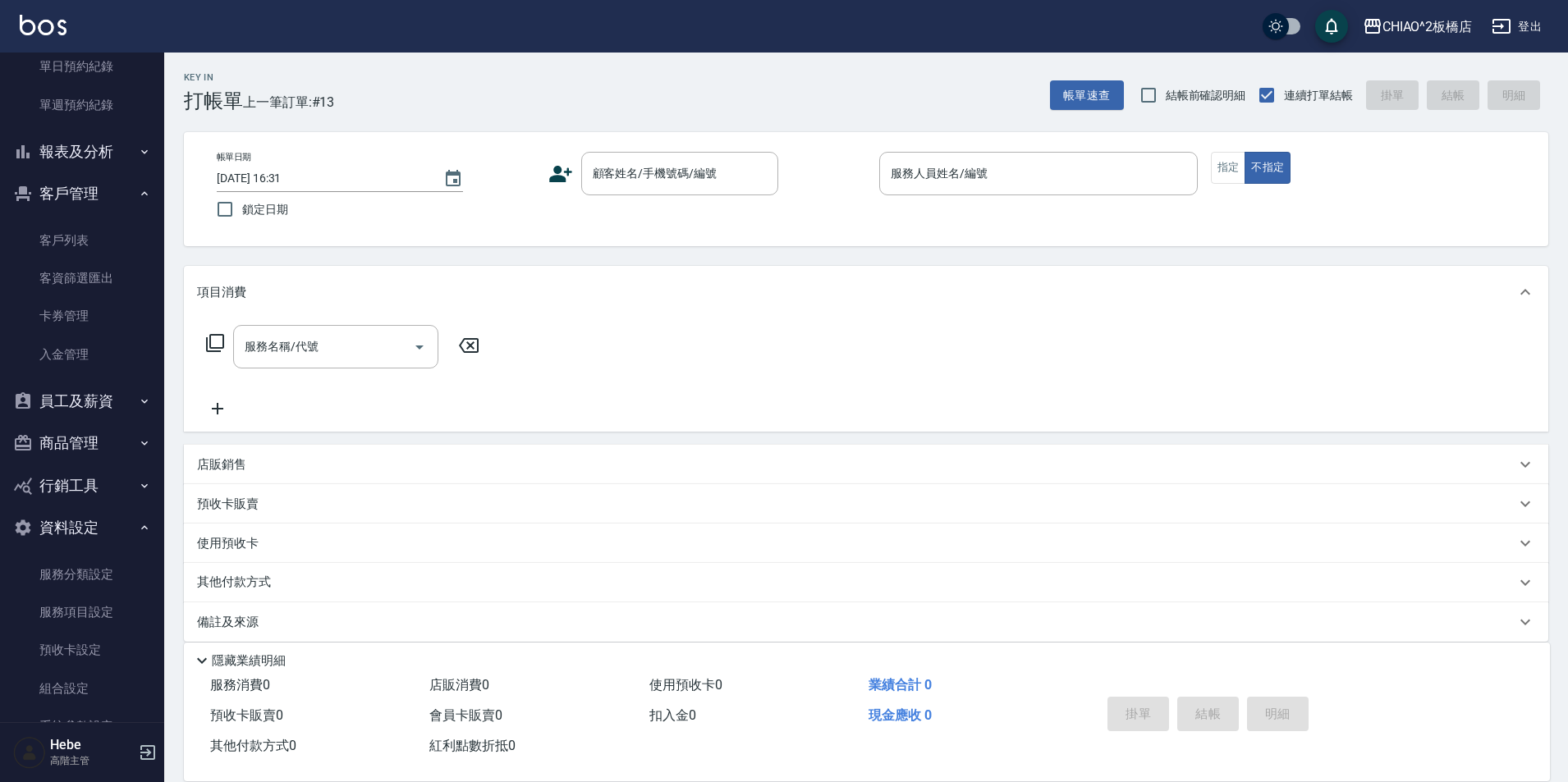
scroll to position [601, 0]
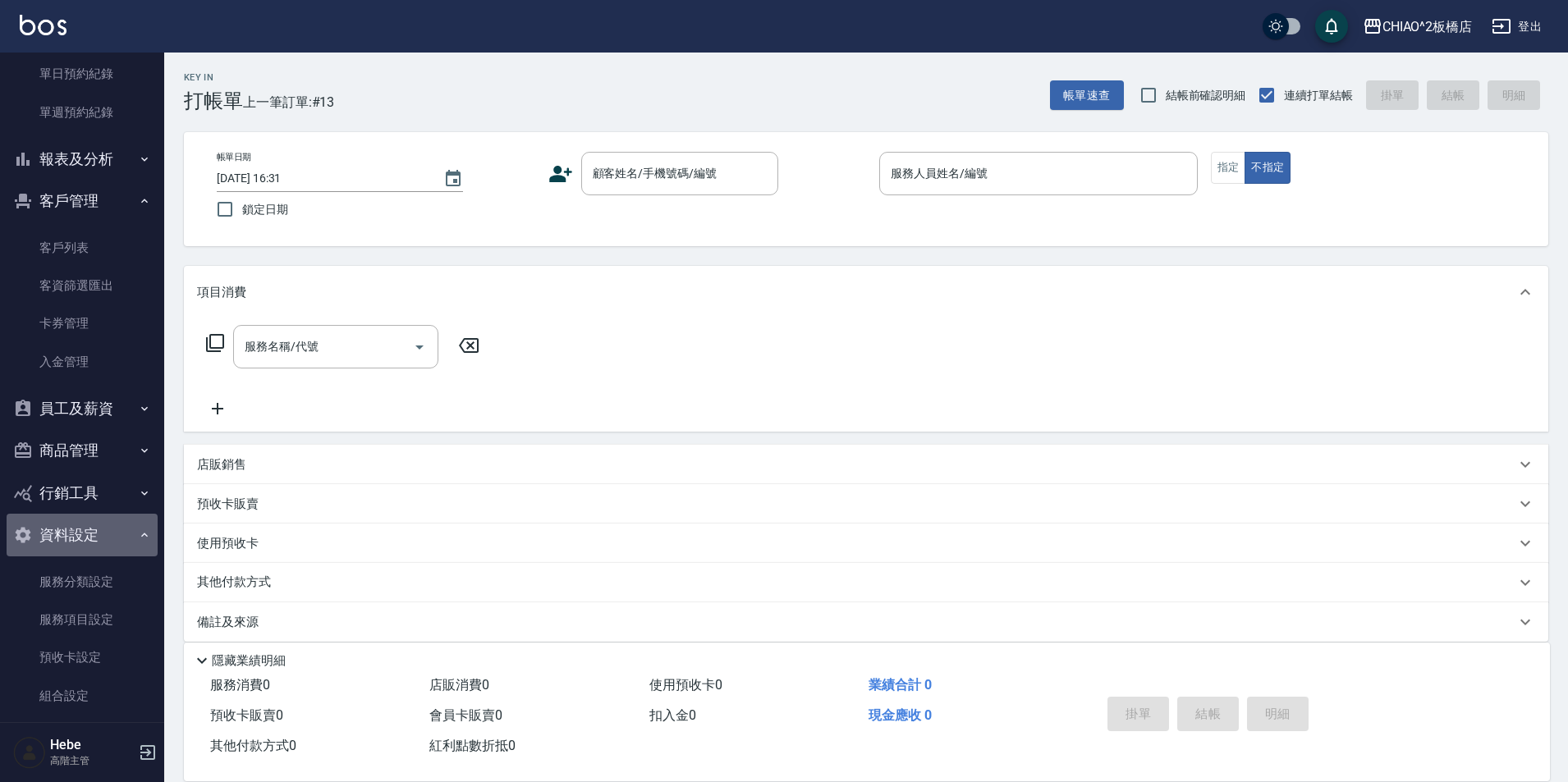
click at [138, 536] on icon "button" at bounding box center [144, 535] width 13 height 13
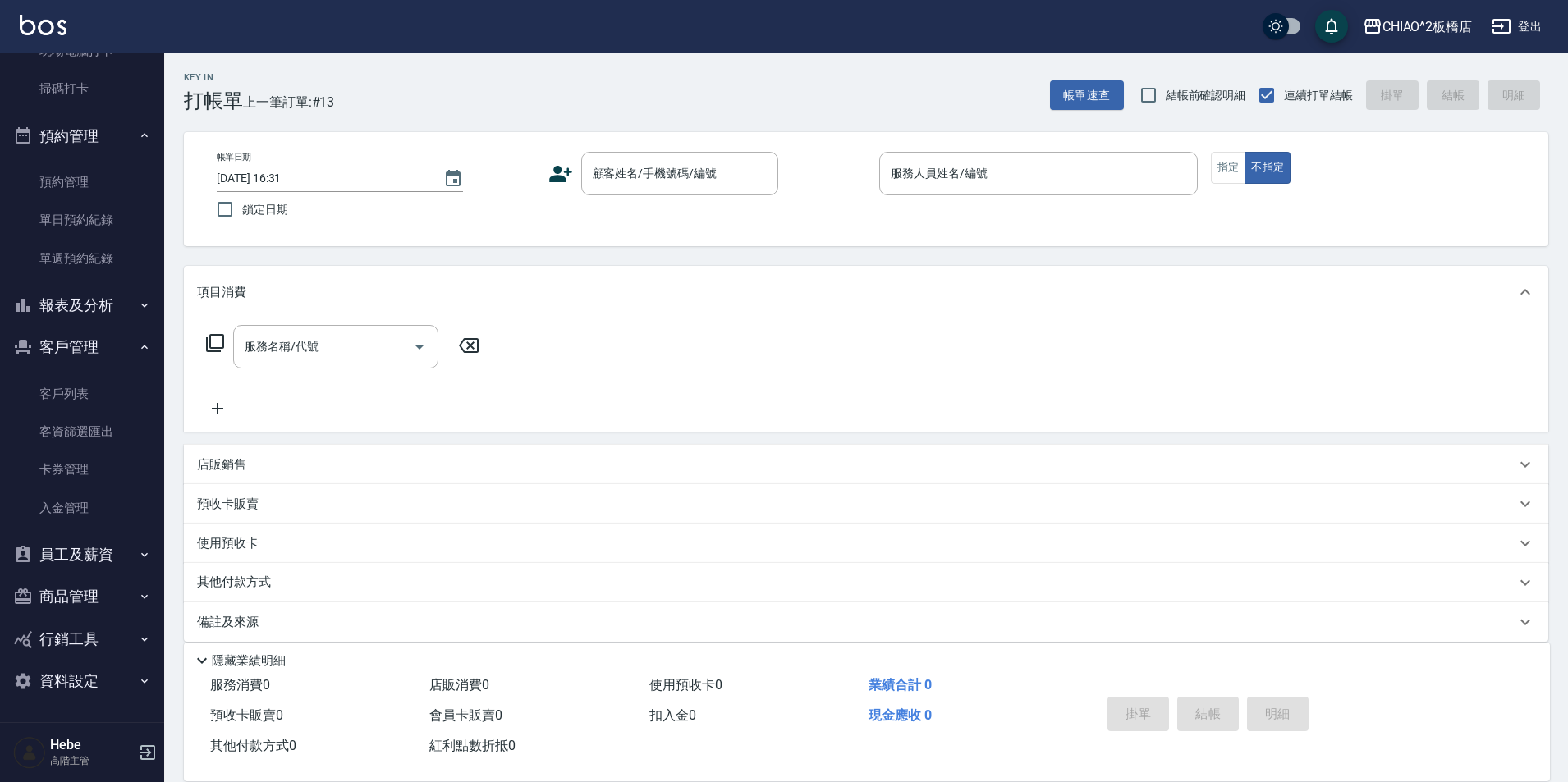
scroll to position [455, 0]
click at [139, 351] on icon "button" at bounding box center [144, 347] width 13 height 13
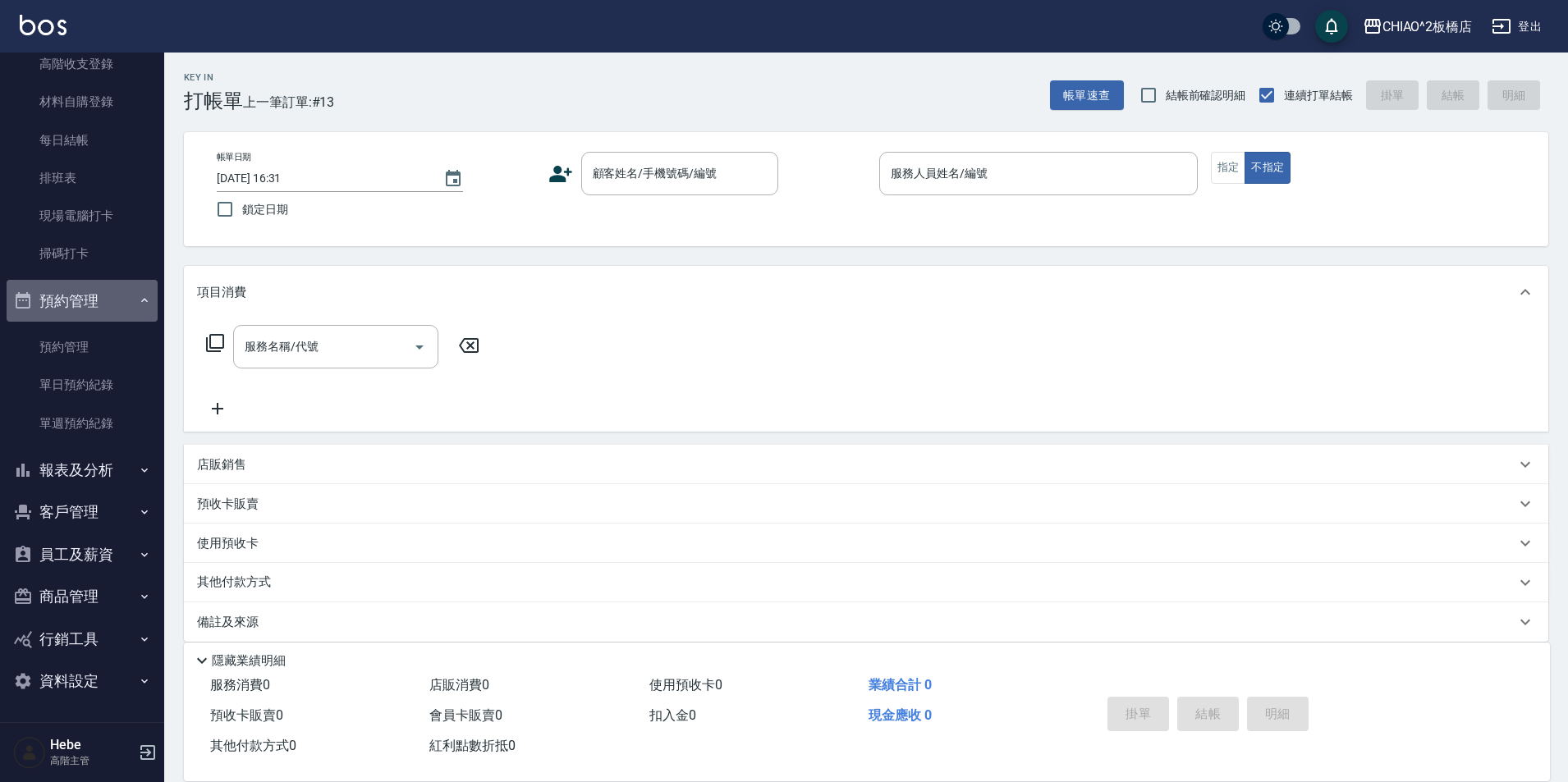
click at [144, 299] on button "預約管理" at bounding box center [82, 301] width 151 height 43
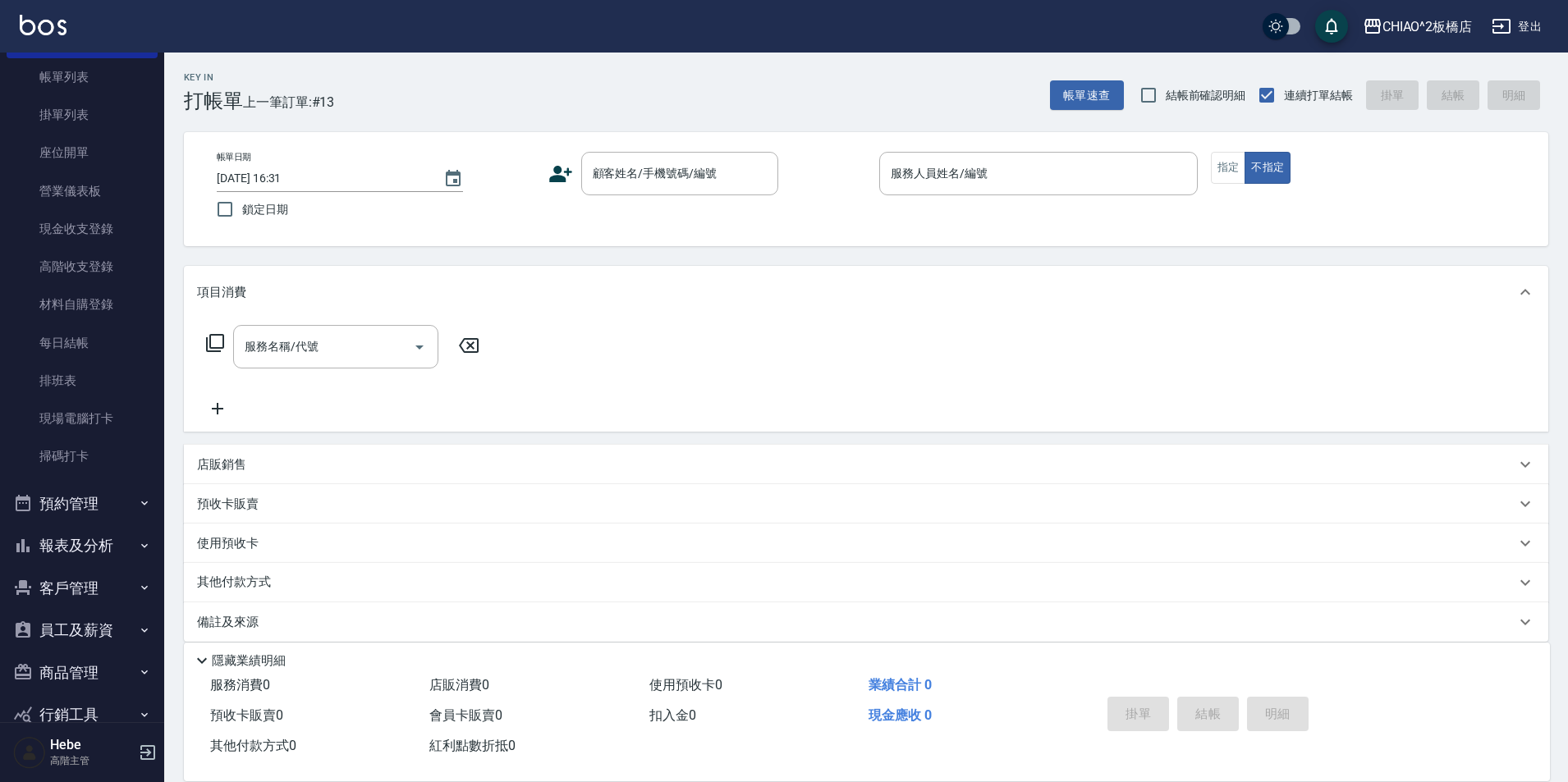
scroll to position [0, 0]
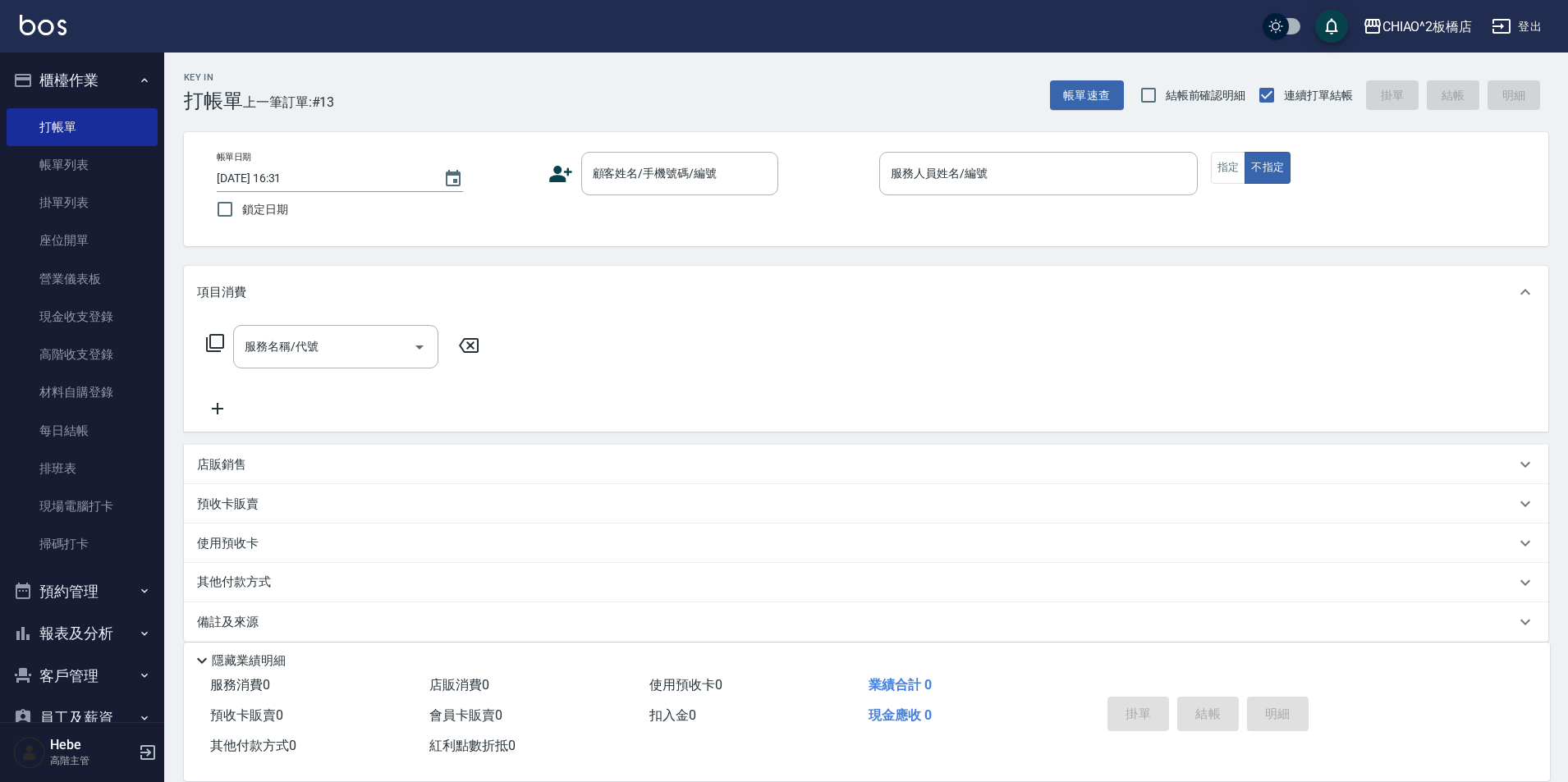
click at [139, 77] on icon "button" at bounding box center [144, 80] width 13 height 13
